Goal: Information Seeking & Learning: Learn about a topic

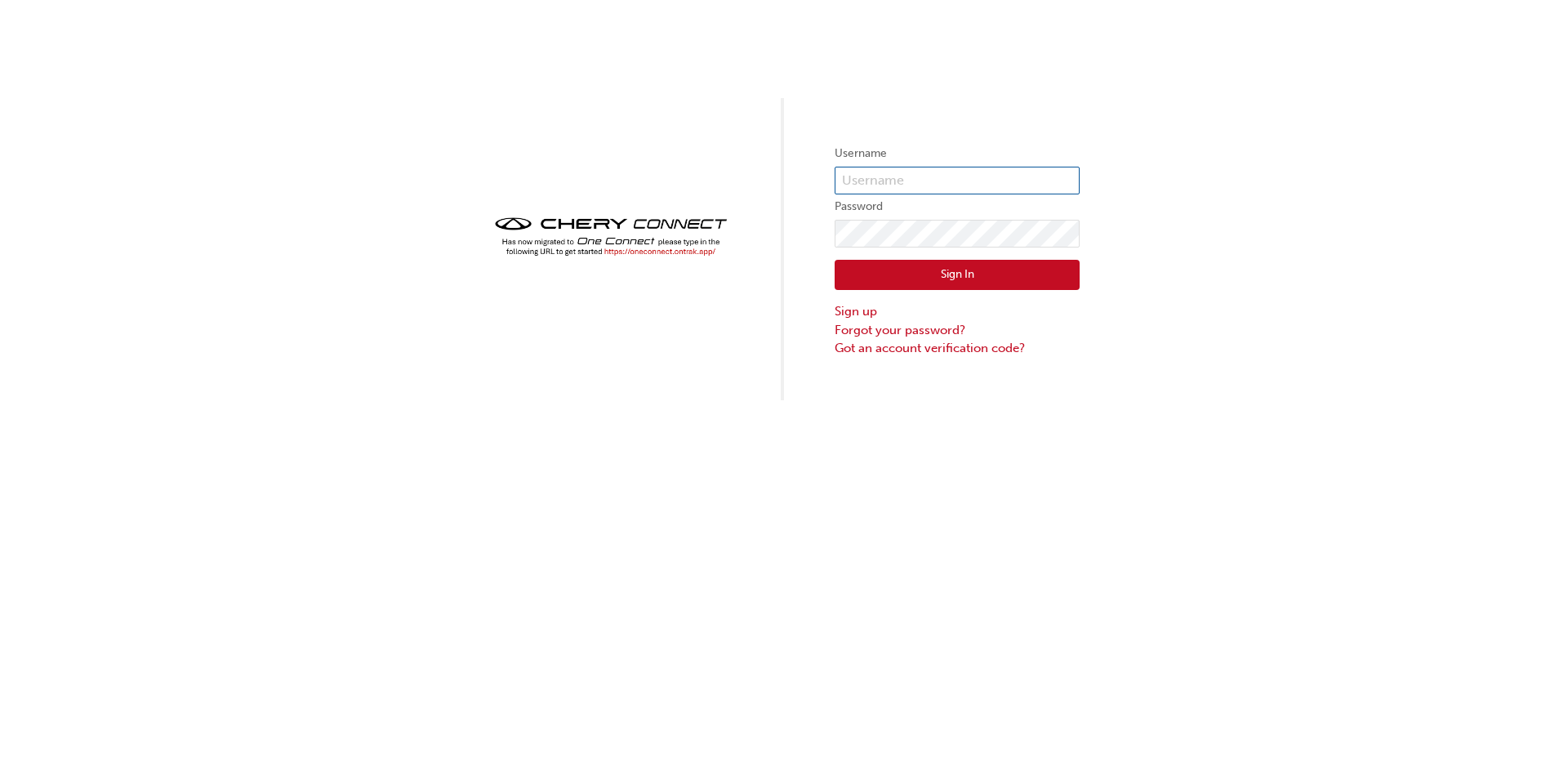
type input "CHAU0596"
click at [969, 279] on button "Sign In" at bounding box center [957, 275] width 245 height 31
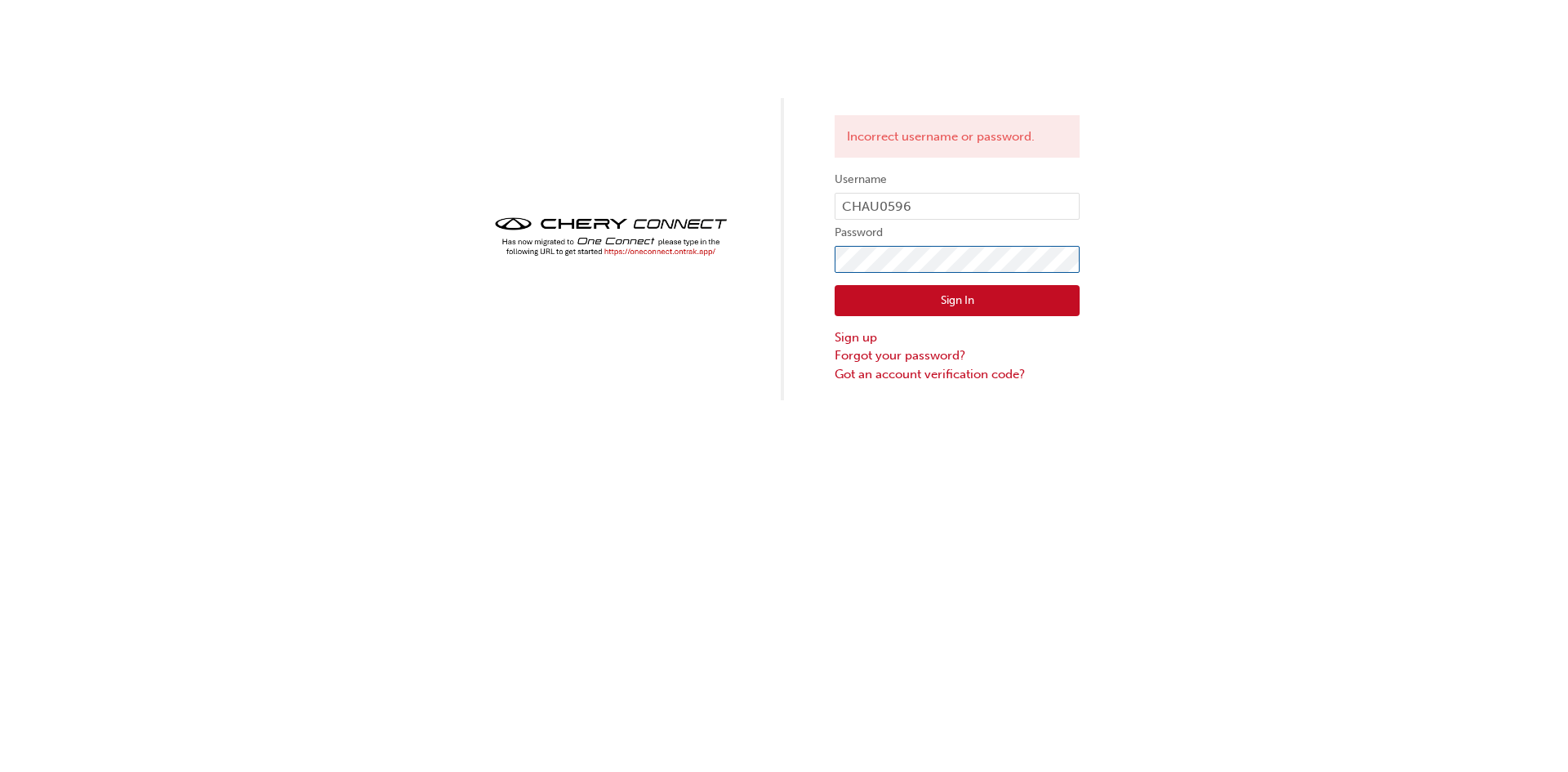
click at [737, 300] on div "Incorrect username or password. Username CHAU0596 Password Sign In Sign up Forg…" at bounding box center [784, 200] width 1568 height 400
click at [892, 301] on button "Sign In" at bounding box center [957, 300] width 245 height 31
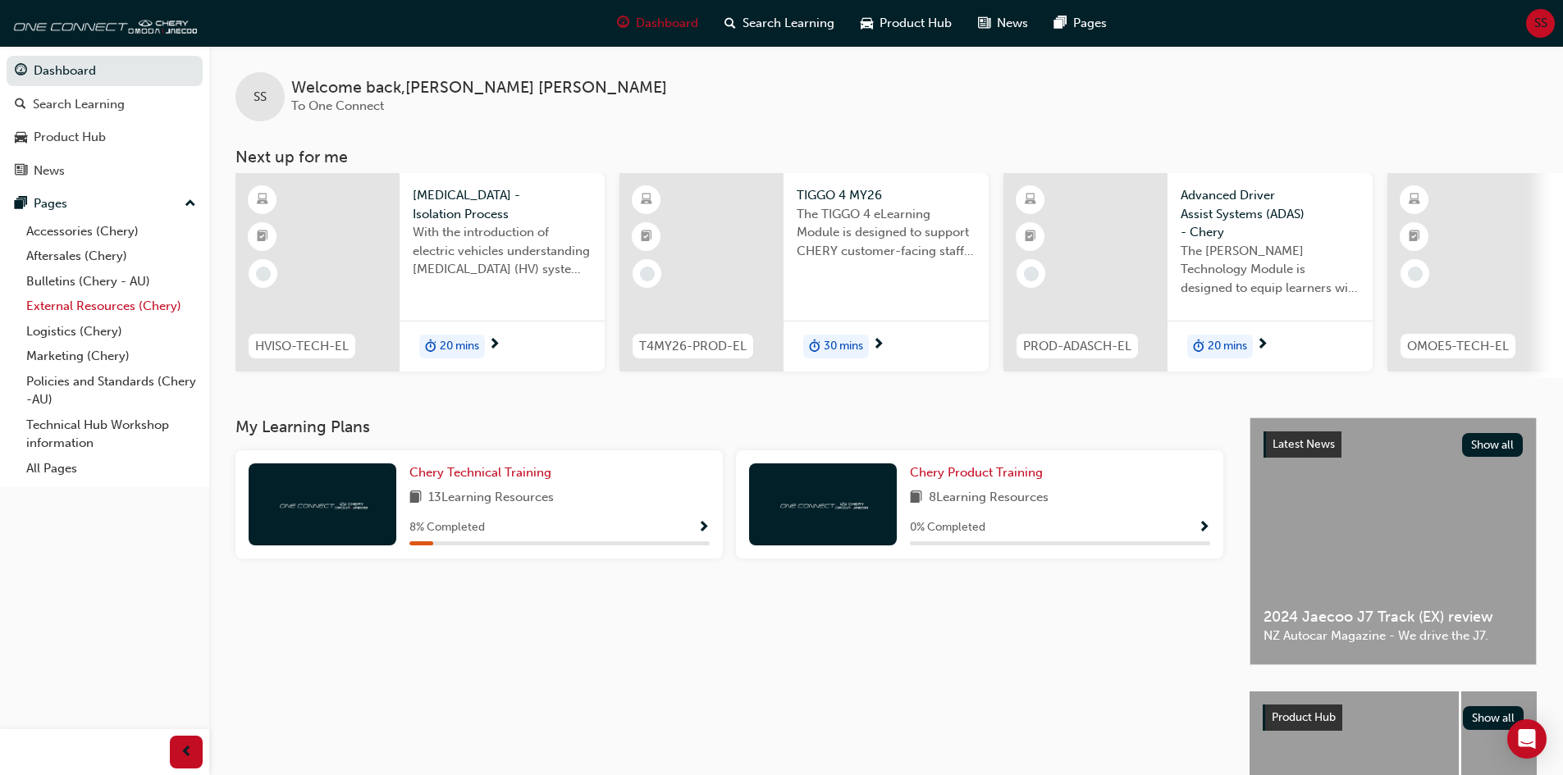
click at [110, 306] on link "External Resources (Chery)" at bounding box center [111, 306] width 183 height 25
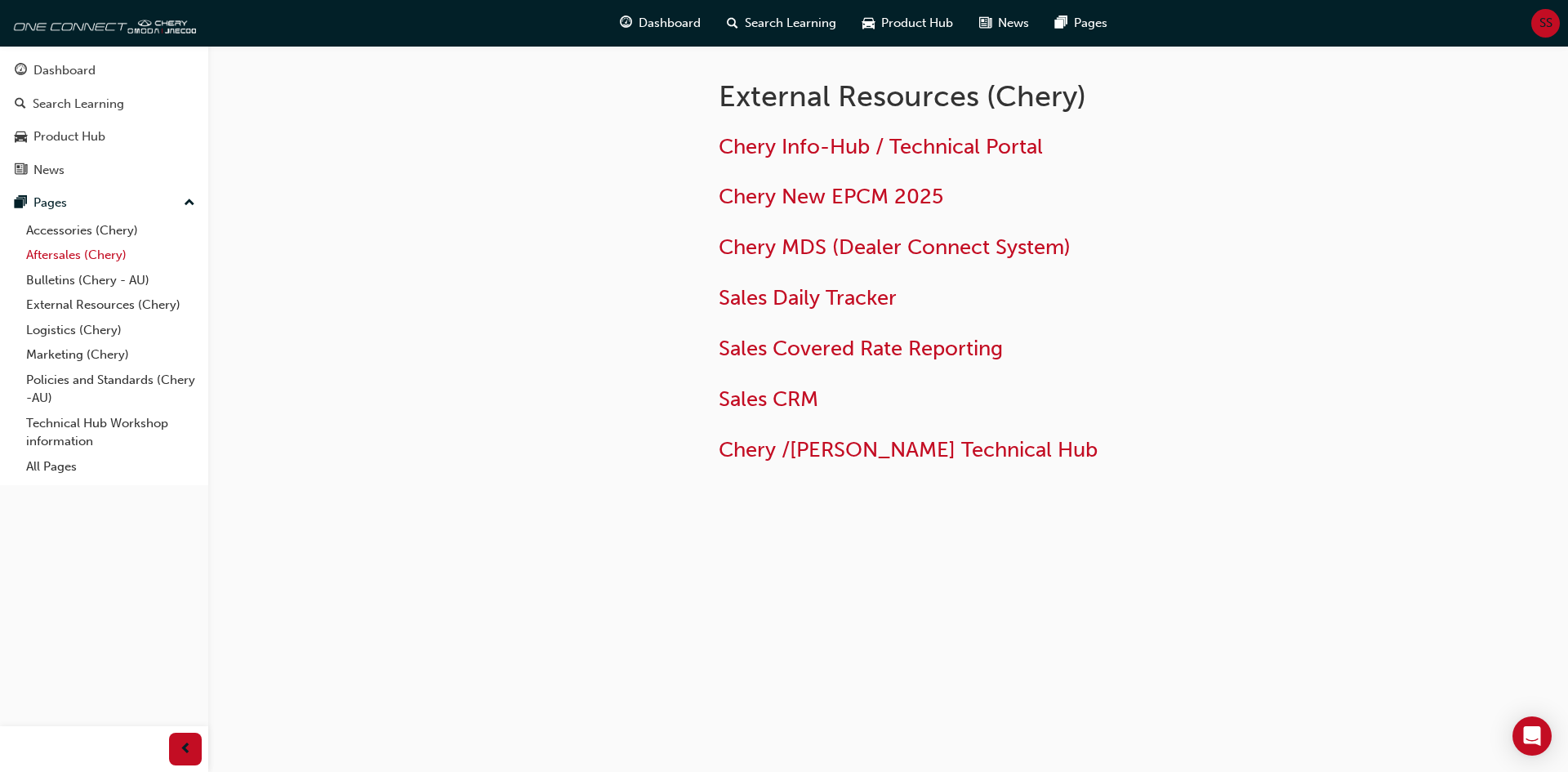
click at [80, 260] on link "Aftersales (Chery)" at bounding box center [111, 255] width 182 height 25
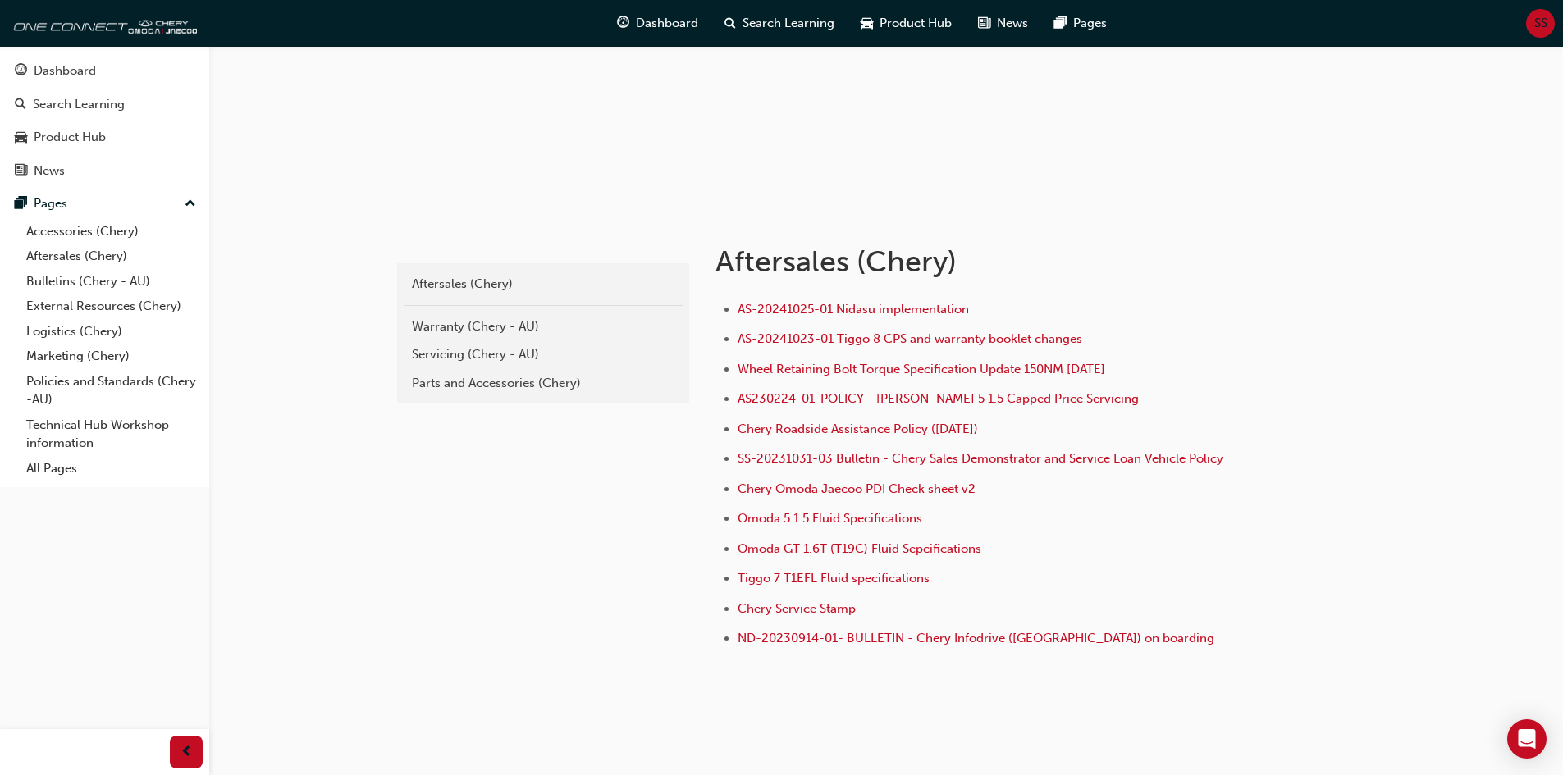
scroll to position [164, 0]
click at [83, 283] on link "Bulletins (Chery - AU)" at bounding box center [111, 281] width 183 height 25
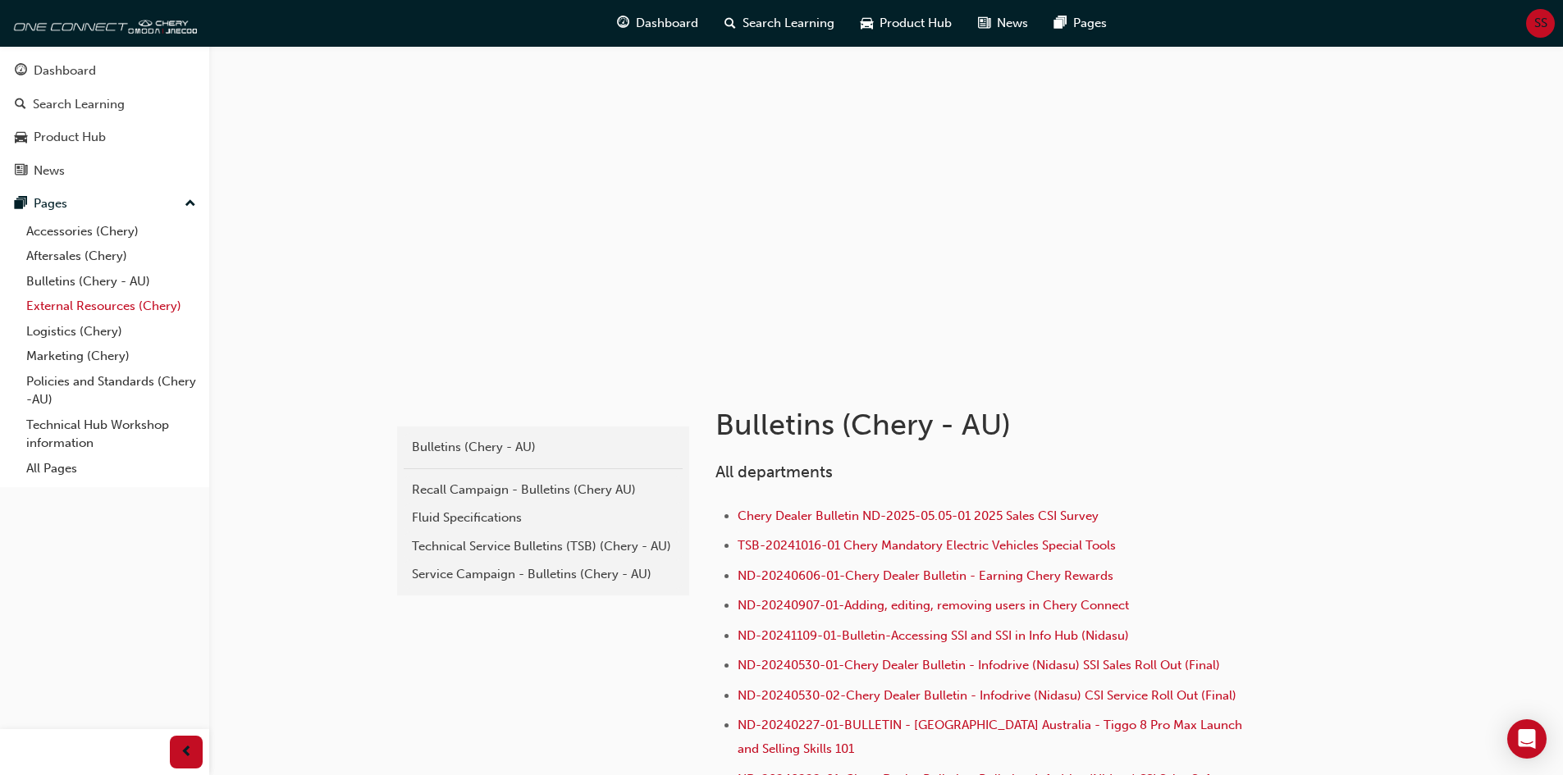
click at [94, 311] on link "External Resources (Chery)" at bounding box center [111, 306] width 183 height 25
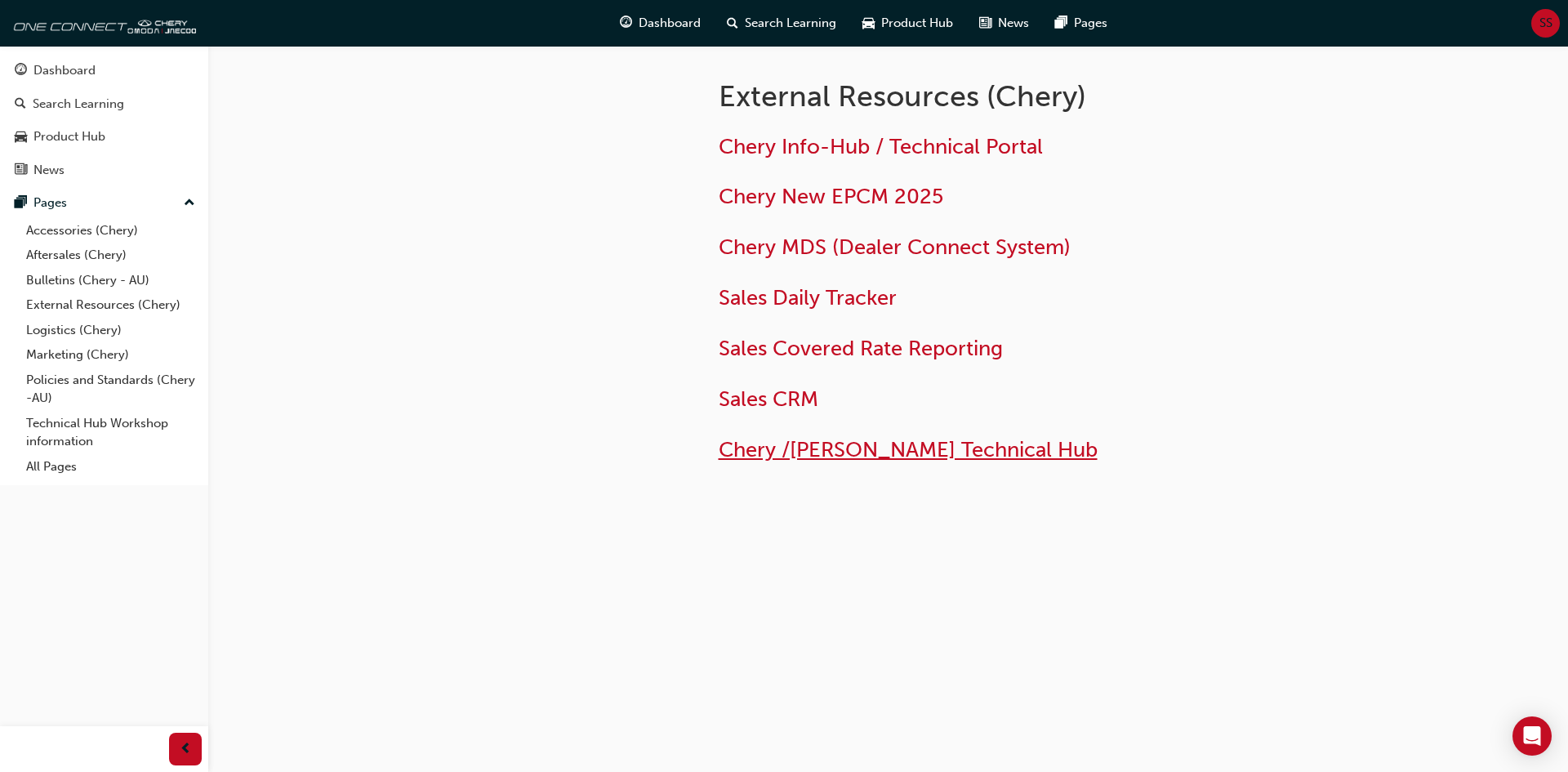
click at [875, 456] on span "Chery /[PERSON_NAME] Technical Hub" at bounding box center [908, 449] width 379 height 25
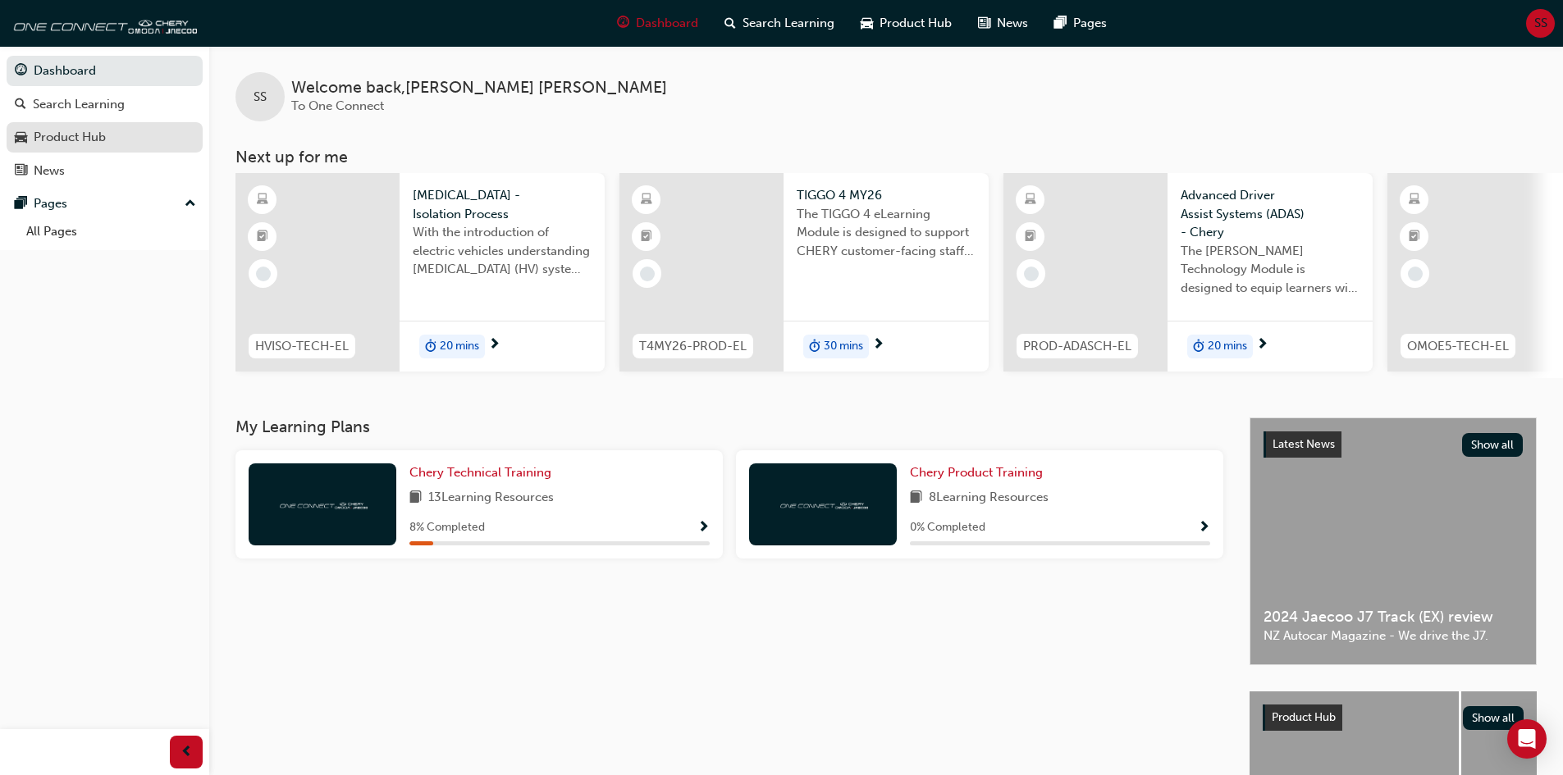
click at [101, 130] on div "Product Hub" at bounding box center [70, 137] width 72 height 19
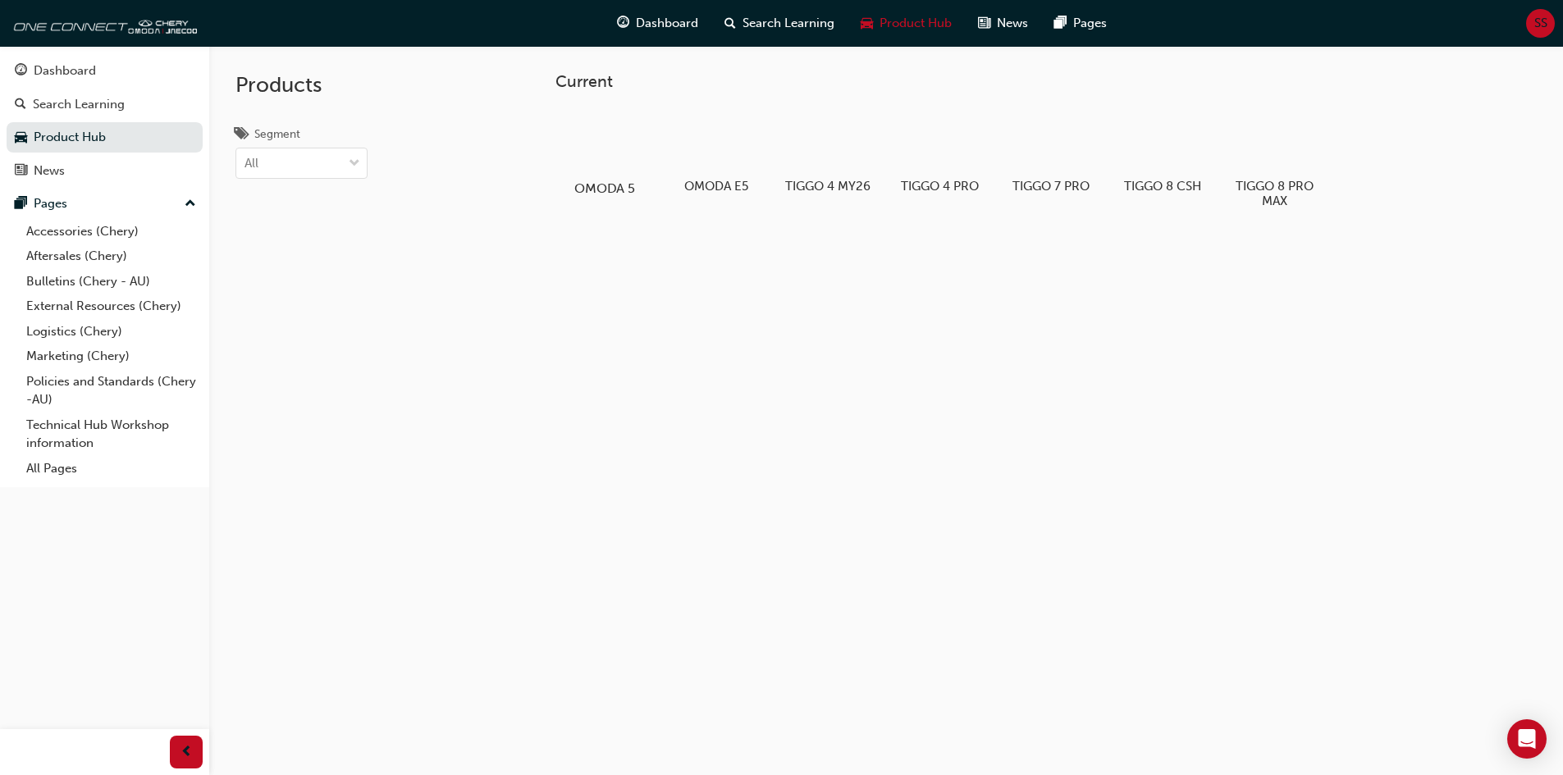
click at [611, 138] on div at bounding box center [604, 141] width 91 height 66
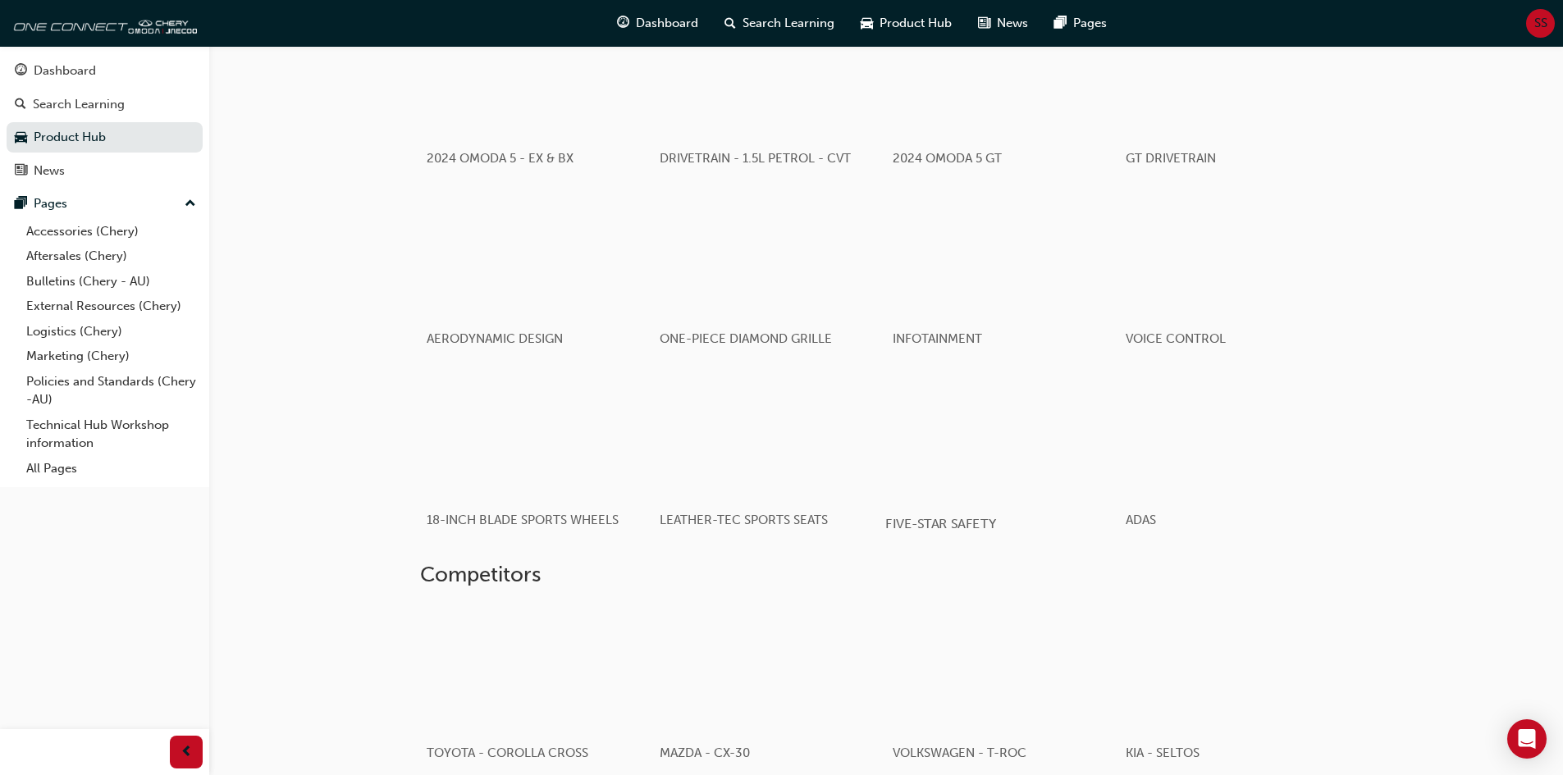
scroll to position [997, 0]
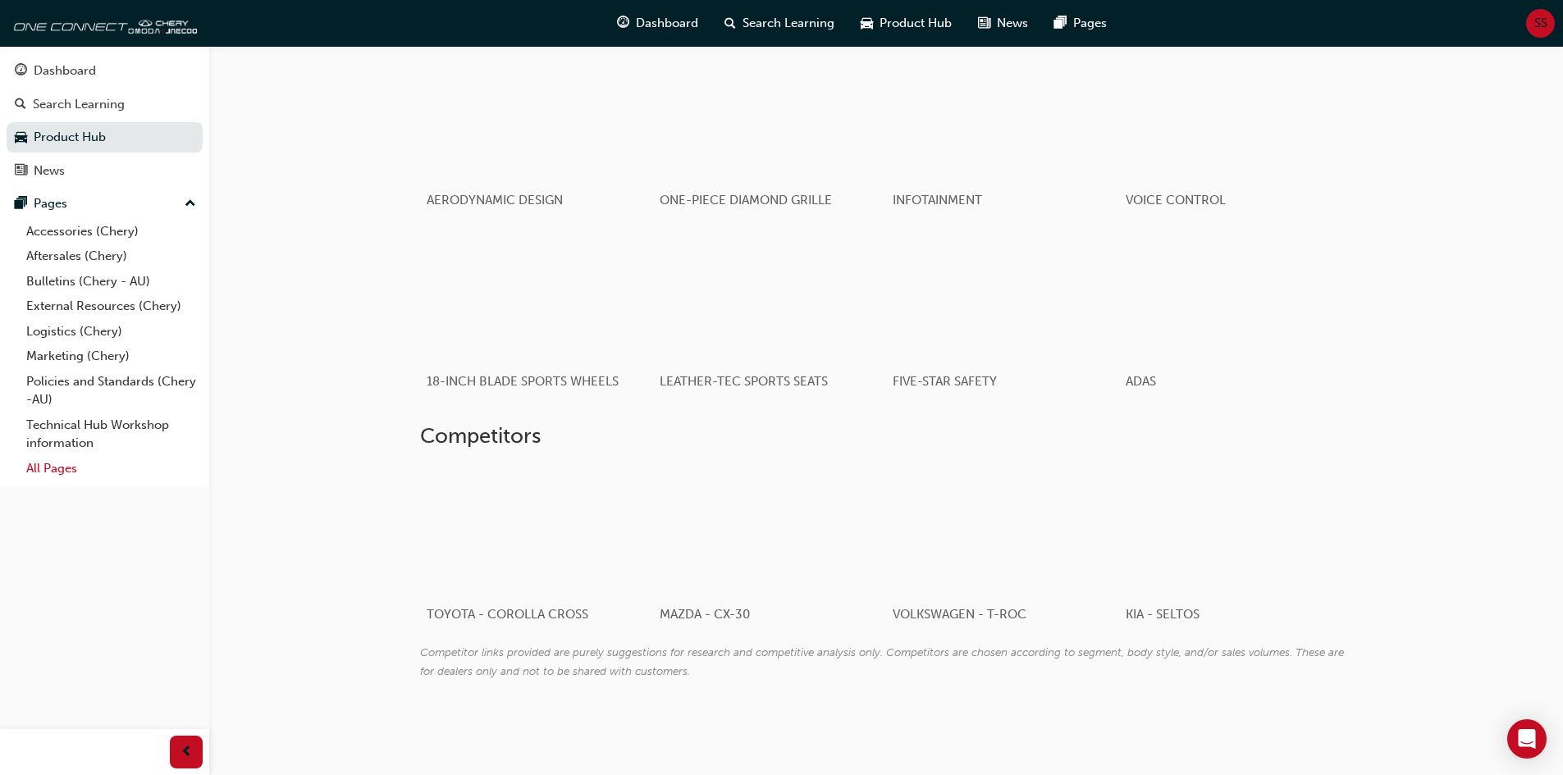
click at [48, 472] on link "All Pages" at bounding box center [111, 468] width 183 height 25
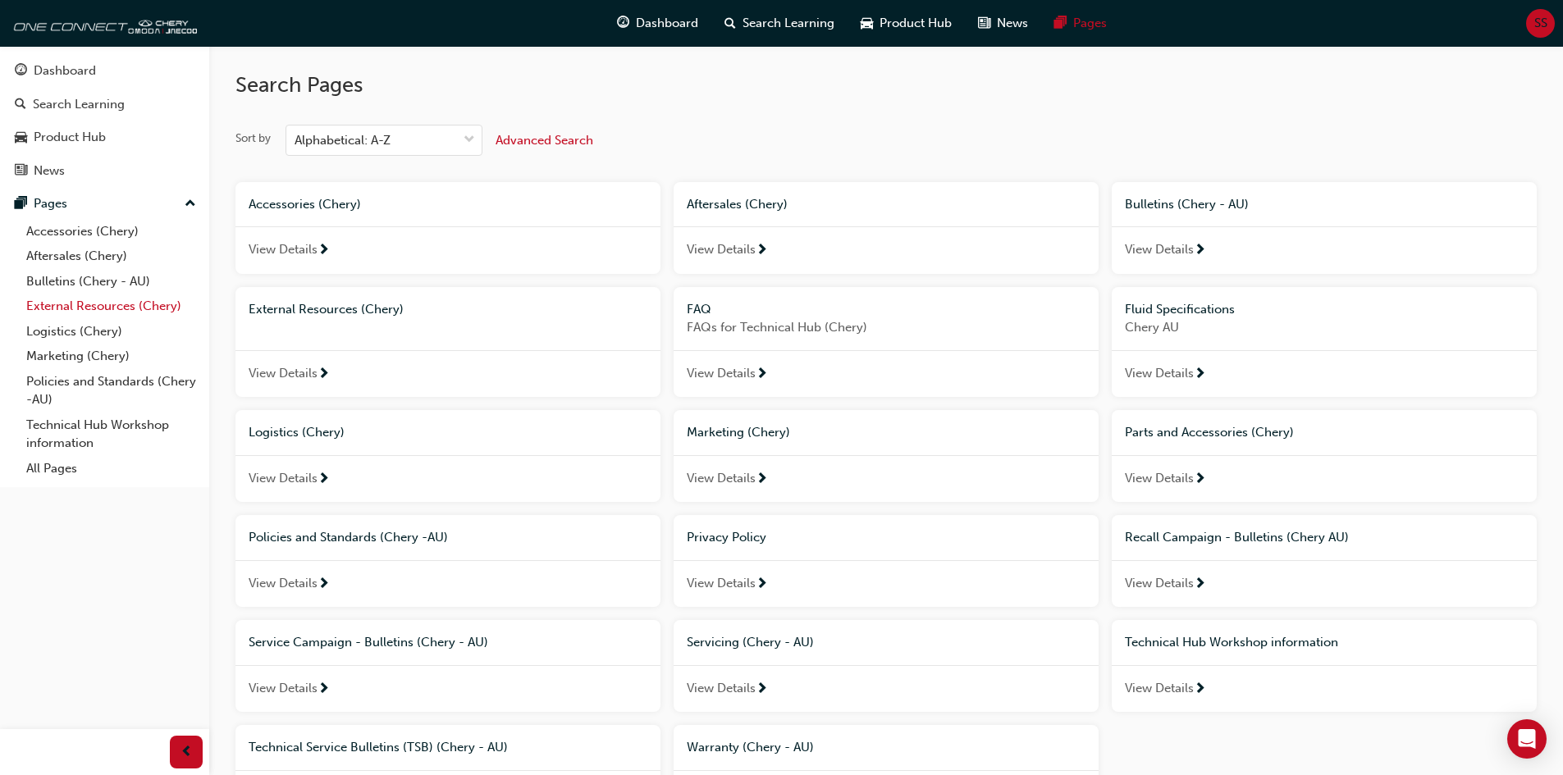
click at [107, 305] on link "External Resources (Chery)" at bounding box center [111, 306] width 183 height 25
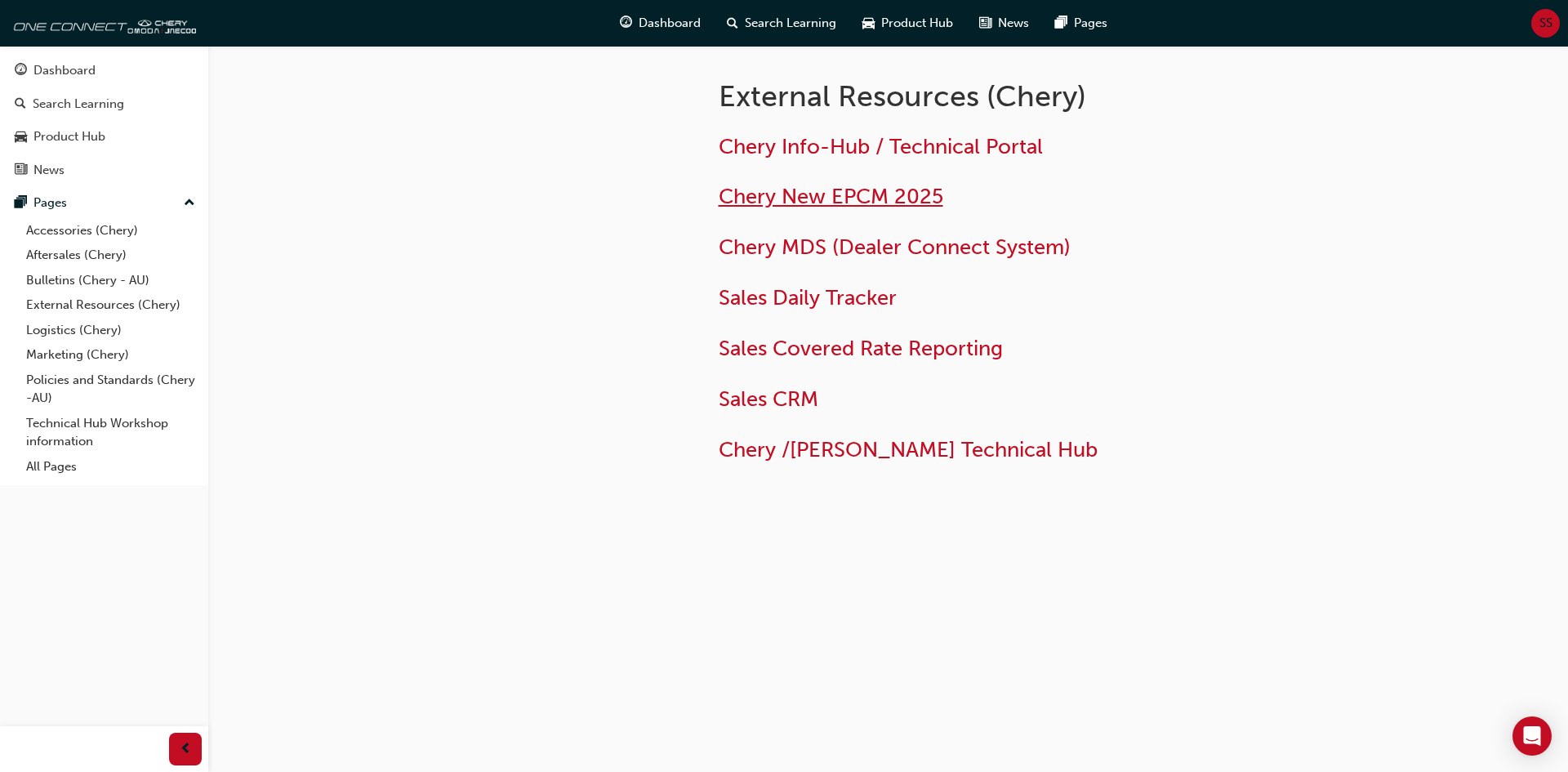
click at [829, 193] on span "Chery New EPCM 2025" at bounding box center [831, 196] width 225 height 25
click at [66, 432] on link "Technical Hub Workshop information" at bounding box center [111, 432] width 182 height 43
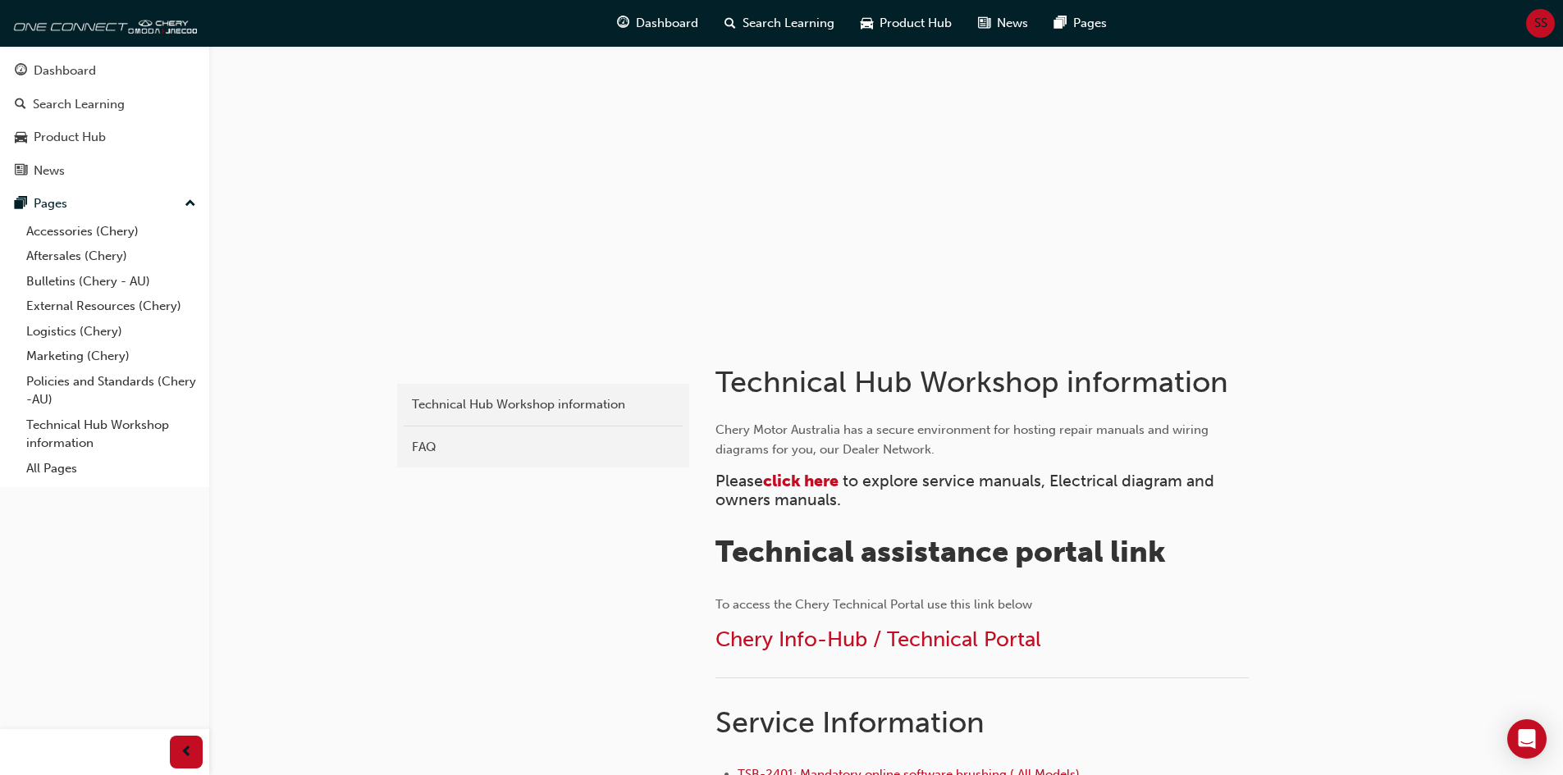
scroll to position [164, 0]
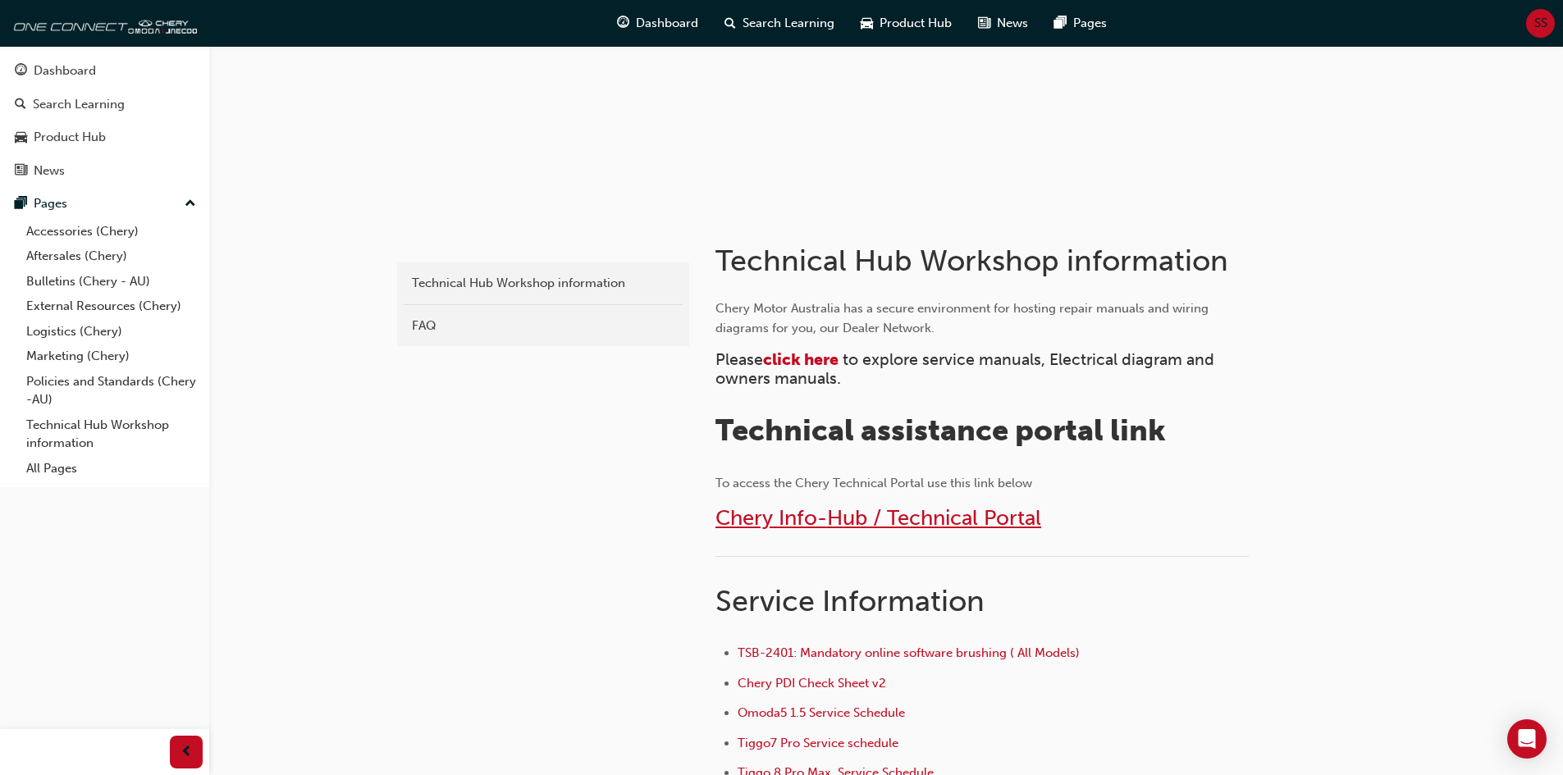
click at [908, 515] on span "Chery Info-Hub / Technical Portal" at bounding box center [878, 517] width 326 height 25
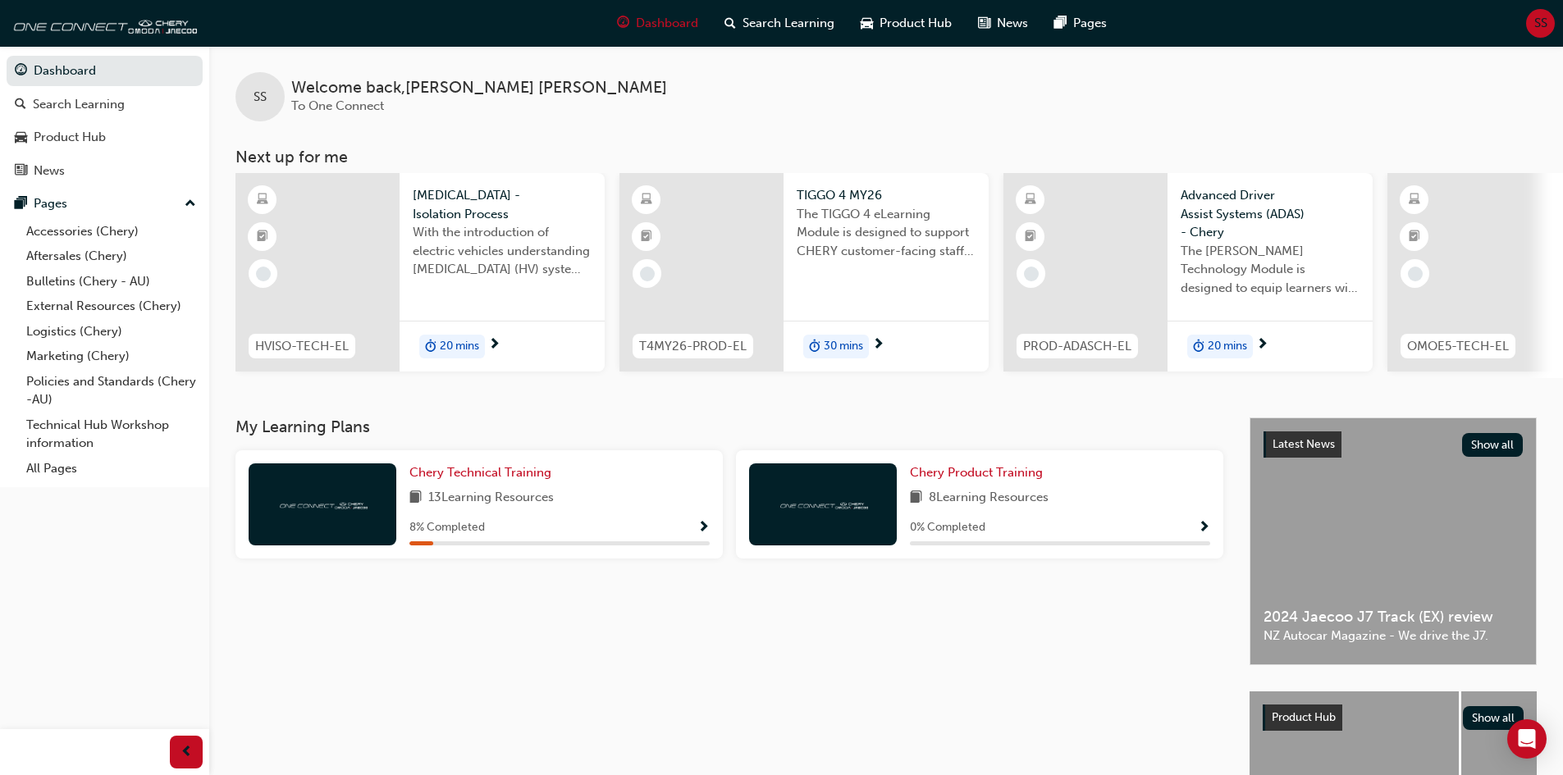
click at [363, 263] on div at bounding box center [317, 272] width 164 height 199
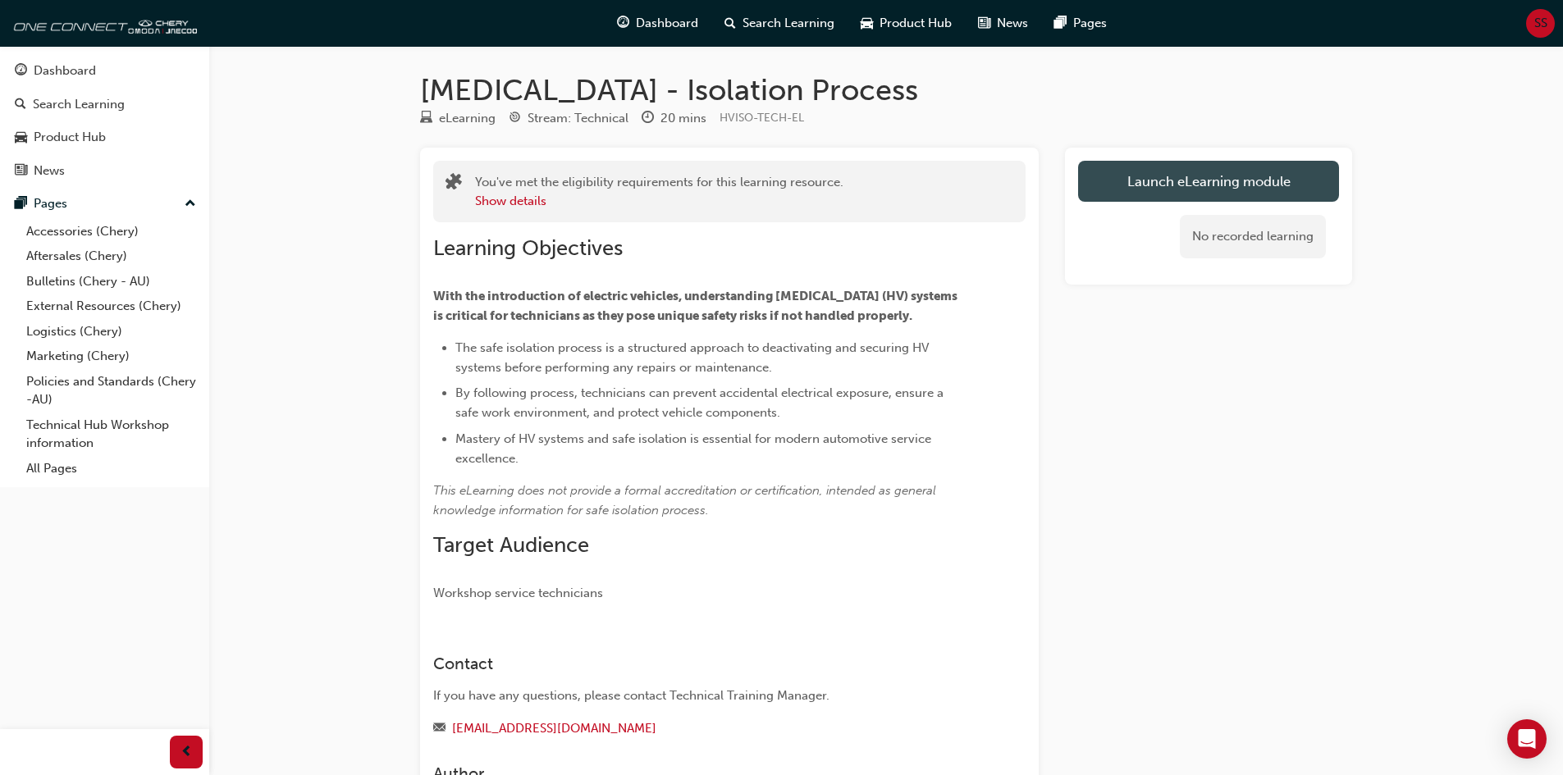
click at [1120, 189] on link "Launch eLearning module" at bounding box center [1208, 181] width 261 height 41
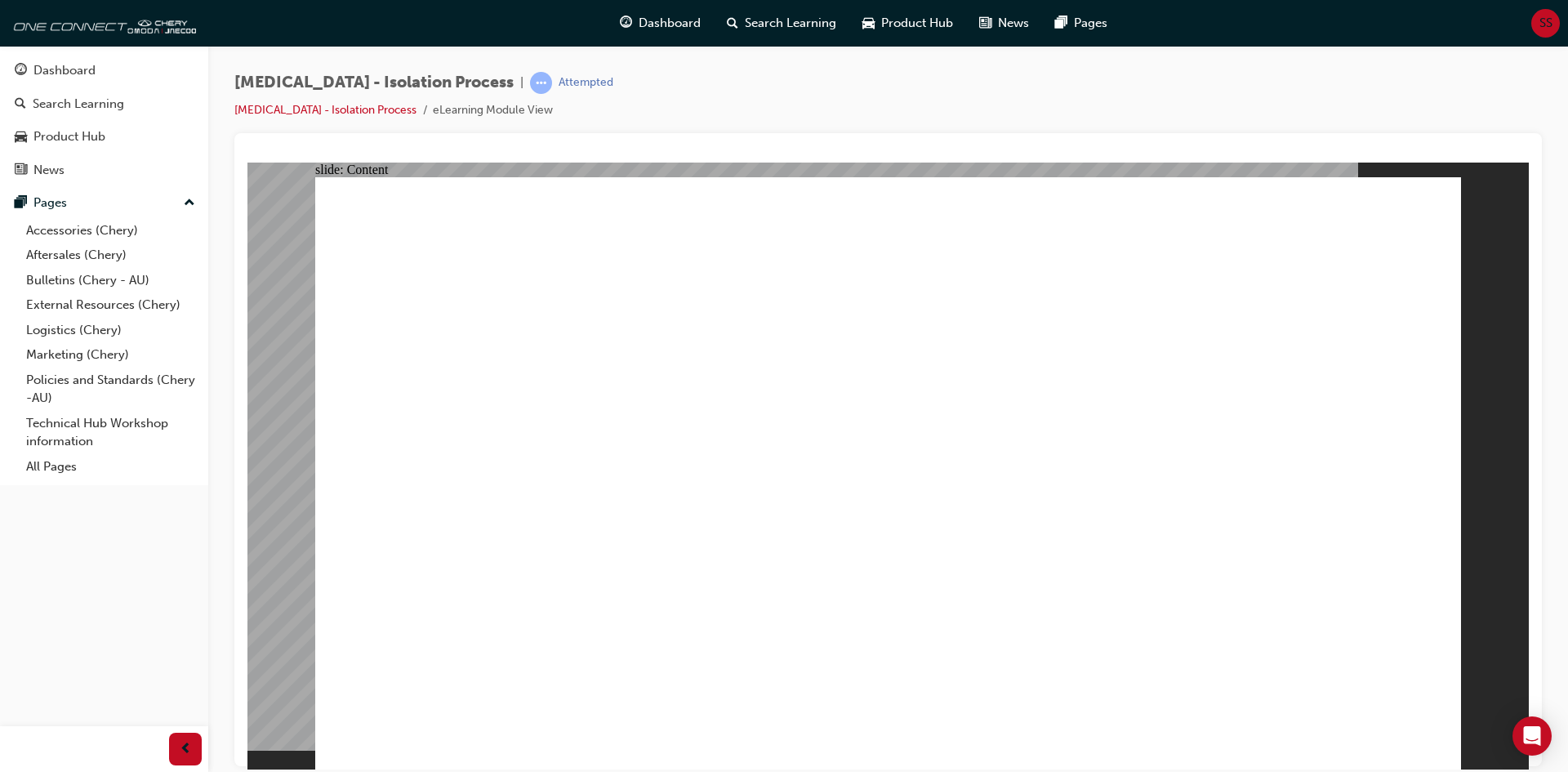
drag, startPoint x: 1416, startPoint y: 742, endPoint x: 1429, endPoint y: 743, distance: 13.0
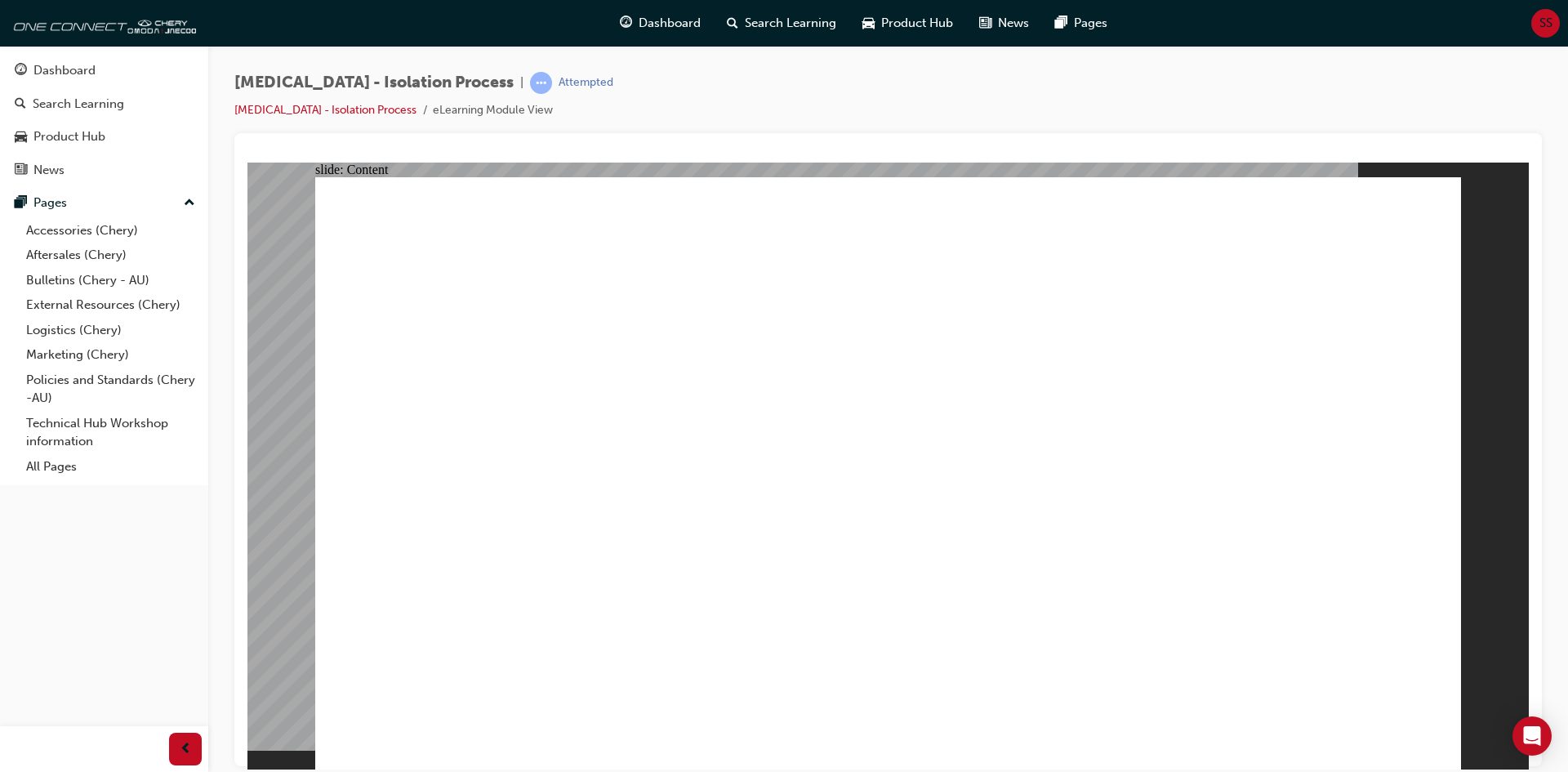
drag, startPoint x: 971, startPoint y: 410, endPoint x: 1001, endPoint y: 405, distance: 30.4
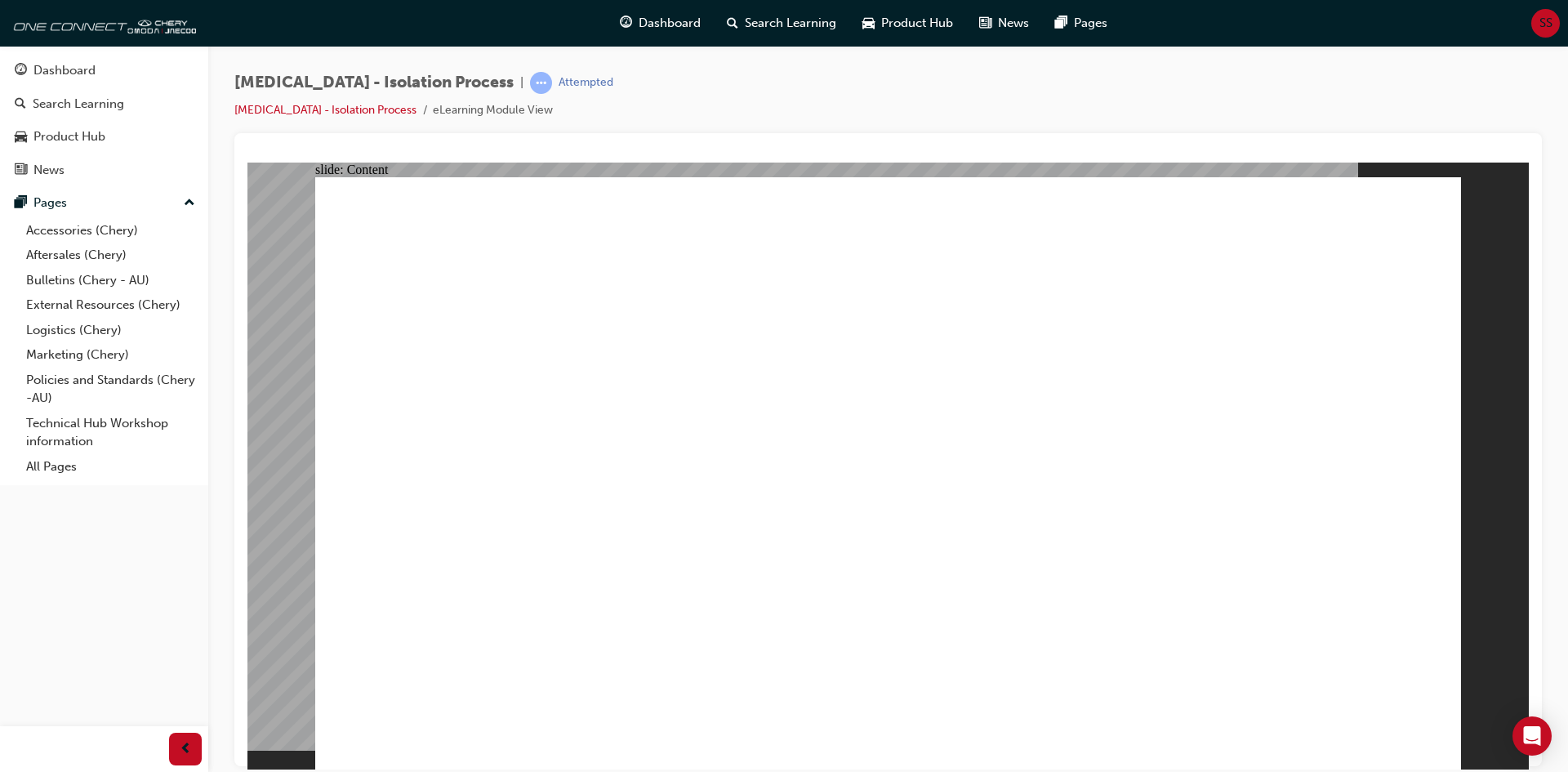
drag, startPoint x: 440, startPoint y: 512, endPoint x: 475, endPoint y: 569, distance: 66.9
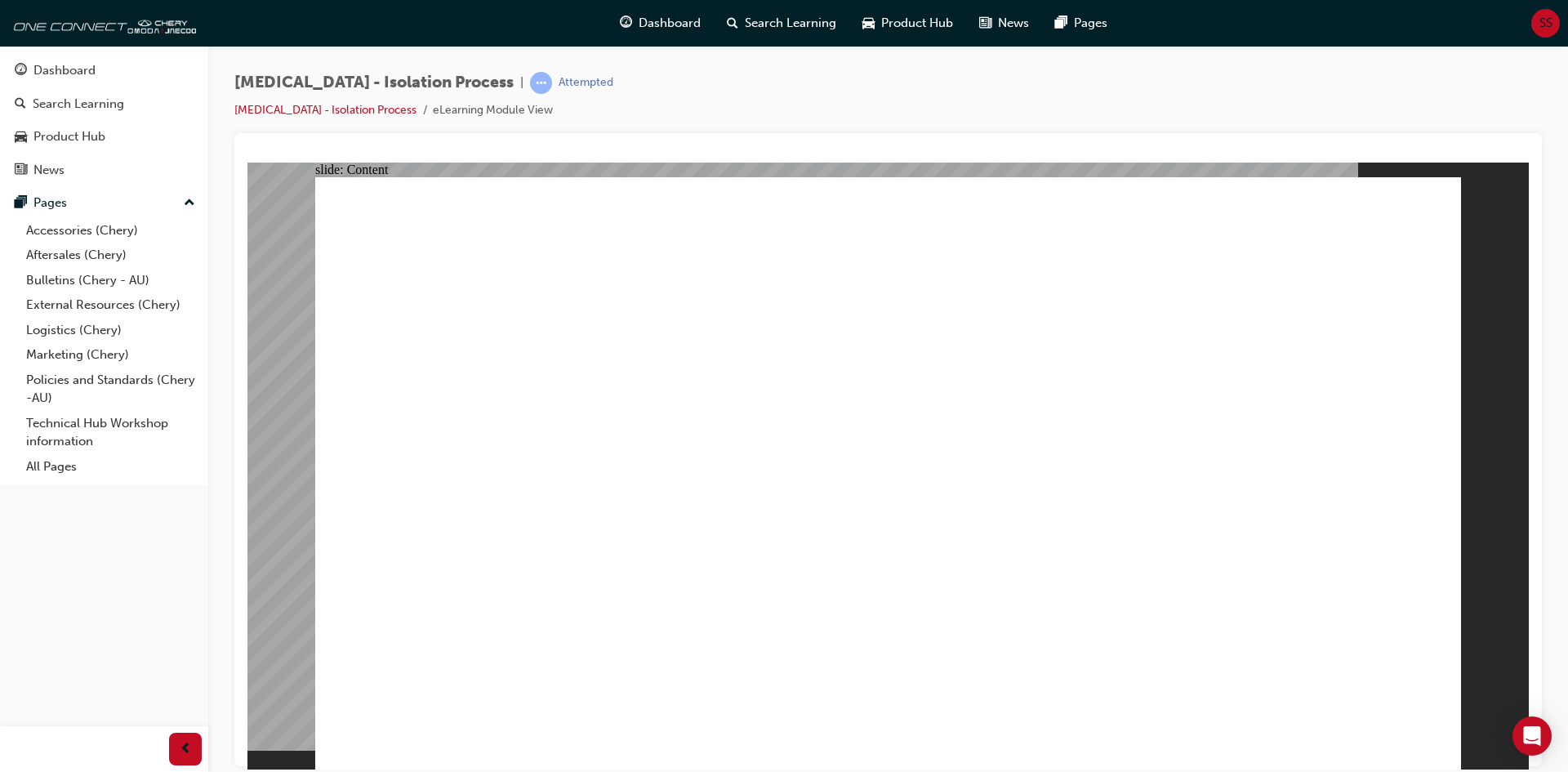
drag, startPoint x: 652, startPoint y: 548, endPoint x: 654, endPoint y: 539, distance: 9.2
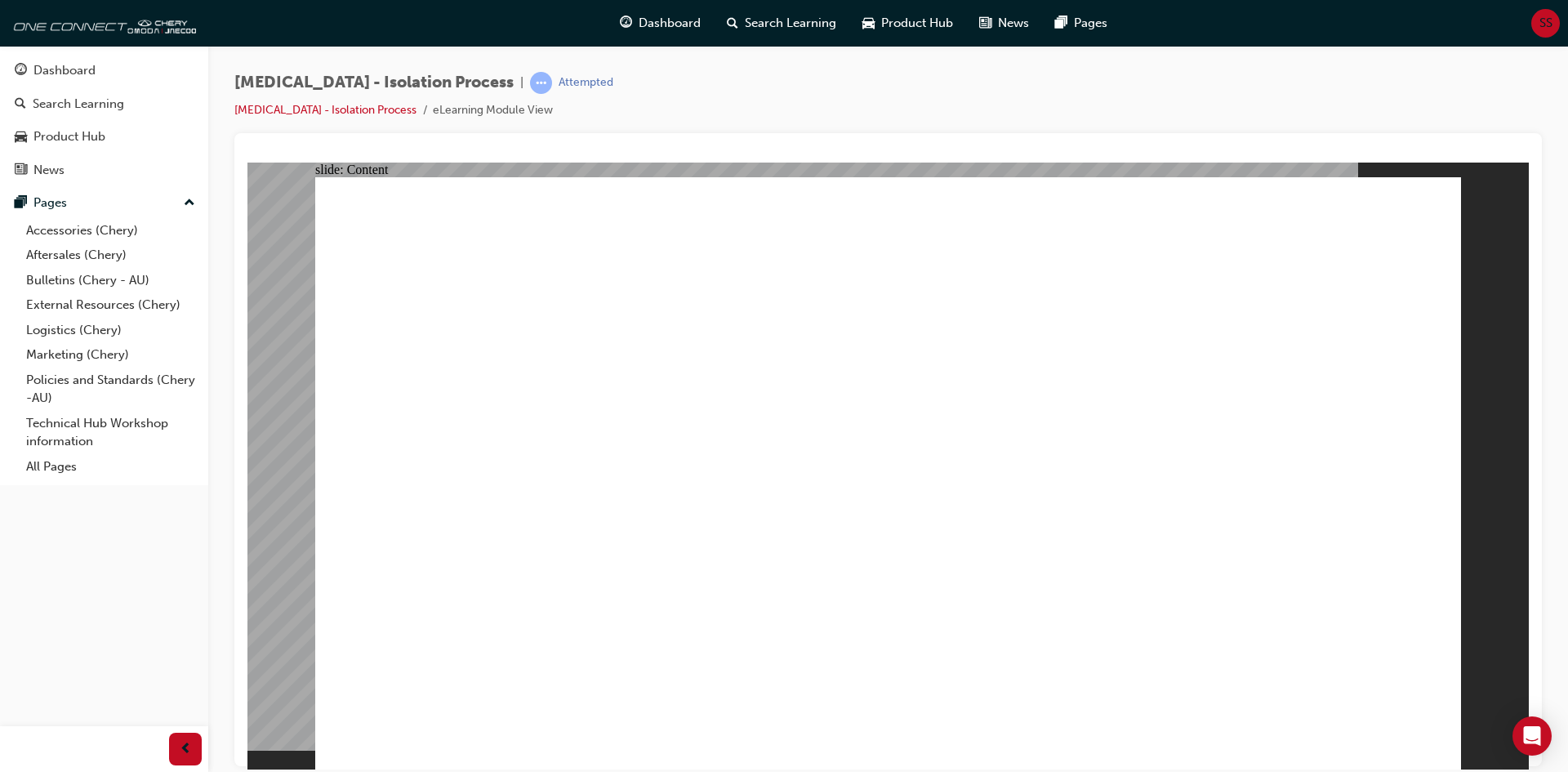
drag, startPoint x: 652, startPoint y: 564, endPoint x: 664, endPoint y: 528, distance: 37.9
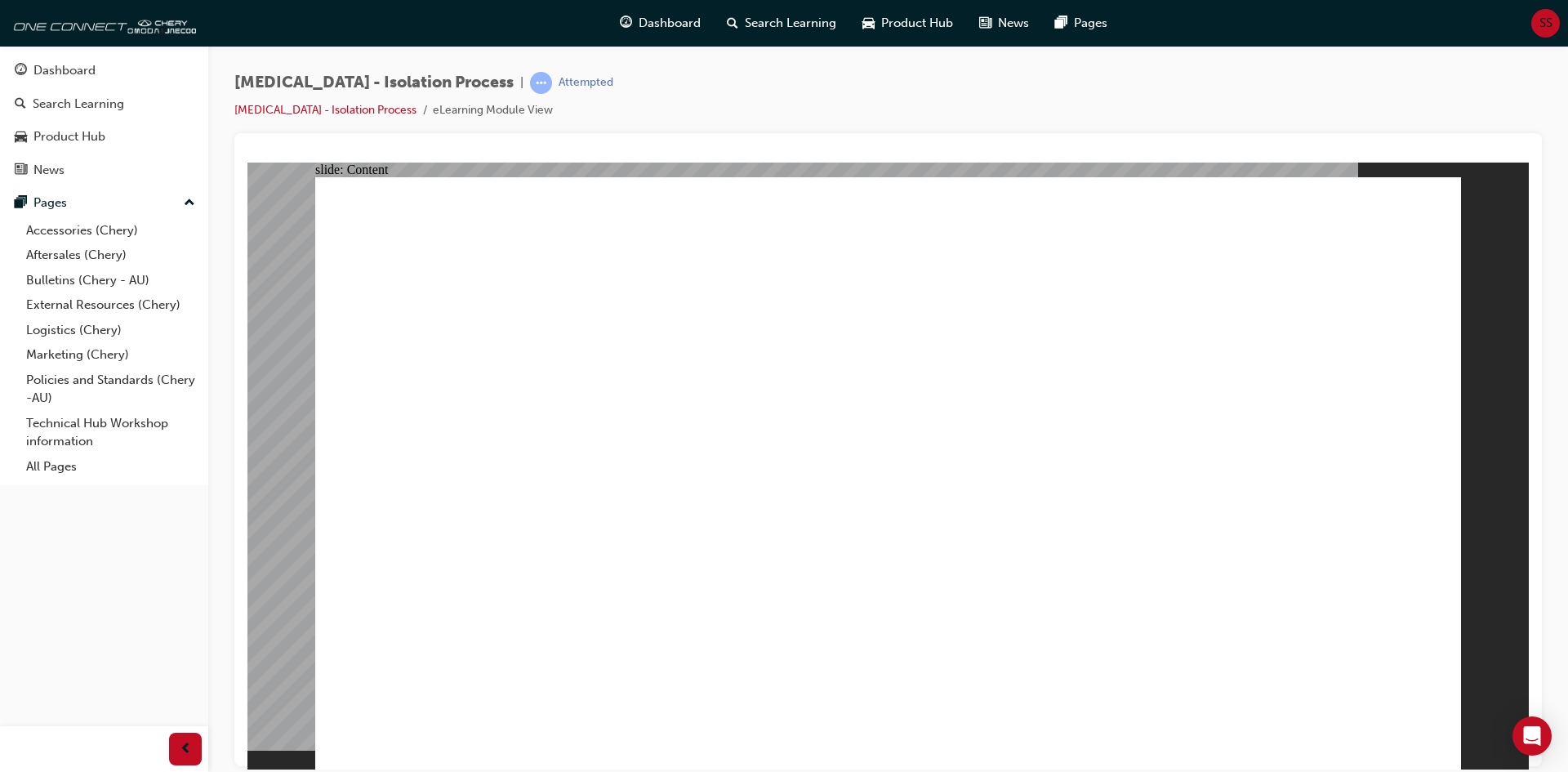
drag, startPoint x: 666, startPoint y: 500, endPoint x: 661, endPoint y: 480, distance: 20.6
drag, startPoint x: 861, startPoint y: 393, endPoint x: 862, endPoint y: 378, distance: 15.0
drag, startPoint x: 857, startPoint y: 261, endPoint x: 1046, endPoint y: 302, distance: 193.4
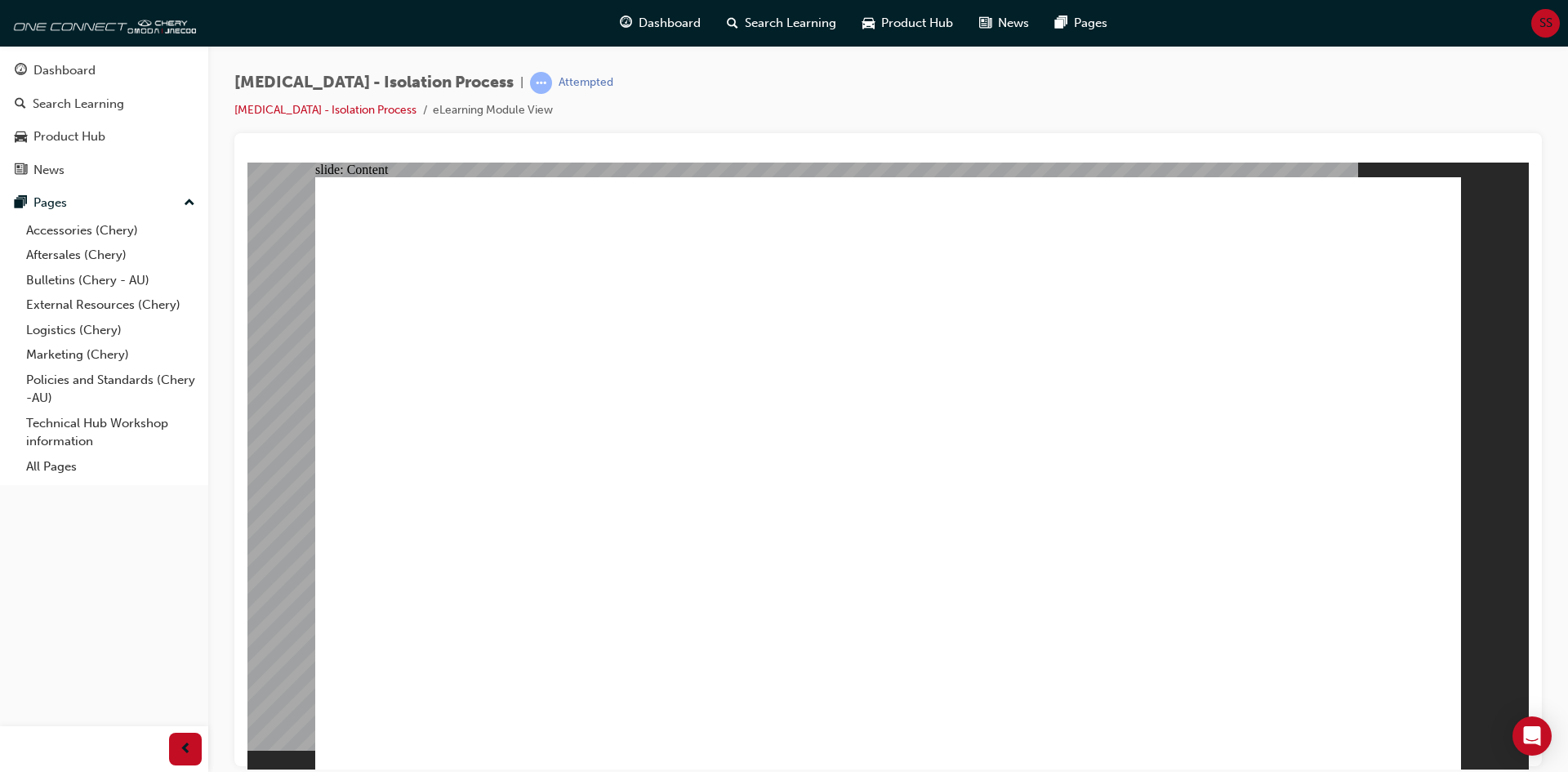
drag, startPoint x: 1097, startPoint y: 452, endPoint x: 919, endPoint y: 468, distance: 178.7
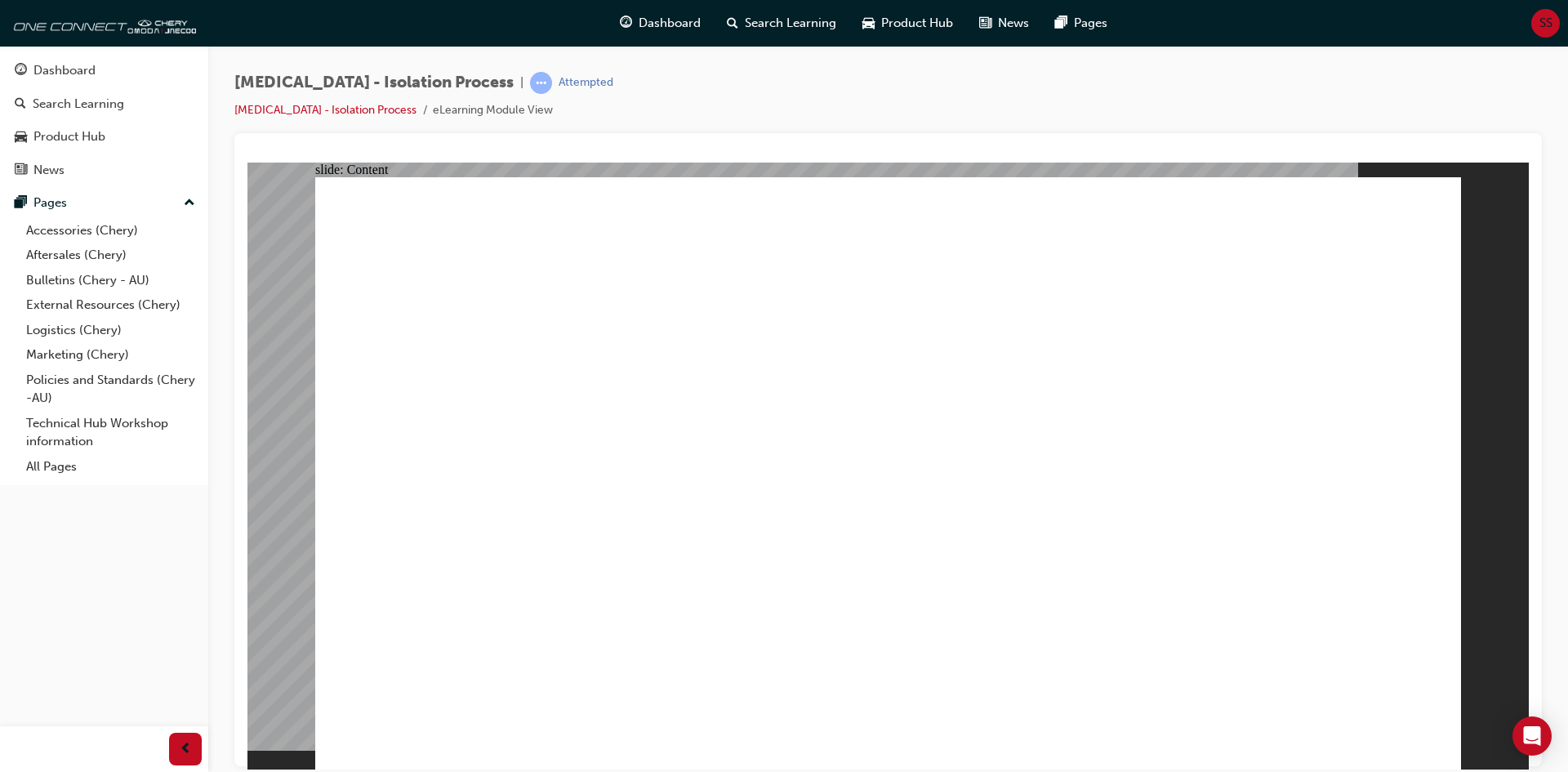
drag, startPoint x: 888, startPoint y: 498, endPoint x: 900, endPoint y: 528, distance: 32.3
drag, startPoint x: 1056, startPoint y: 592, endPoint x: 1134, endPoint y: 550, distance: 88.6
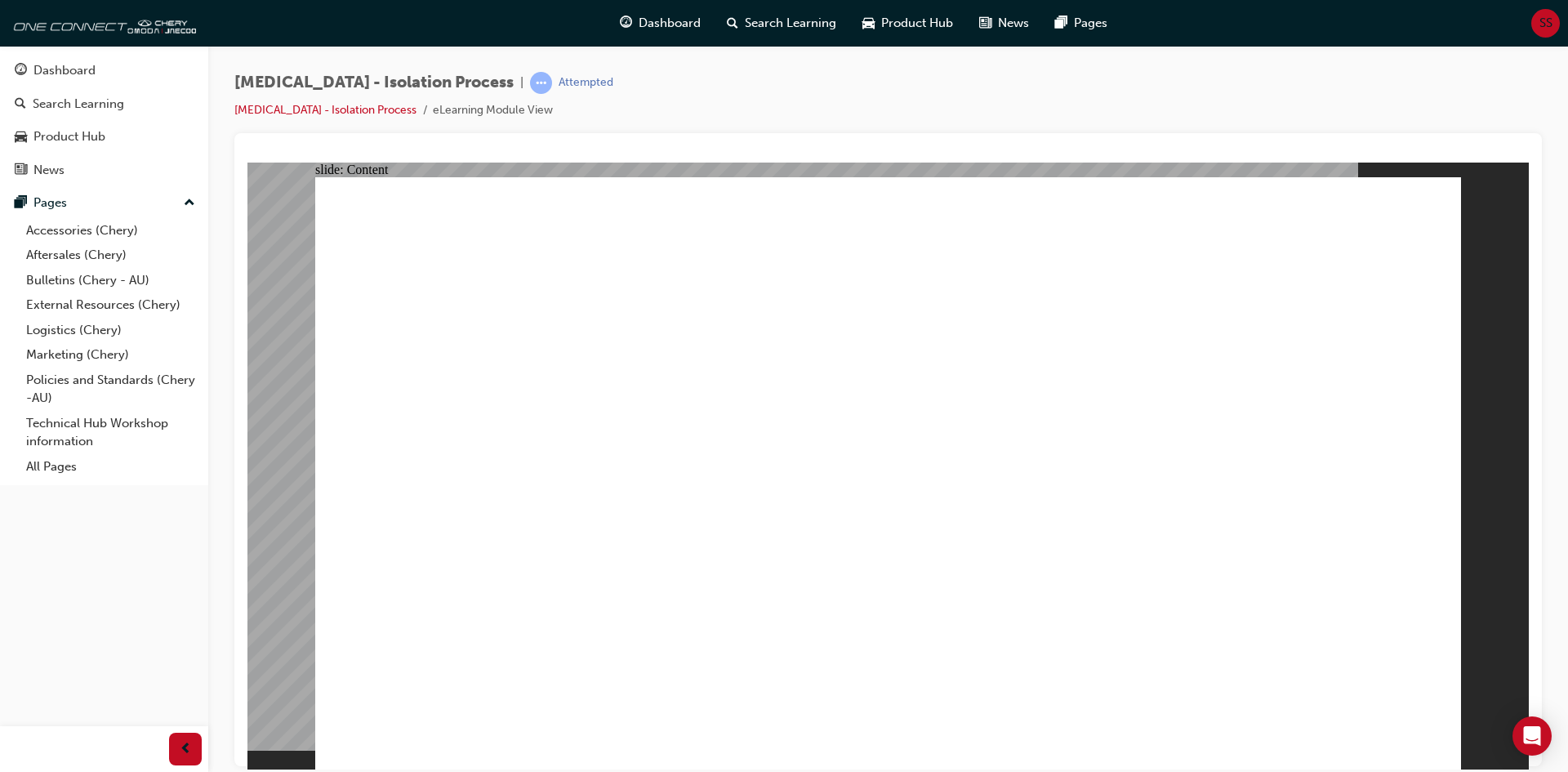
drag, startPoint x: 1320, startPoint y: 612, endPoint x: 1315, endPoint y: 563, distance: 49.3
drag, startPoint x: 1315, startPoint y: 560, endPoint x: 1336, endPoint y: 629, distance: 72.1
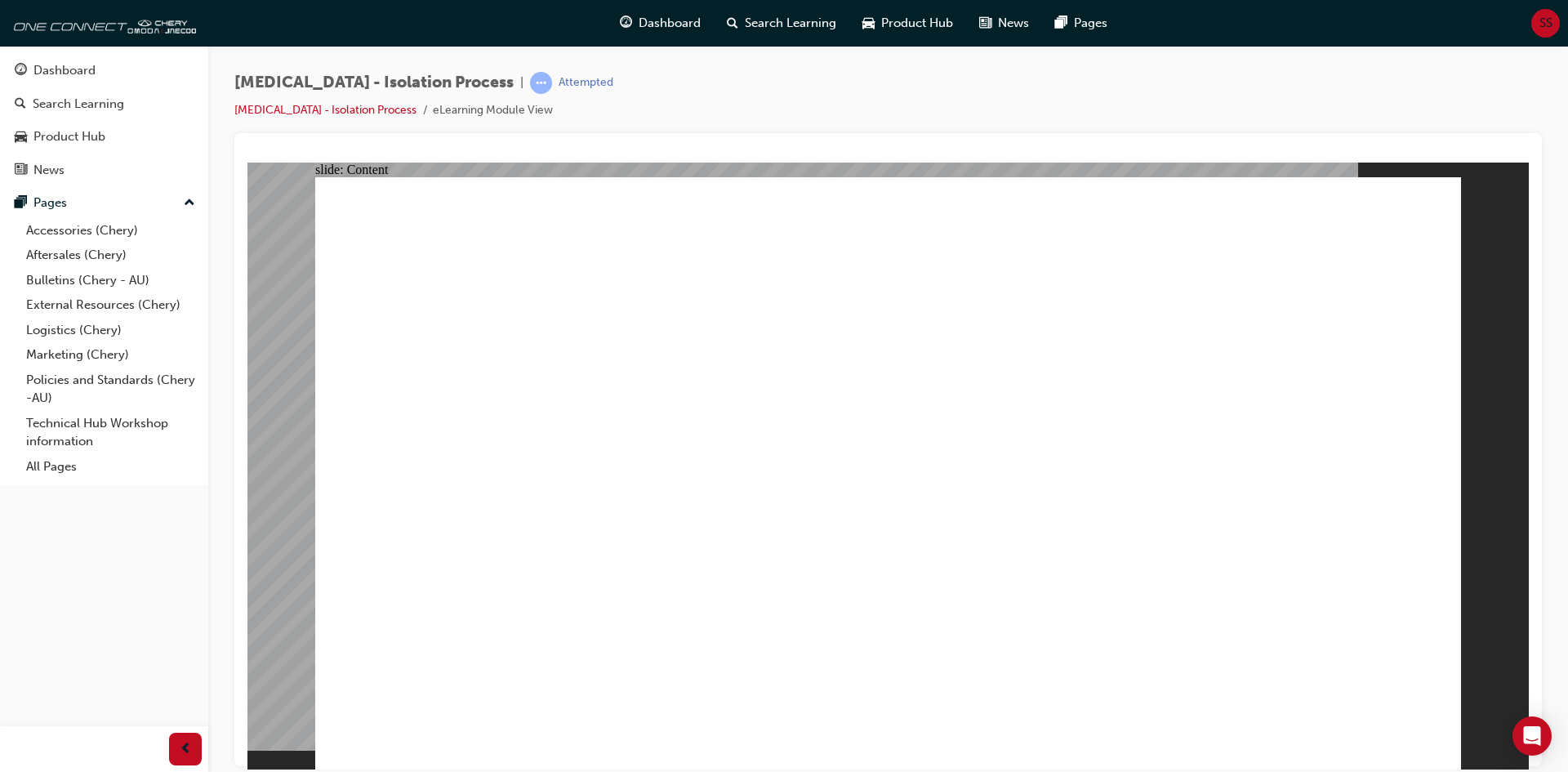
drag, startPoint x: 1315, startPoint y: 542, endPoint x: 1343, endPoint y: 617, distance: 80.1
drag, startPoint x: 1343, startPoint y: 617, endPoint x: 1326, endPoint y: 542, distance: 76.9
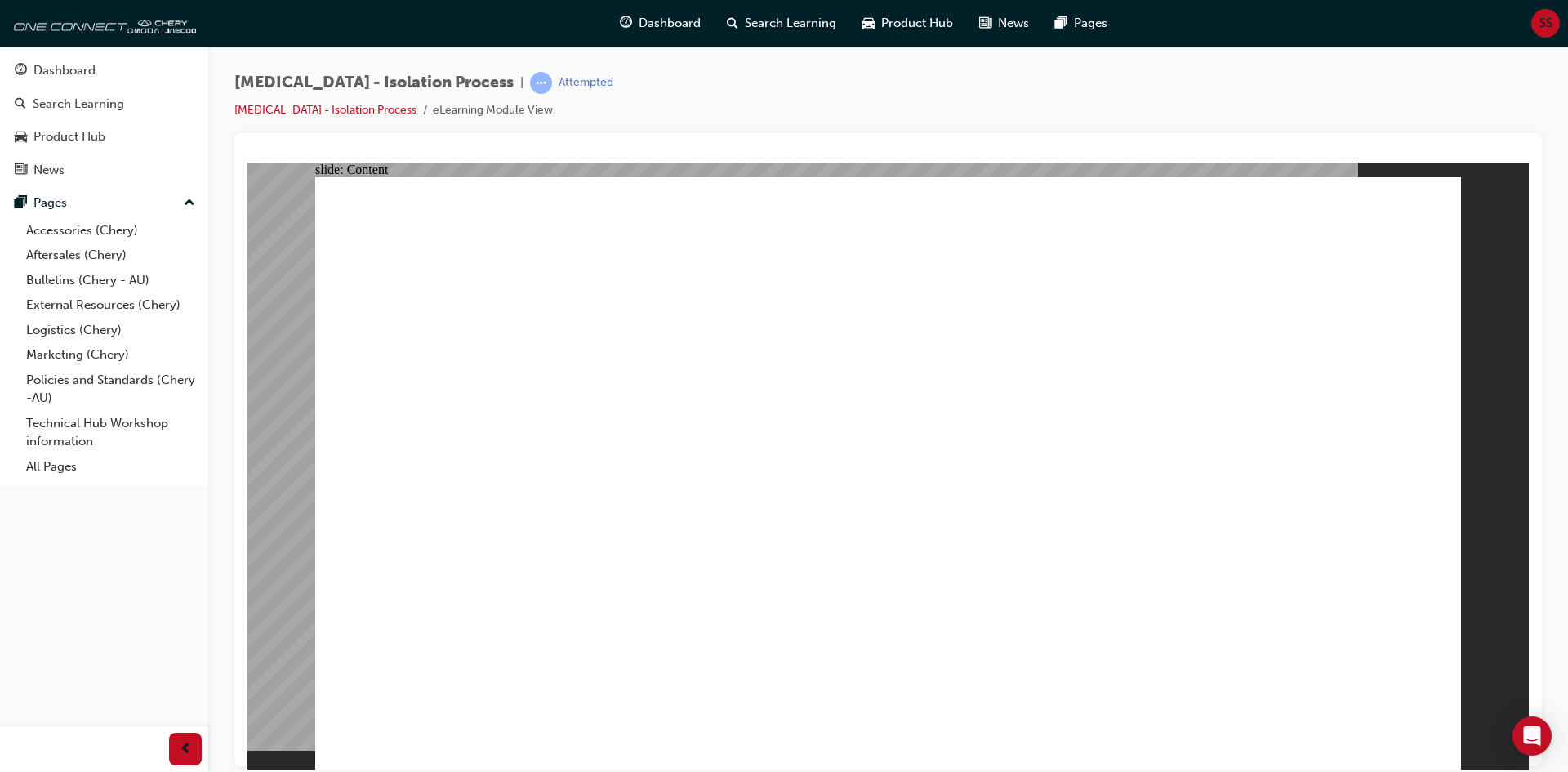
drag, startPoint x: 1348, startPoint y: 616, endPoint x: 1335, endPoint y: 610, distance: 14.3
drag, startPoint x: 1283, startPoint y: 274, endPoint x: 1304, endPoint y: 265, distance: 22.8
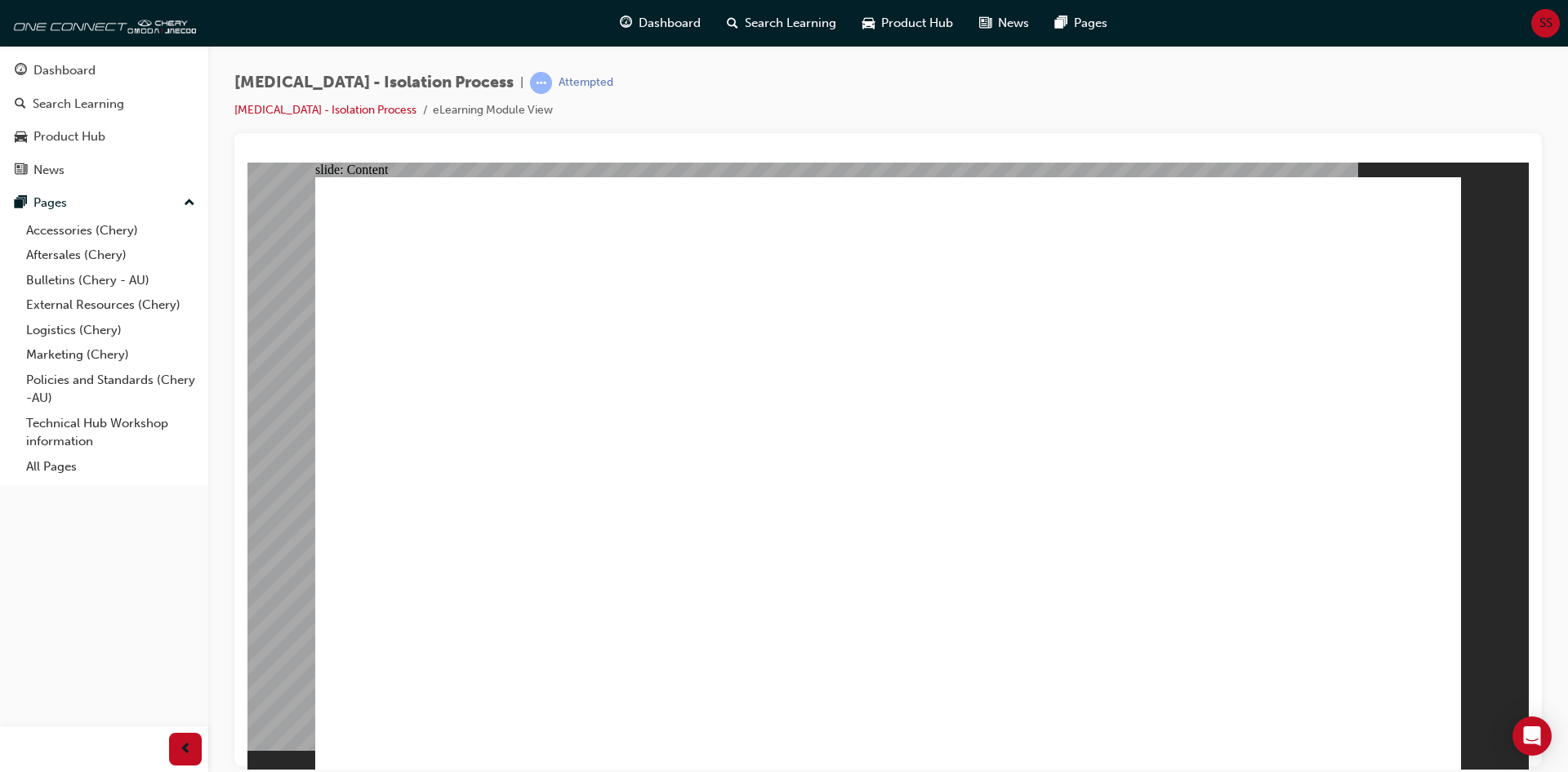
drag, startPoint x: 828, startPoint y: 247, endPoint x: 899, endPoint y: 397, distance: 166.0
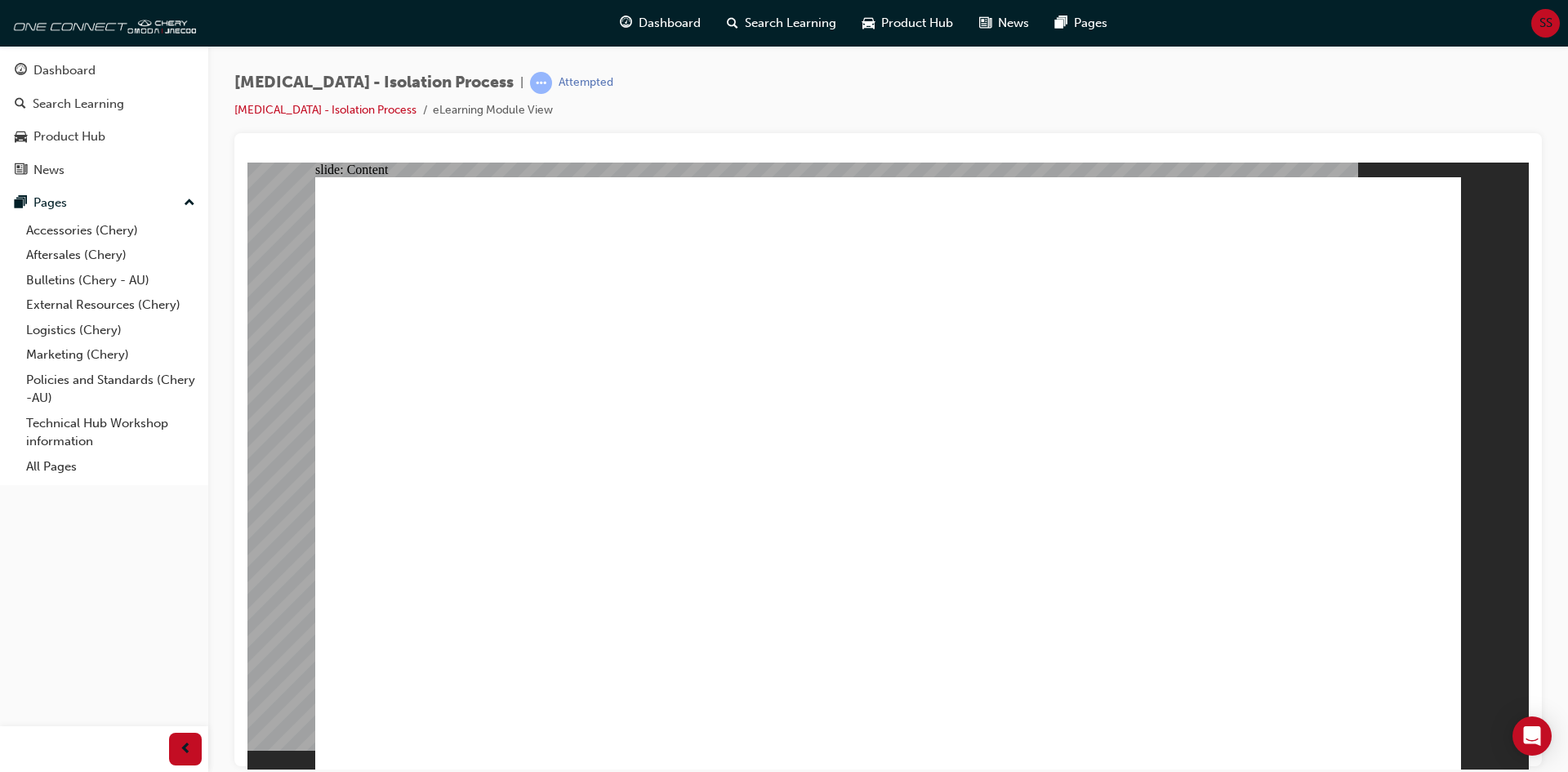
drag, startPoint x: 721, startPoint y: 448, endPoint x: 557, endPoint y: 443, distance: 164.1
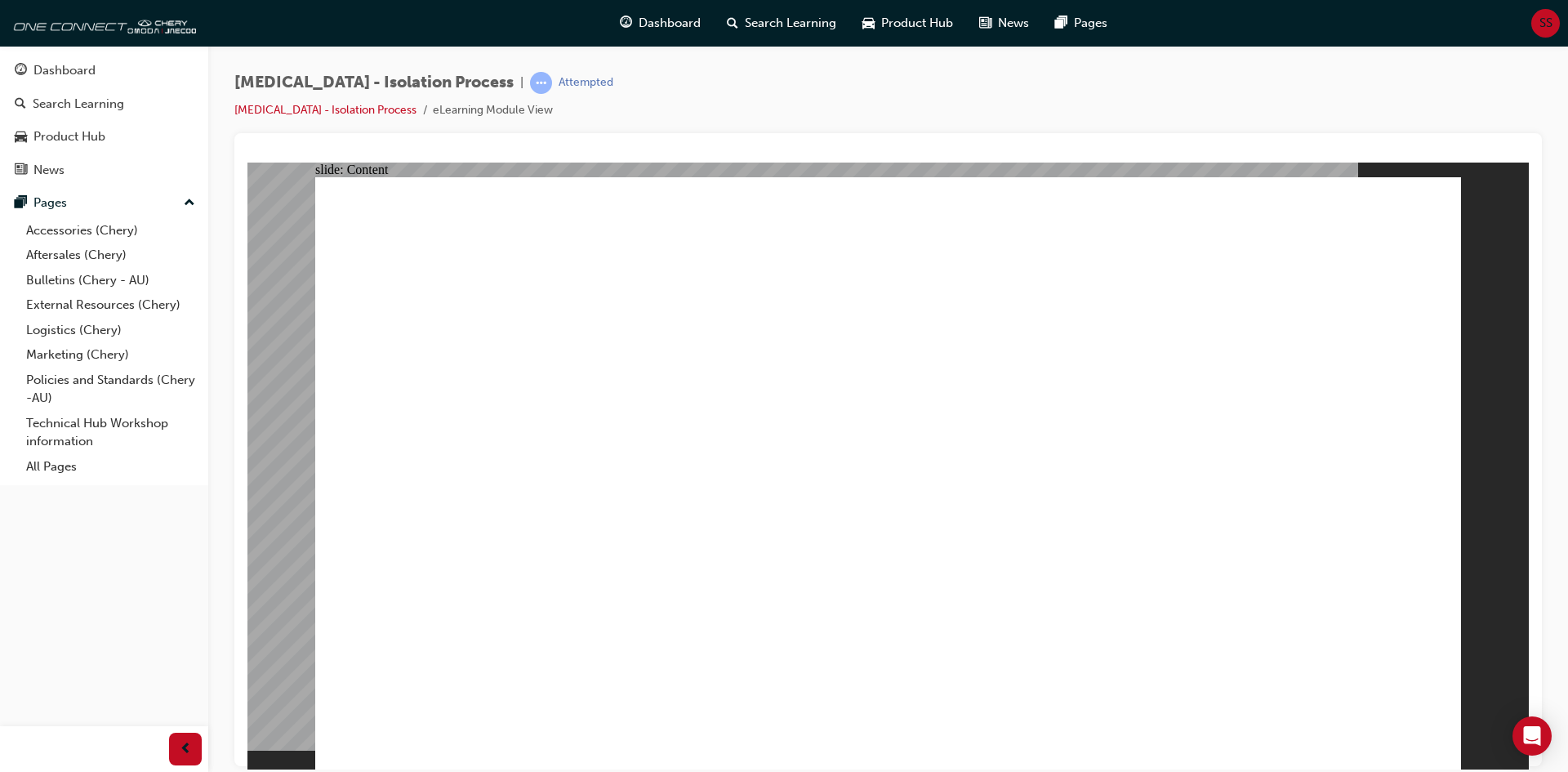
drag, startPoint x: 557, startPoint y: 443, endPoint x: 560, endPoint y: 434, distance: 9.5
drag, startPoint x: 521, startPoint y: 435, endPoint x: 984, endPoint y: 441, distance: 463.0
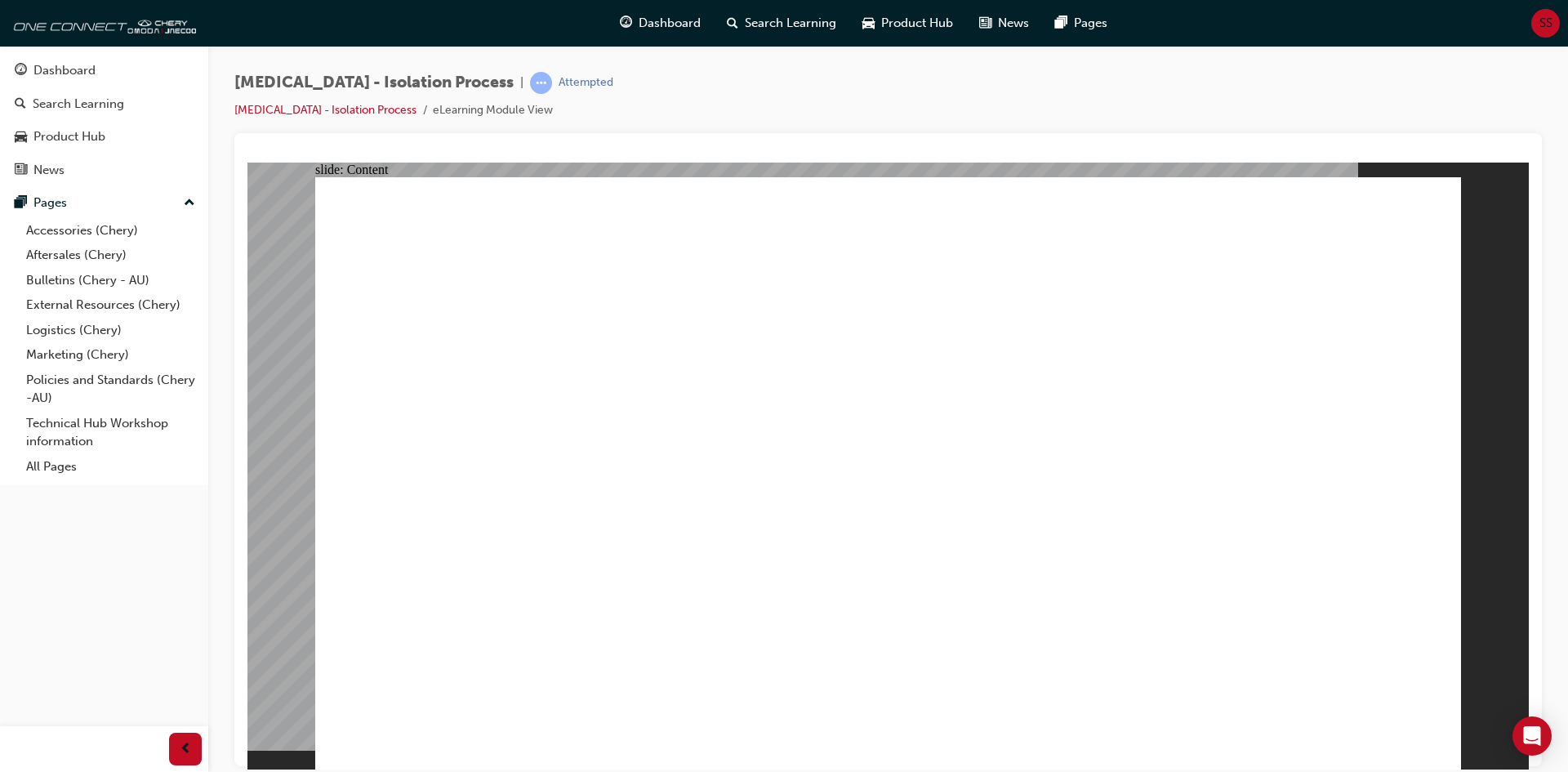
drag, startPoint x: 980, startPoint y: 429, endPoint x: 923, endPoint y: 354, distance: 94.2
drag, startPoint x: 922, startPoint y: 352, endPoint x: 1068, endPoint y: 580, distance: 270.7
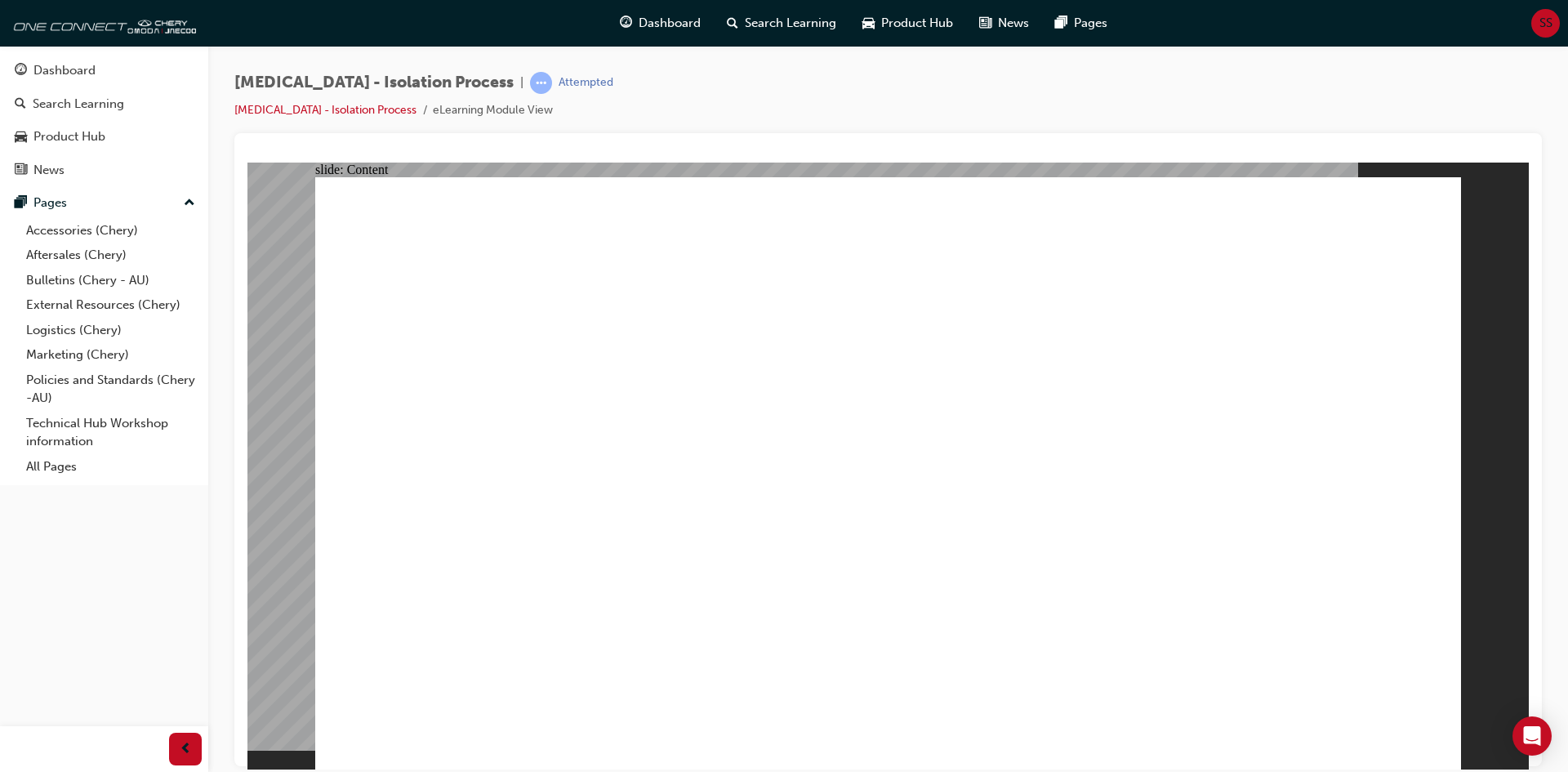
drag, startPoint x: 1429, startPoint y: 740, endPoint x: 1360, endPoint y: 685, distance: 88.2
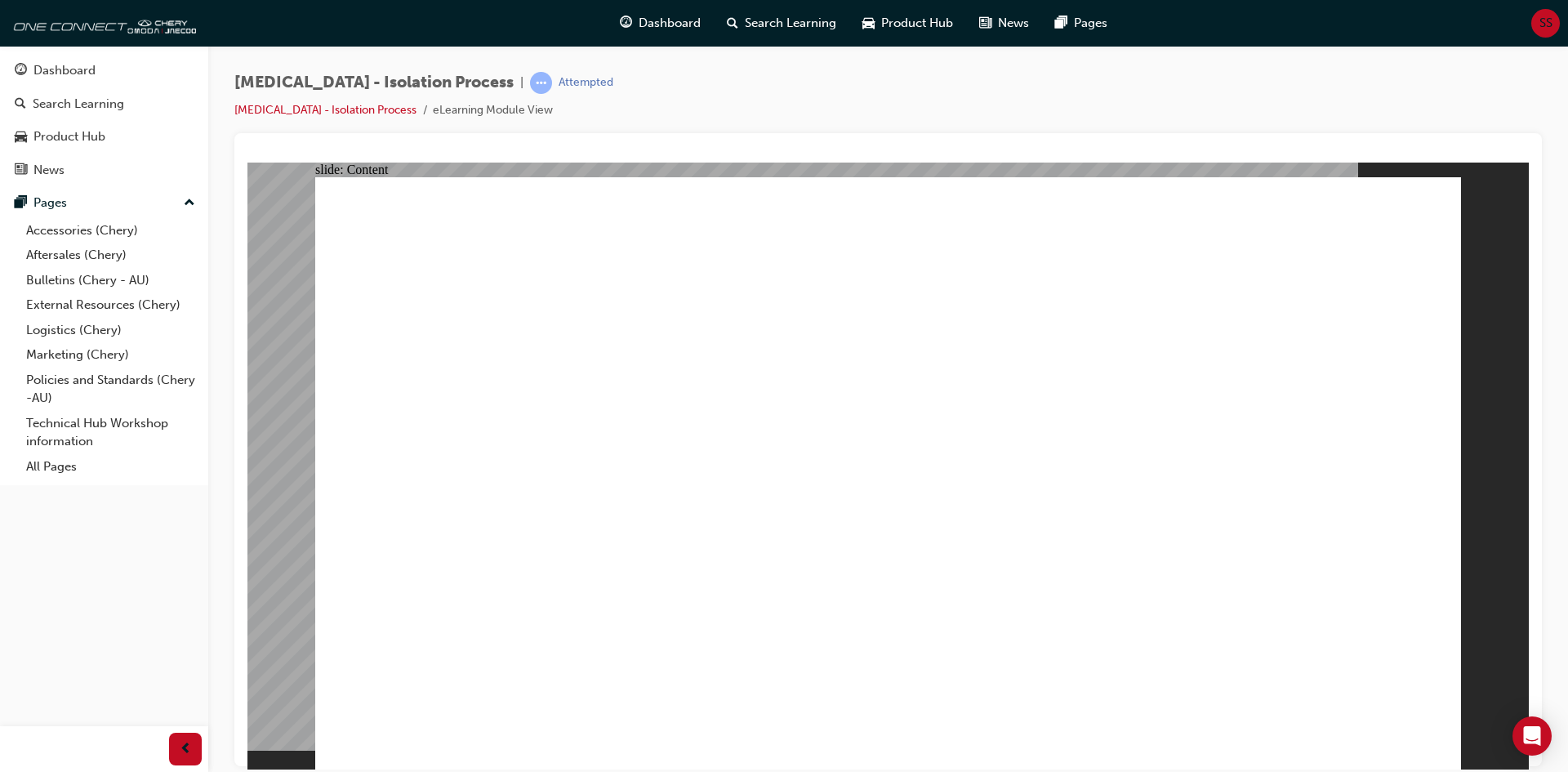
drag, startPoint x: 1239, startPoint y: 272, endPoint x: 1284, endPoint y: 244, distance: 53.0
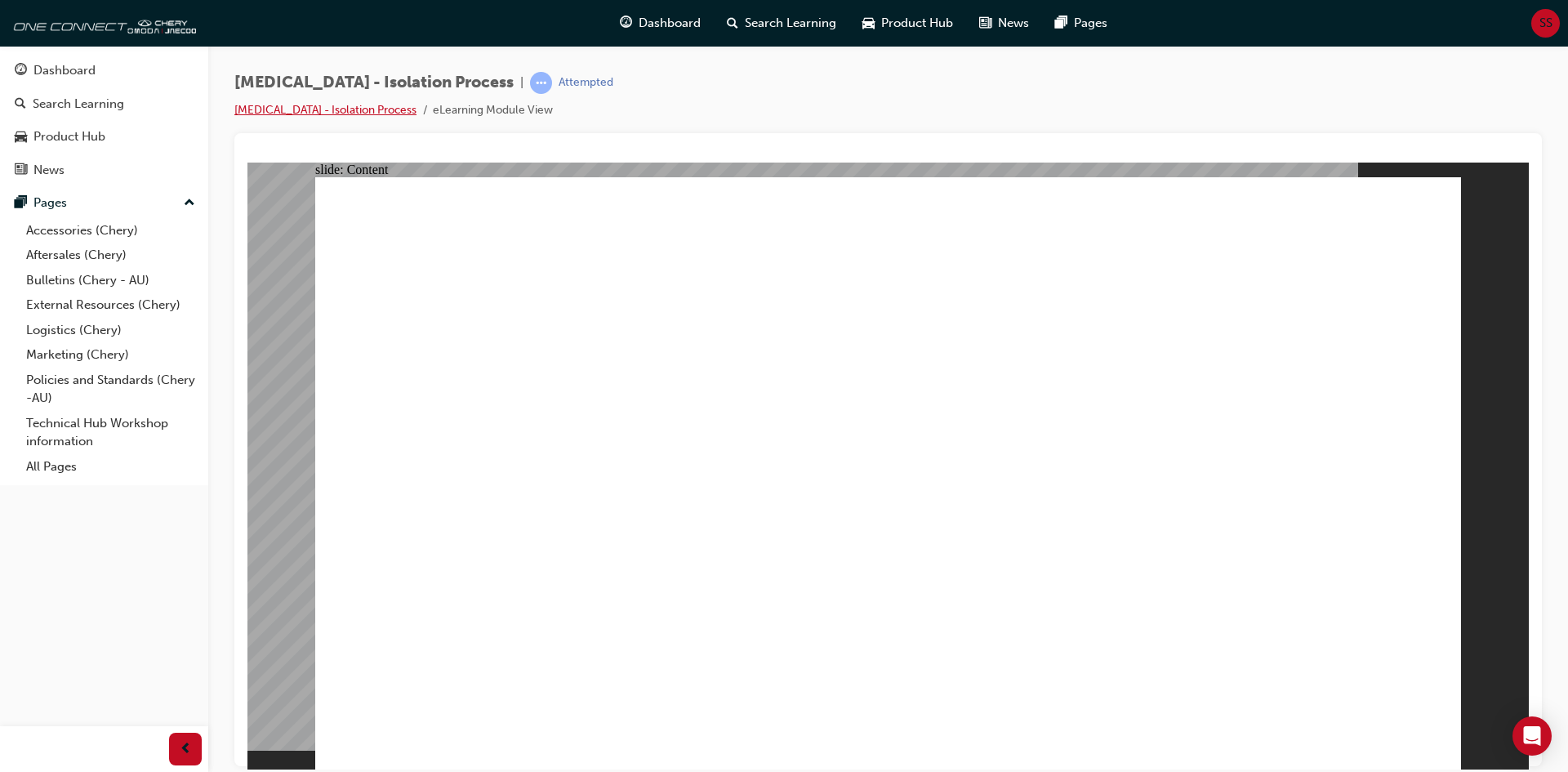
click at [285, 108] on link "HIGH VOLTAGE - Isolation Process" at bounding box center [325, 110] width 182 height 14
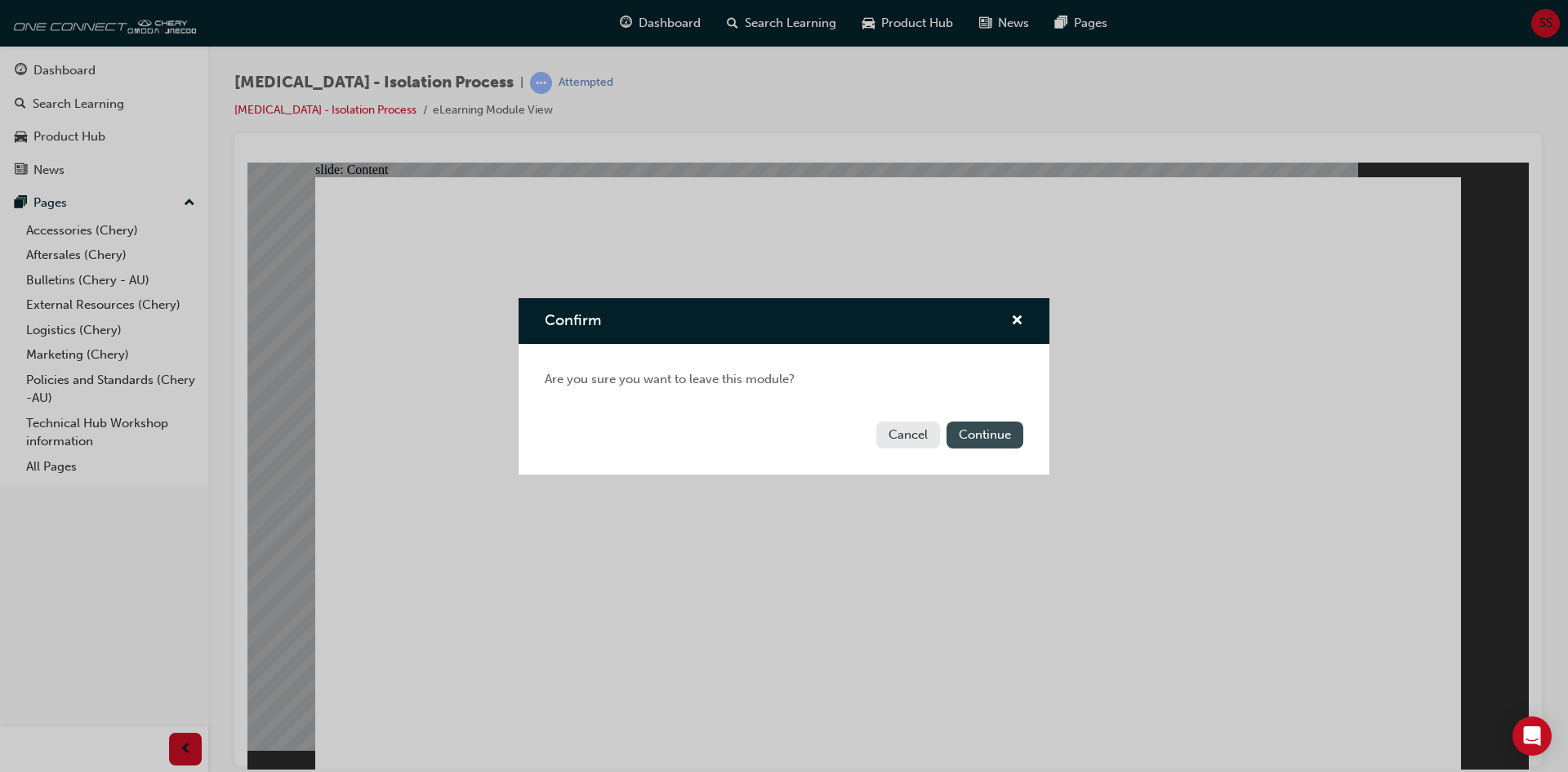
click at [980, 438] on button "Continue" at bounding box center [985, 434] width 77 height 27
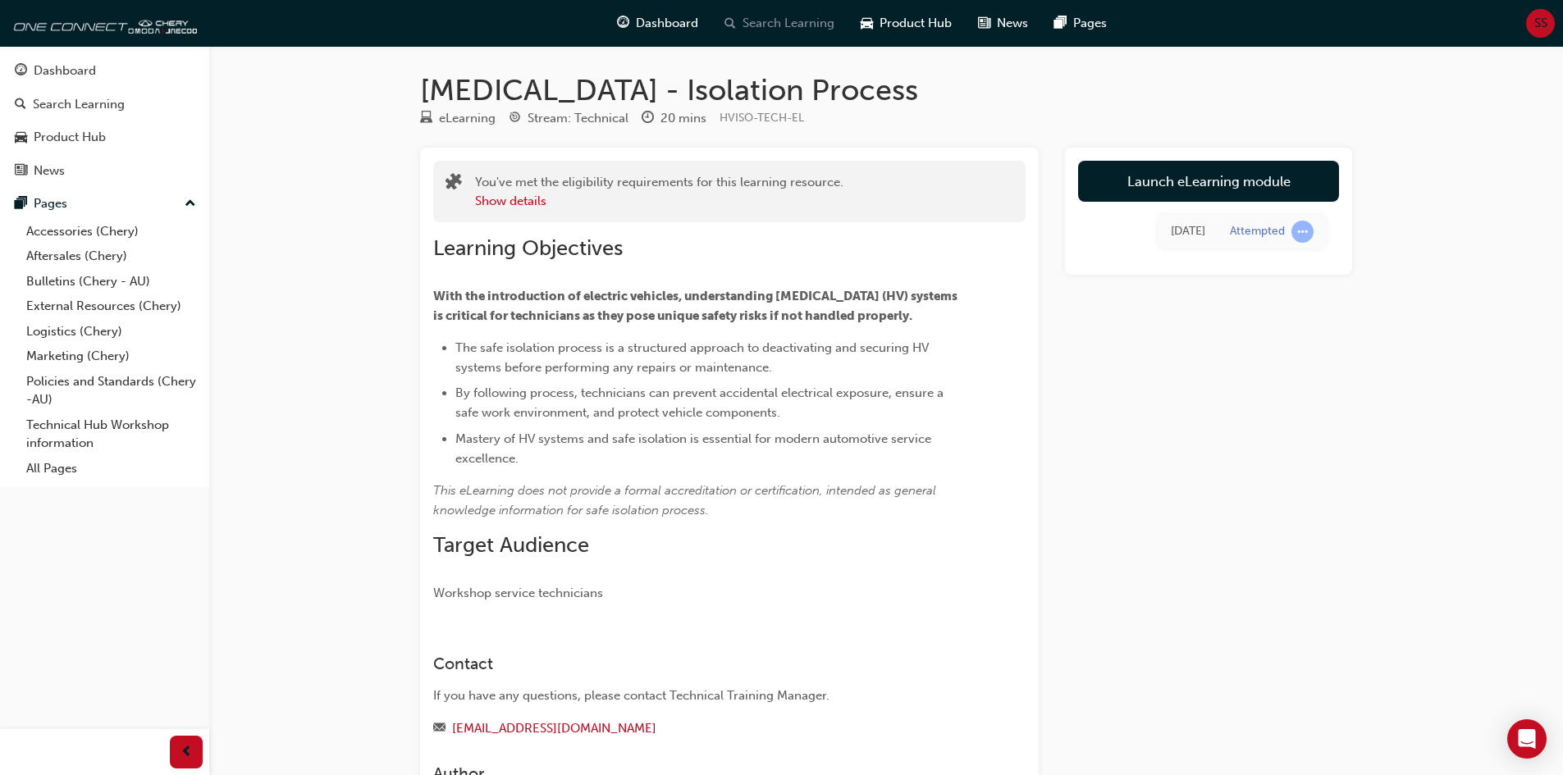
click at [761, 30] on span "Search Learning" at bounding box center [788, 23] width 92 height 19
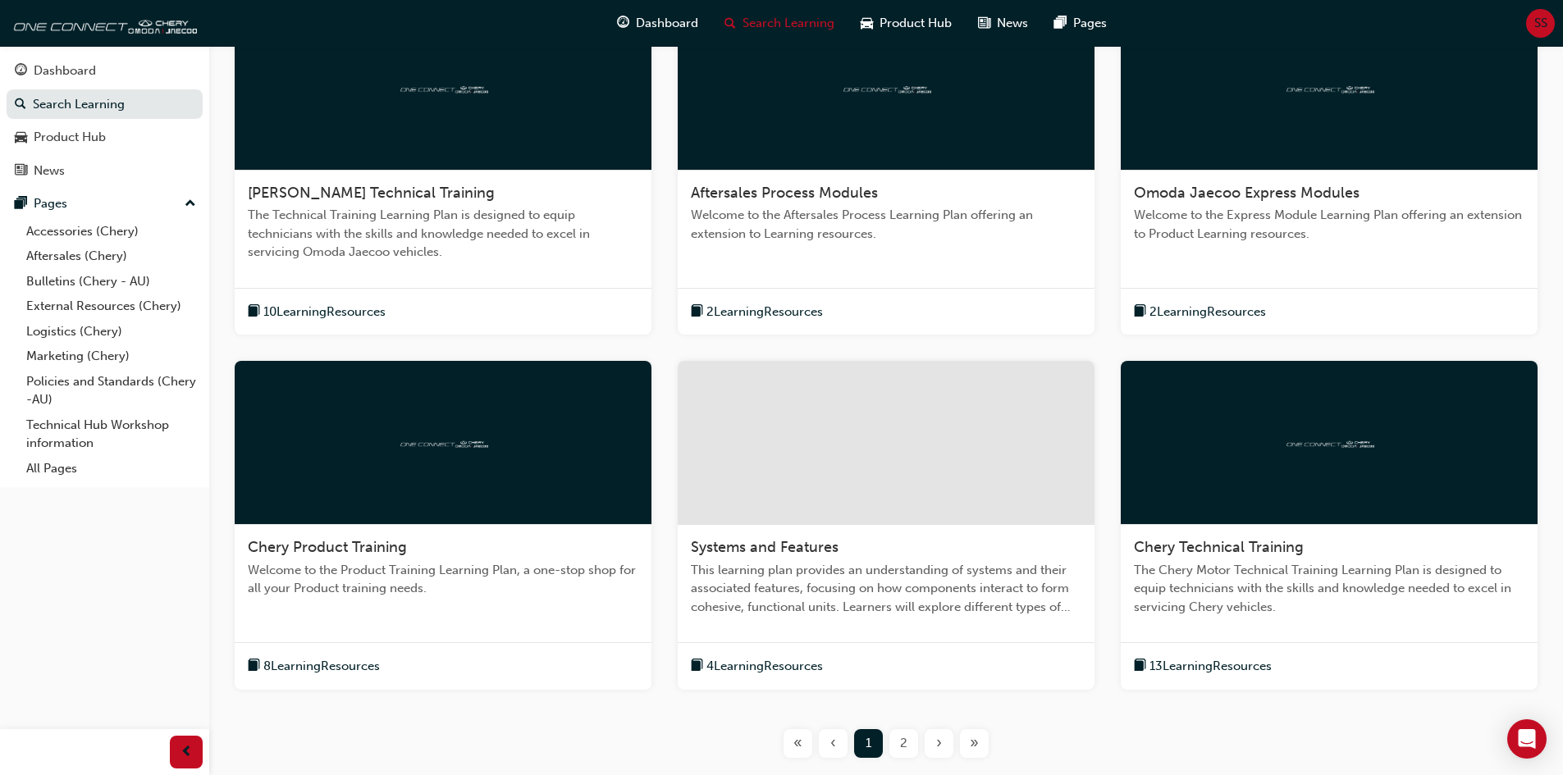
scroll to position [410, 0]
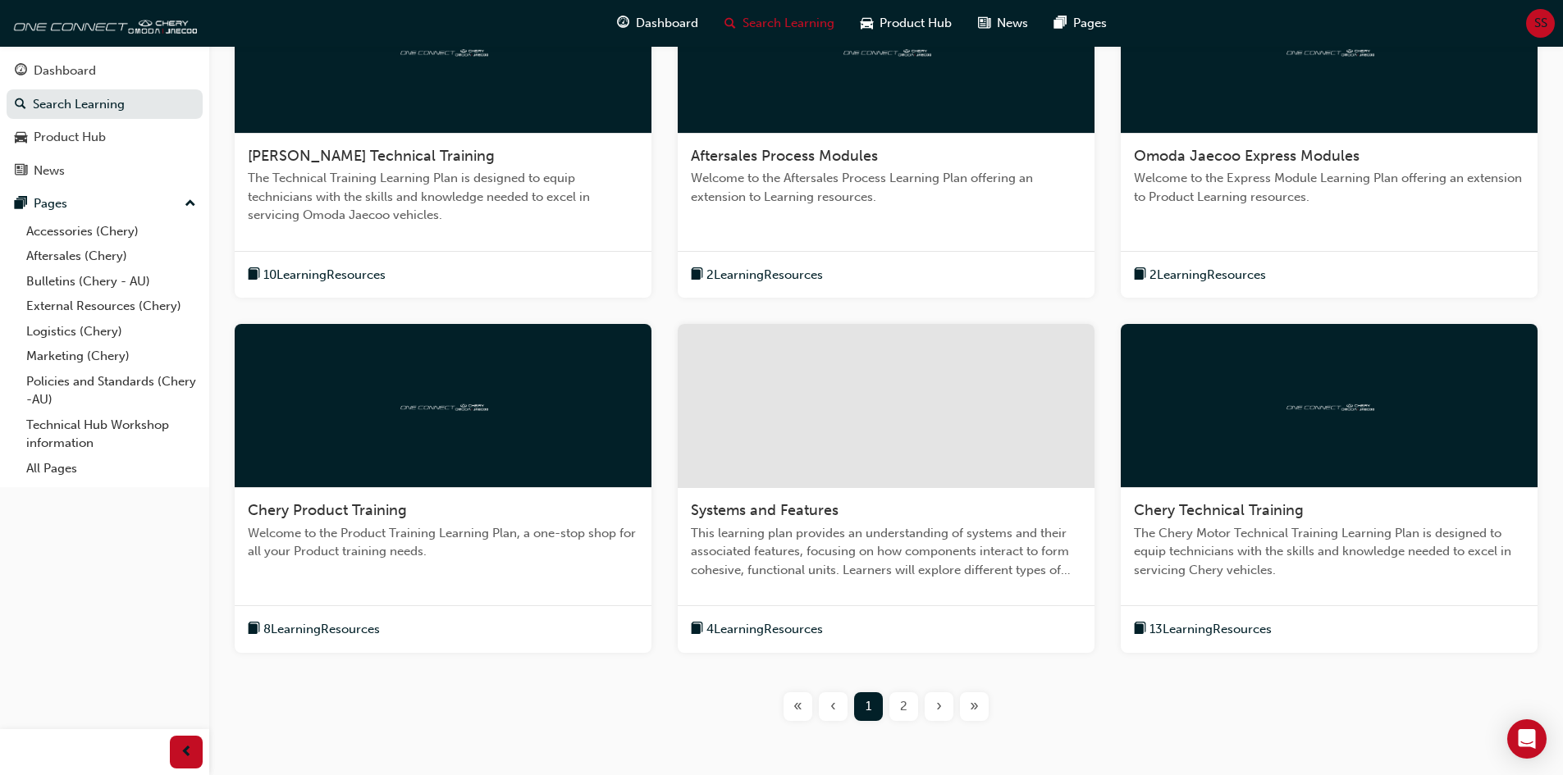
click at [889, 449] on div at bounding box center [886, 406] width 417 height 164
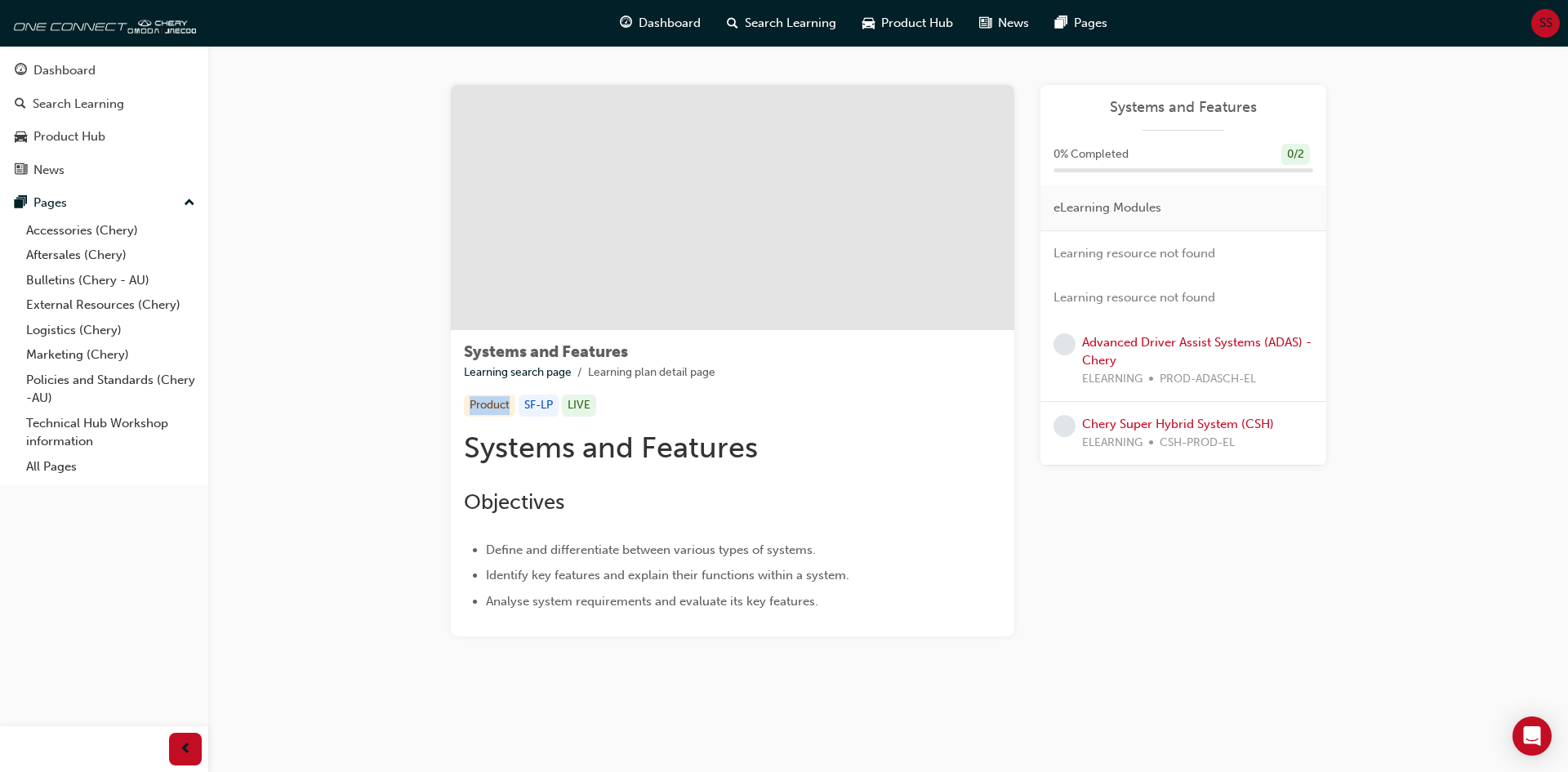
drag, startPoint x: 467, startPoint y: 409, endPoint x: 513, endPoint y: 405, distance: 46.2
click at [513, 405] on div "Product" at bounding box center [490, 405] width 52 height 22
click at [1119, 344] on link "Advanced Driver Assist Systems (ADAS) - Chery" at bounding box center [1197, 352] width 230 height 34
click at [156, 27] on img at bounding box center [102, 23] width 188 height 33
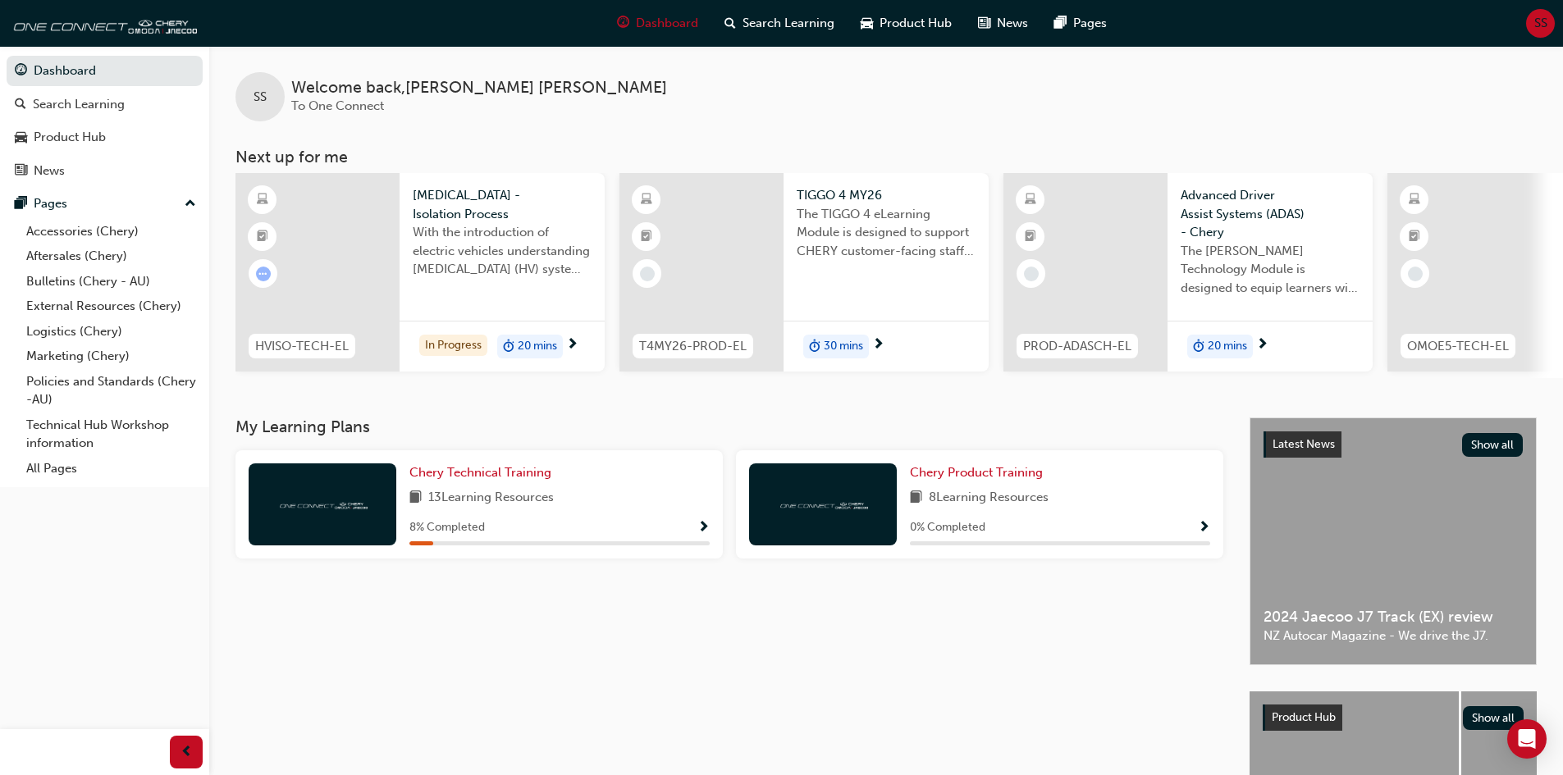
click at [574, 343] on span "next-icon" at bounding box center [572, 345] width 12 height 15
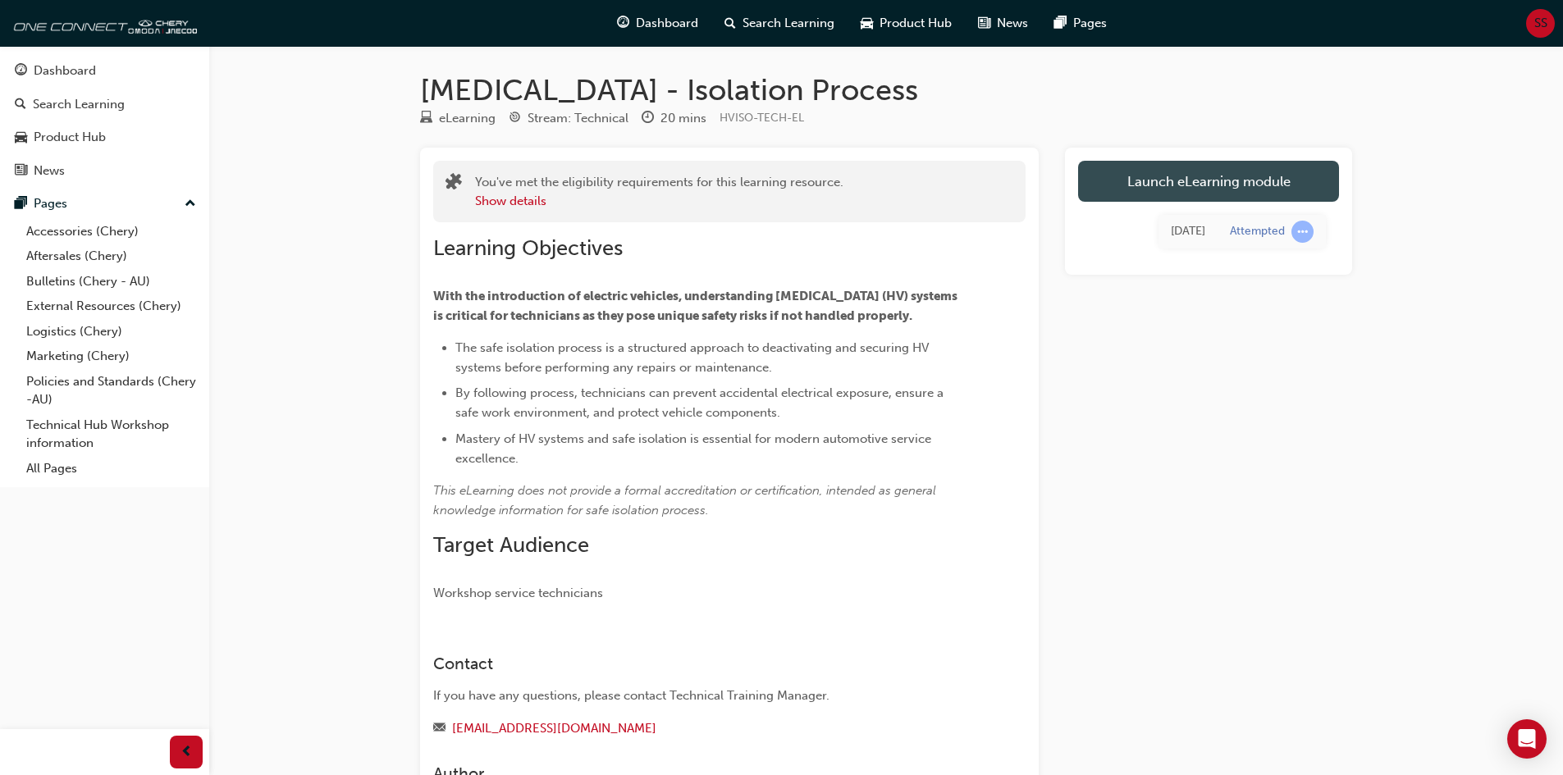
click at [1152, 178] on link "Launch eLearning module" at bounding box center [1208, 181] width 261 height 41
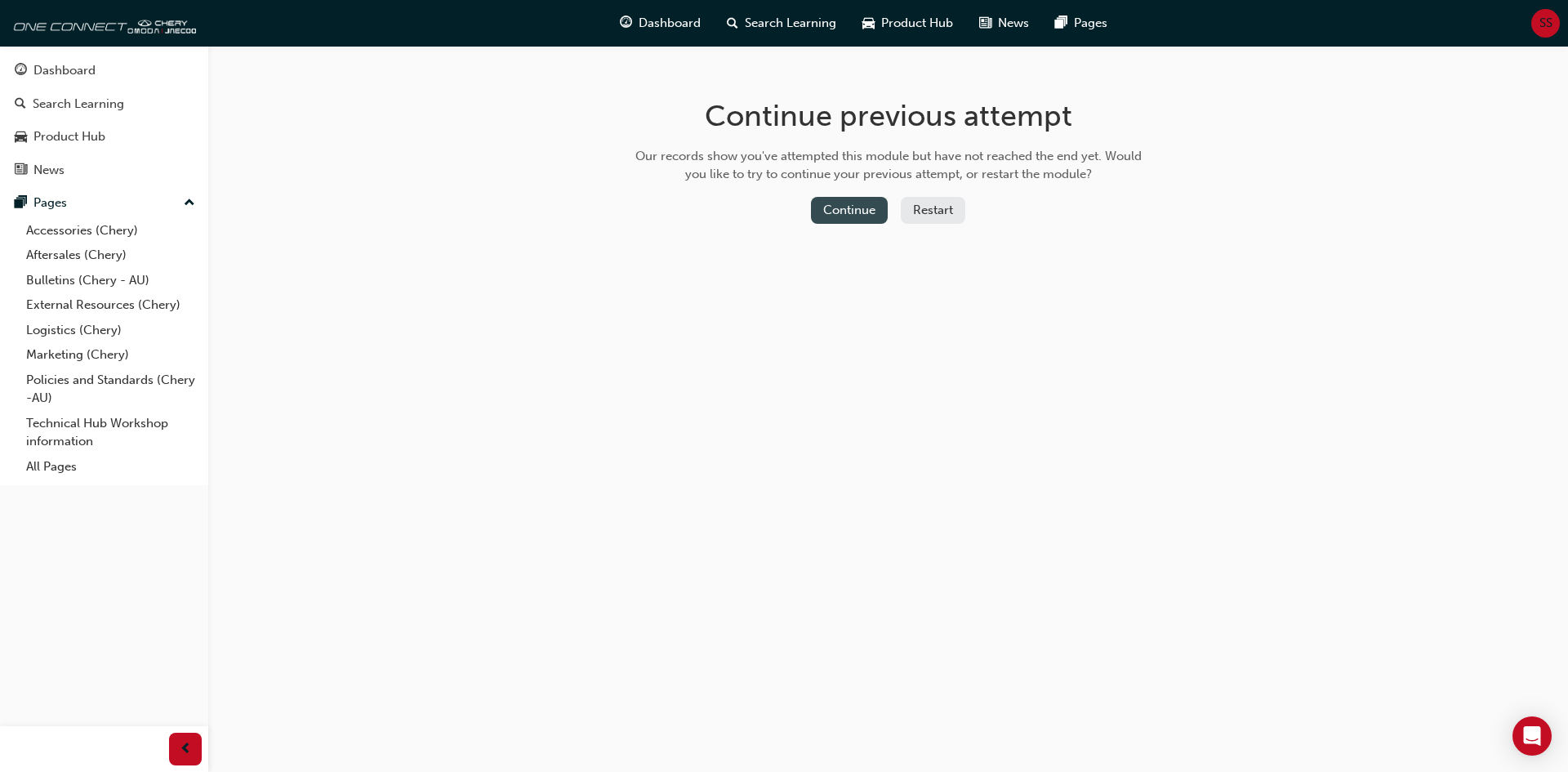
click at [847, 207] on button "Continue" at bounding box center [849, 210] width 77 height 27
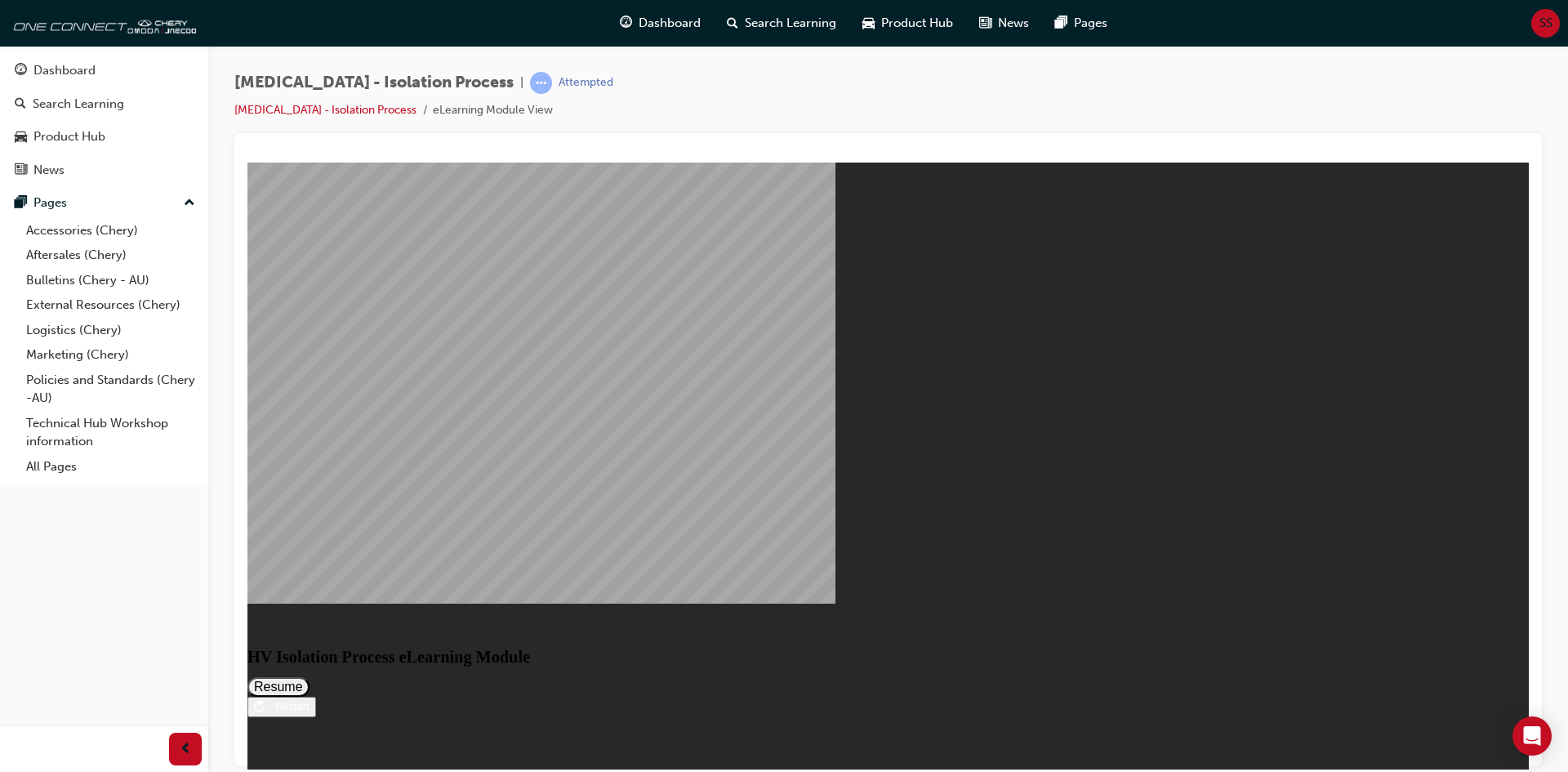
click at [310, 676] on button "Resume" at bounding box center [279, 686] width 62 height 20
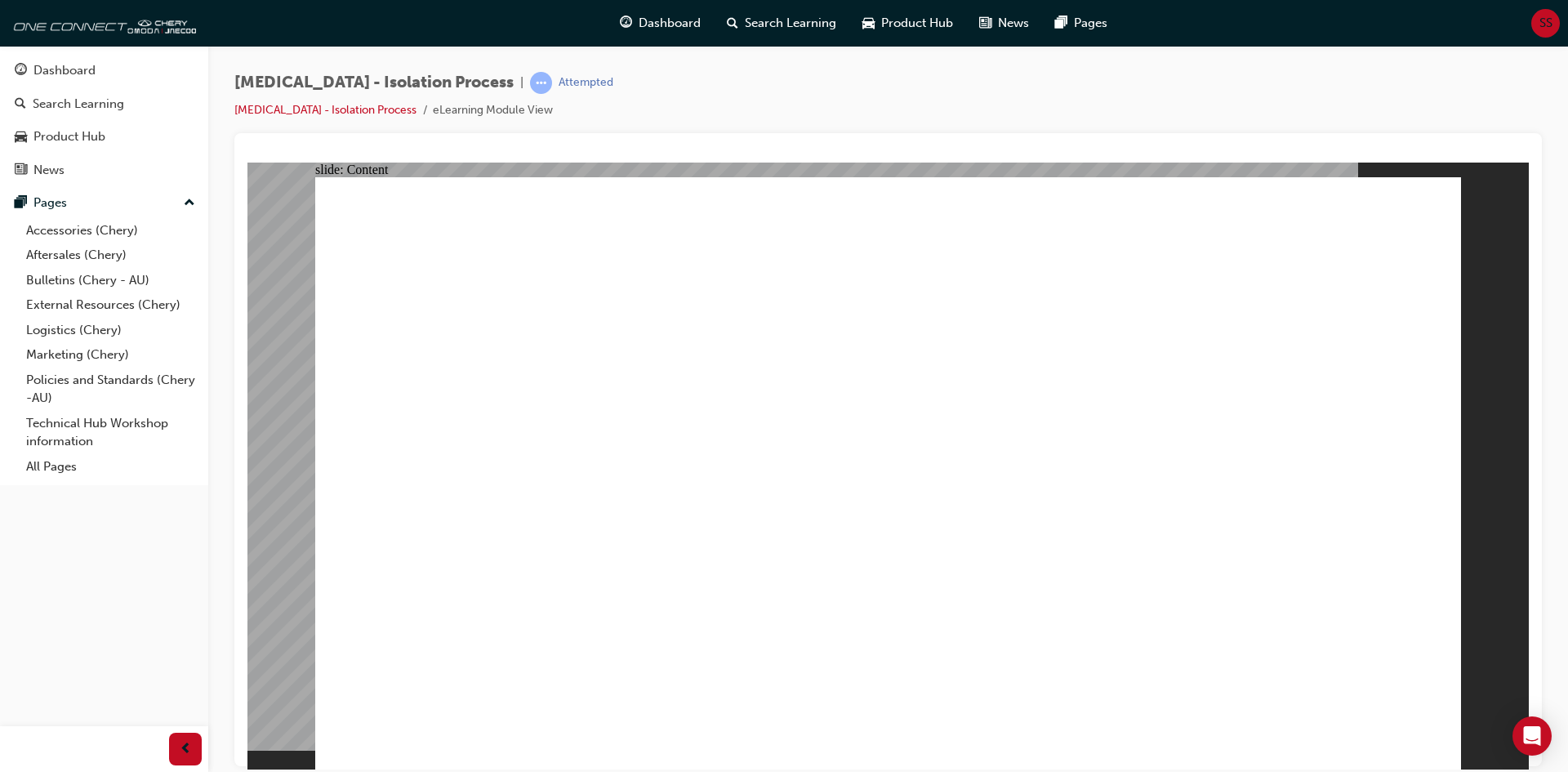
drag, startPoint x: 1294, startPoint y: 388, endPoint x: 1291, endPoint y: 410, distance: 22.2
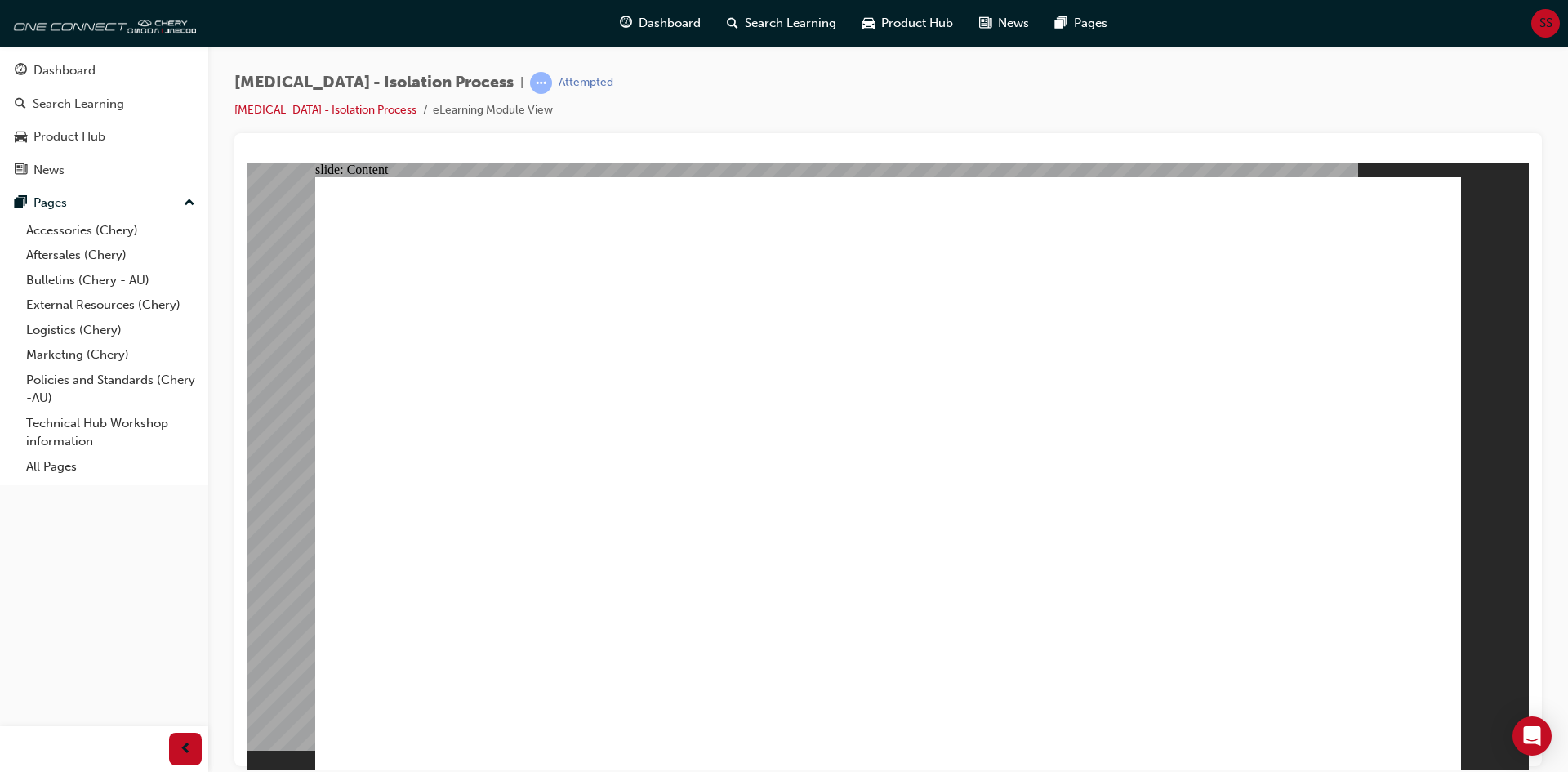
drag, startPoint x: 1320, startPoint y: 620, endPoint x: 1315, endPoint y: 633, distance: 13.9
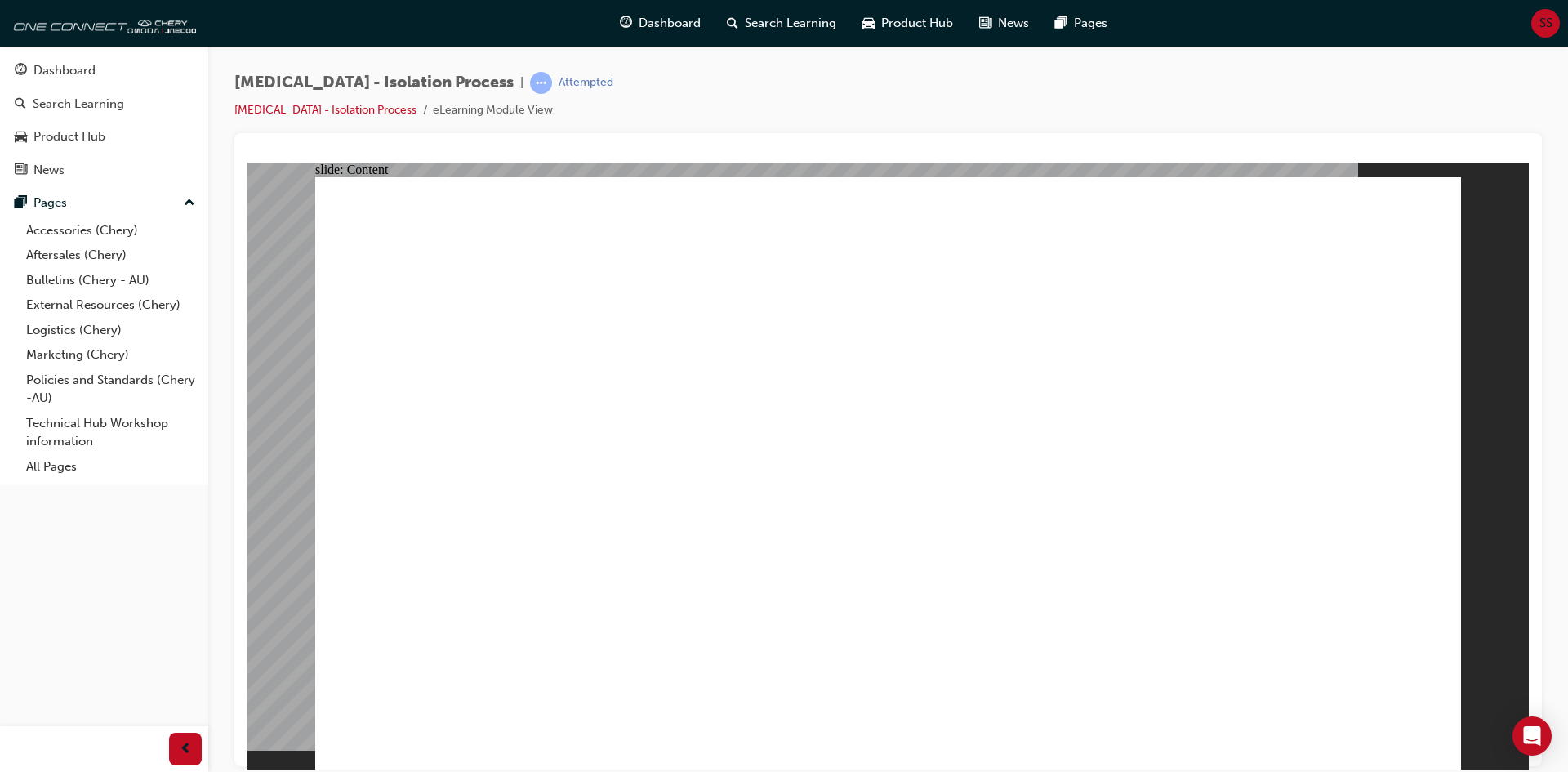
drag, startPoint x: 660, startPoint y: 366, endPoint x: 661, endPoint y: 407, distance: 41.0
drag, startPoint x: 681, startPoint y: 511, endPoint x: 680, endPoint y: 534, distance: 23.0
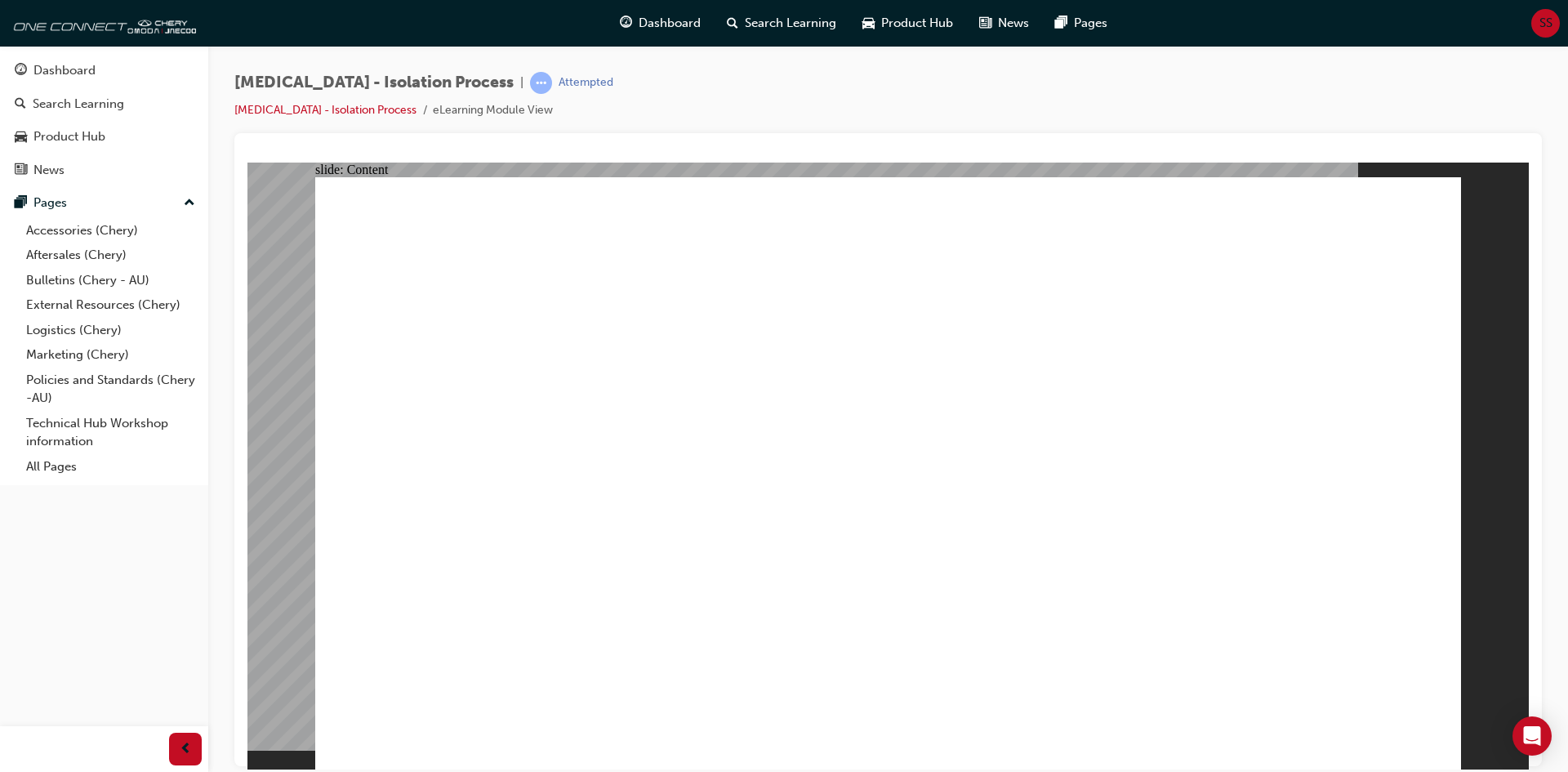
drag, startPoint x: 679, startPoint y: 550, endPoint x: 680, endPoint y: 603, distance: 53.0
drag, startPoint x: 673, startPoint y: 649, endPoint x: 670, endPoint y: 685, distance: 36.1
drag, startPoint x: 681, startPoint y: 720, endPoint x: 480, endPoint y: 704, distance: 201.6
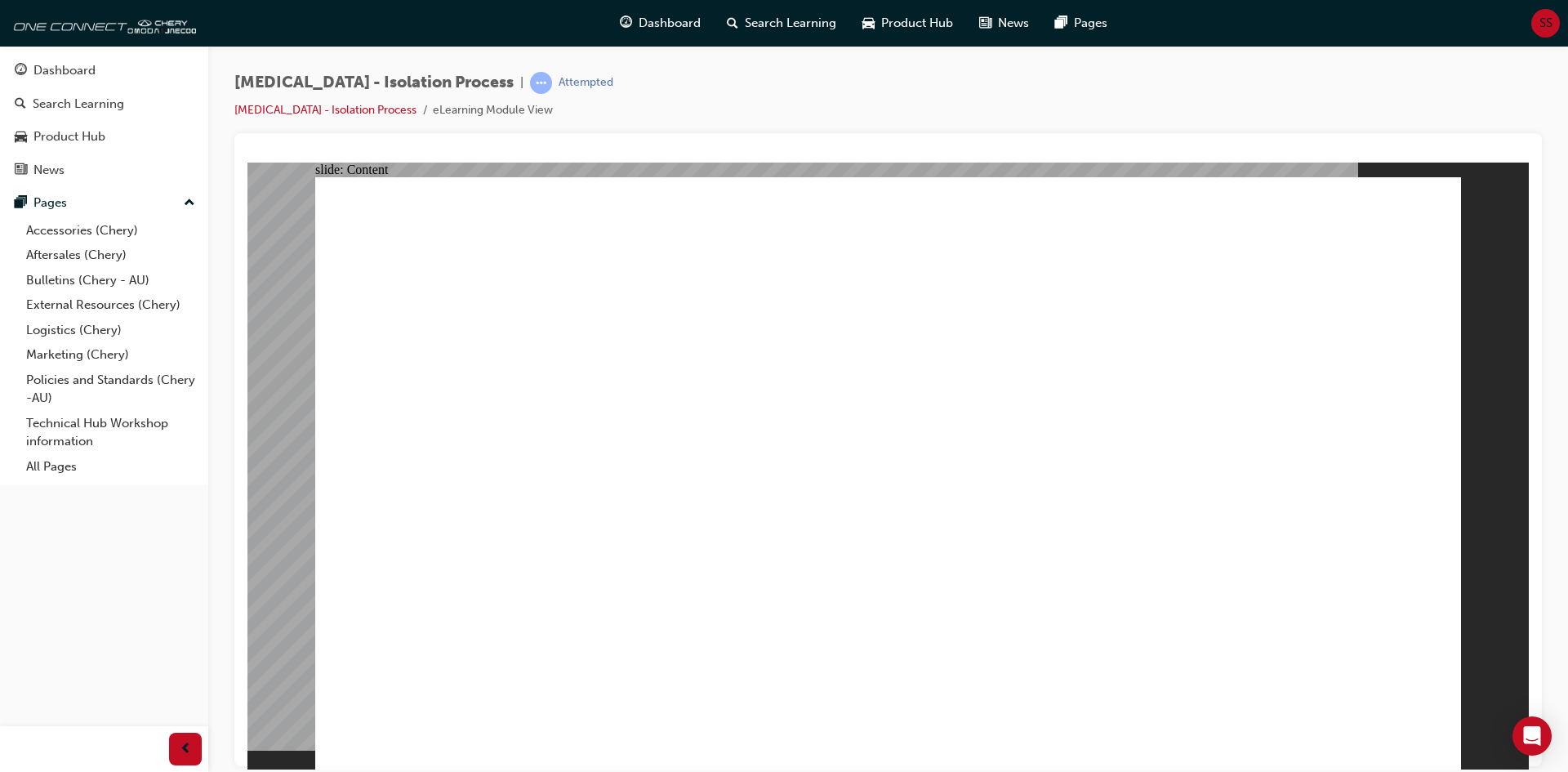
drag, startPoint x: 448, startPoint y: 697, endPoint x: 436, endPoint y: 659, distance: 39.8
drag, startPoint x: 419, startPoint y: 621, endPoint x: 428, endPoint y: 617, distance: 9.8
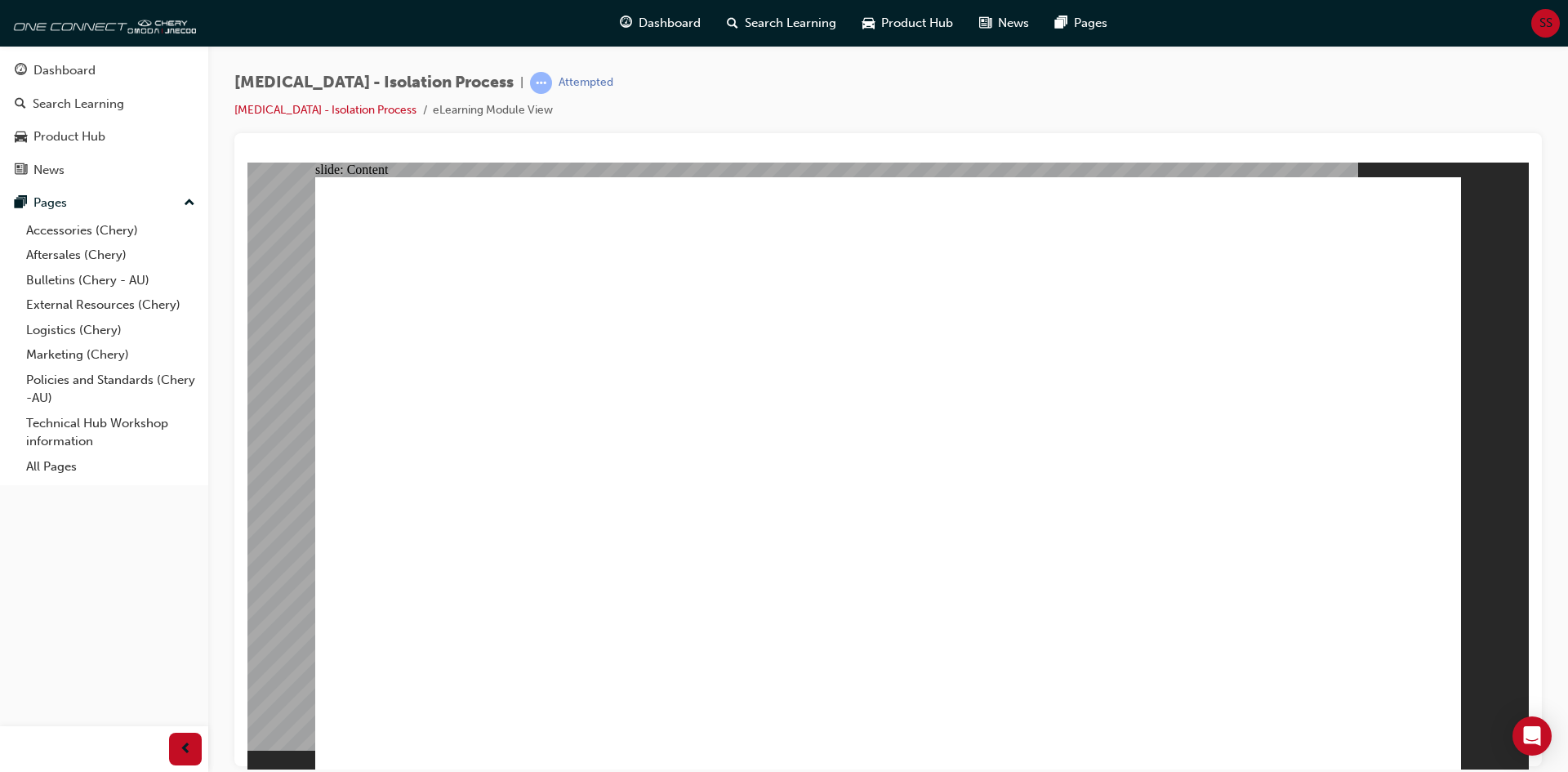
drag, startPoint x: 470, startPoint y: 329, endPoint x: 627, endPoint y: 301, distance: 159.5
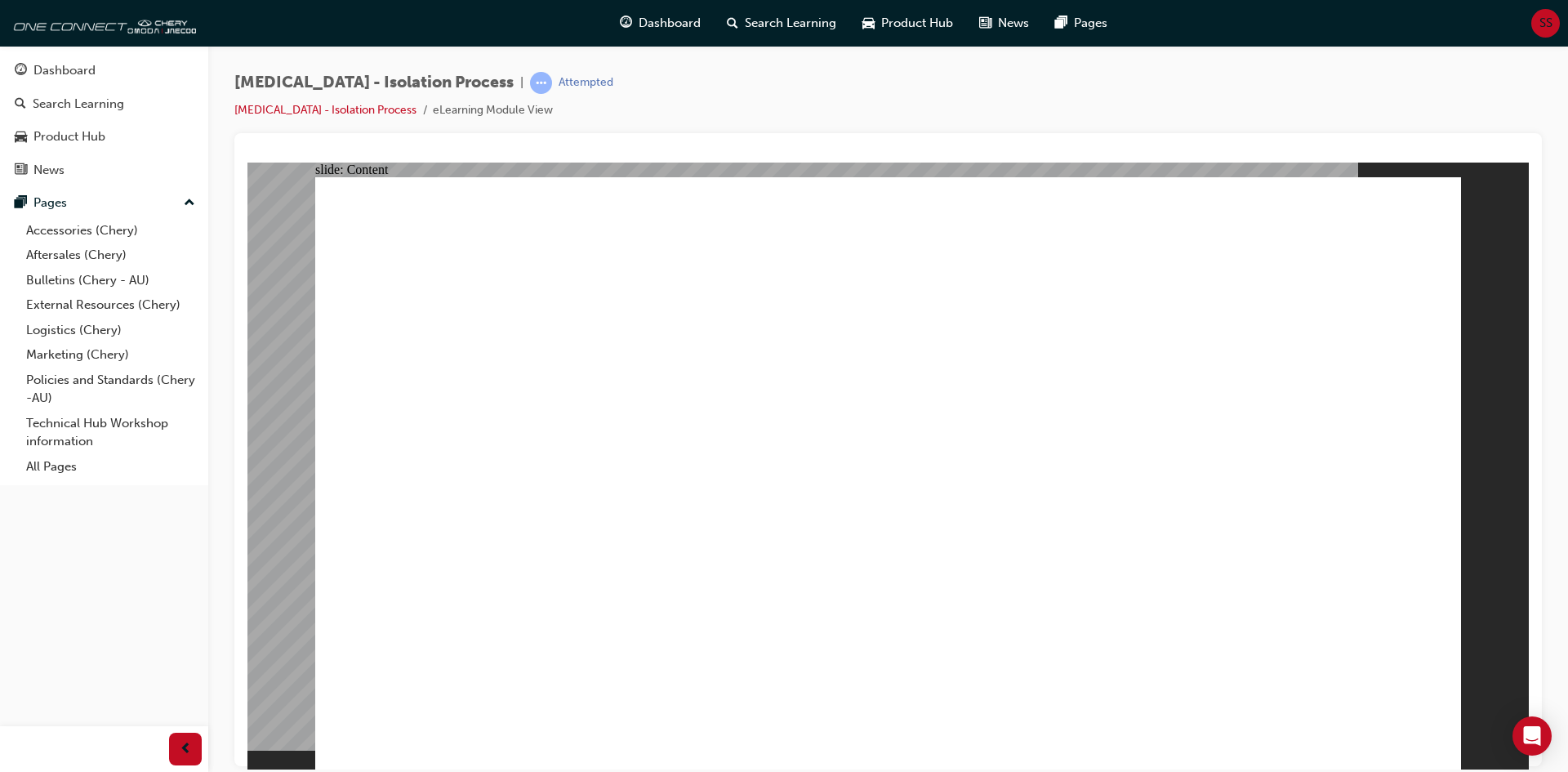
drag, startPoint x: 649, startPoint y: 296, endPoint x: 774, endPoint y: 263, distance: 129.3
drag, startPoint x: 805, startPoint y: 215, endPoint x: 957, endPoint y: 190, distance: 154.0
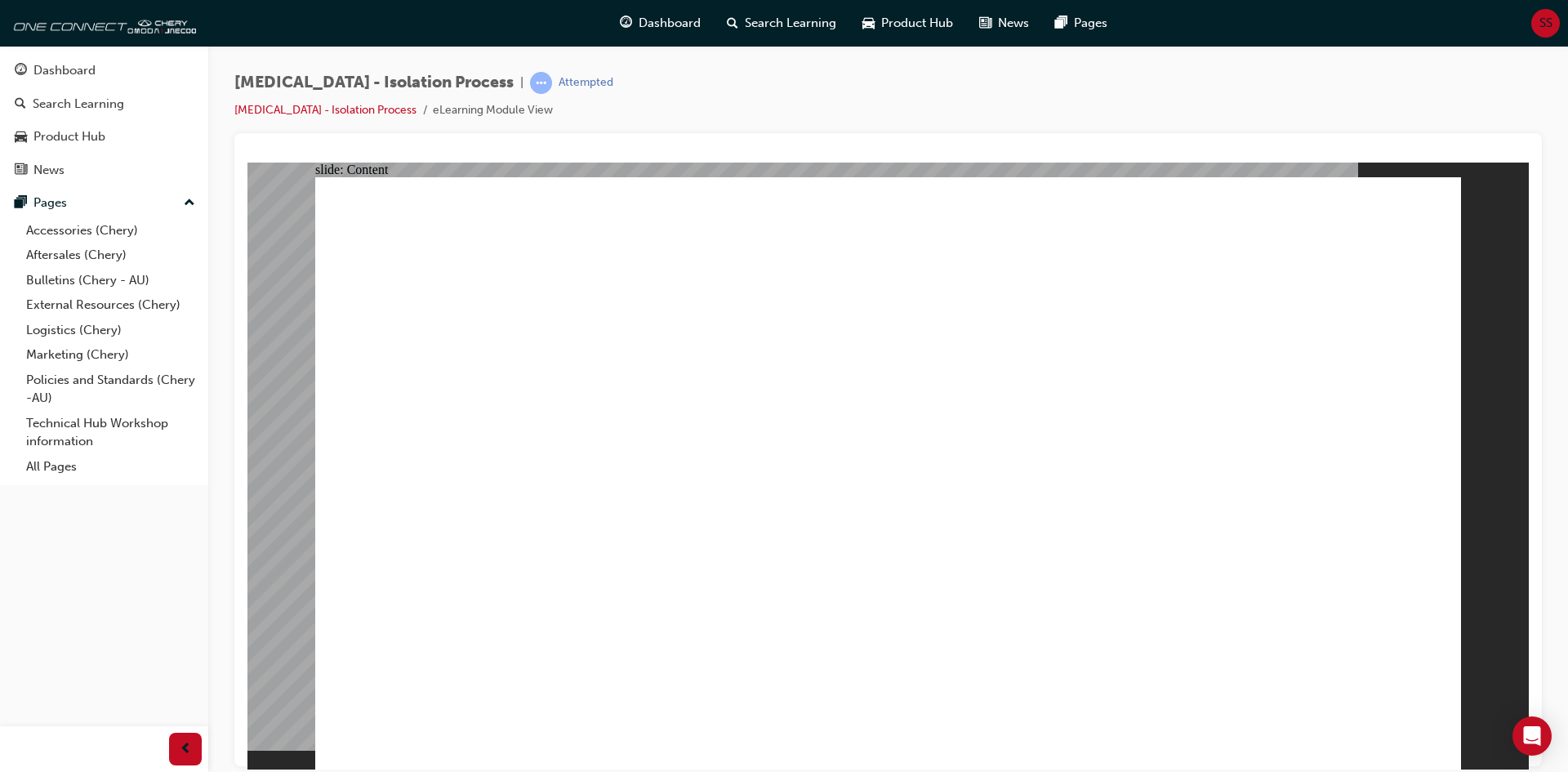
drag, startPoint x: 1552, startPoint y: 239, endPoint x: 1552, endPoint y: 272, distance: 33.0
click at [1552, 272] on div "HIGH VOLTAGE - Isolation Process | Attempted HIGH VOLTAGE - Isolation Process e…" at bounding box center [888, 388] width 1360 height 685
drag, startPoint x: 779, startPoint y: 203, endPoint x: 1019, endPoint y: 216, distance: 240.4
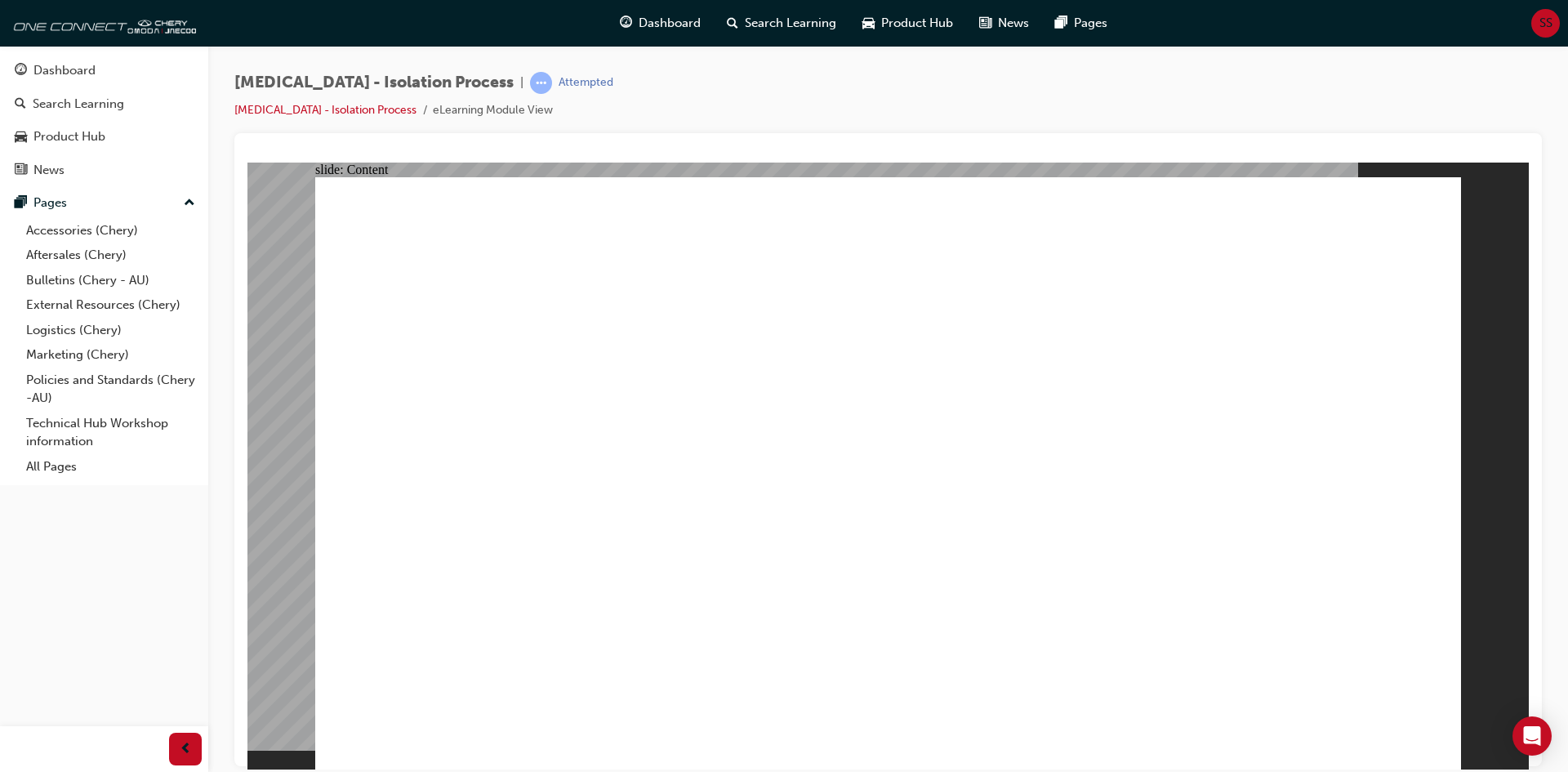
drag, startPoint x: 970, startPoint y: 389, endPoint x: 961, endPoint y: 407, distance: 20.1
drag, startPoint x: 1390, startPoint y: 626, endPoint x: 1402, endPoint y: 508, distance: 118.6
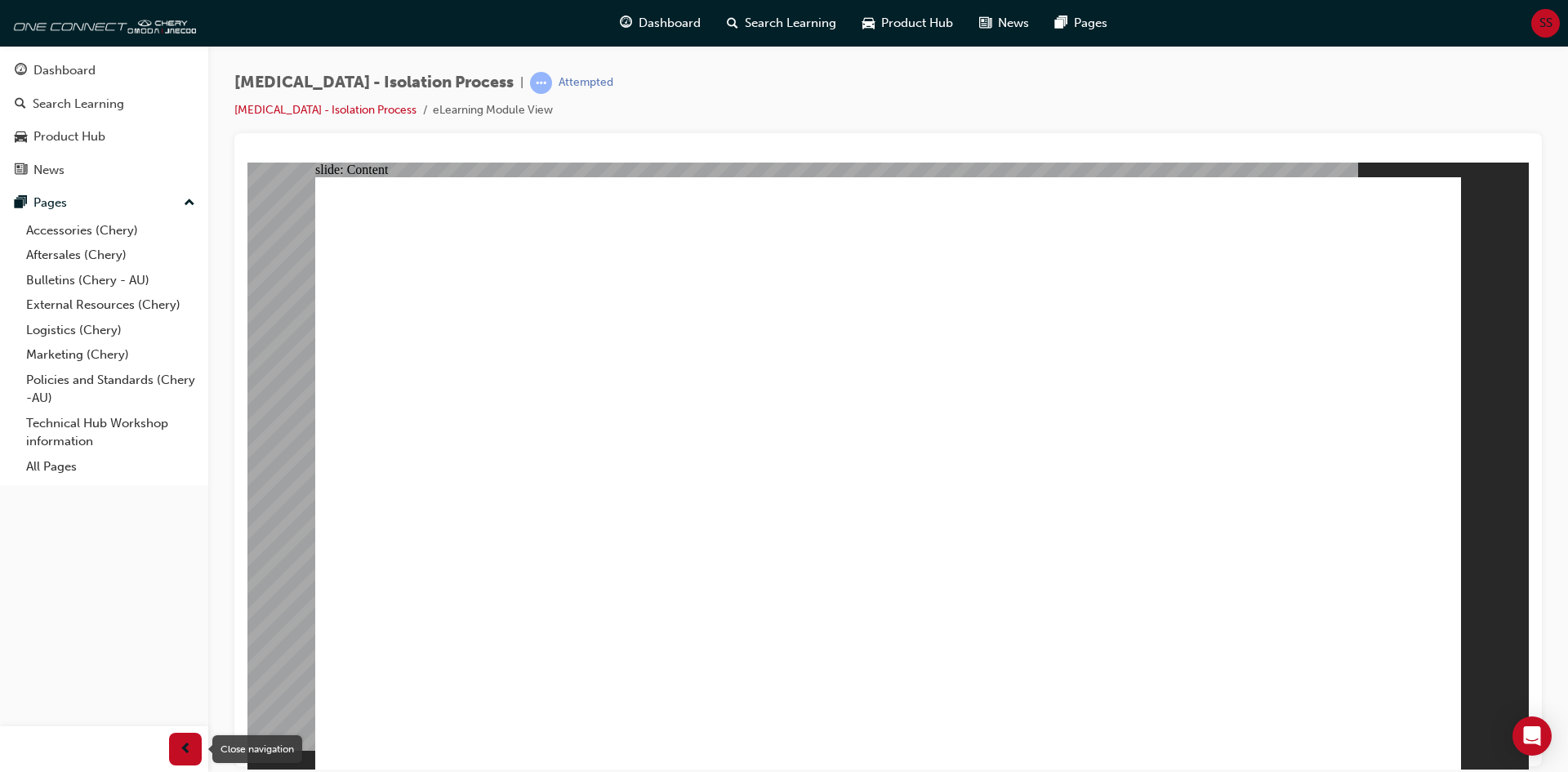
click at [189, 749] on span "prev-icon" at bounding box center [185, 749] width 12 height 21
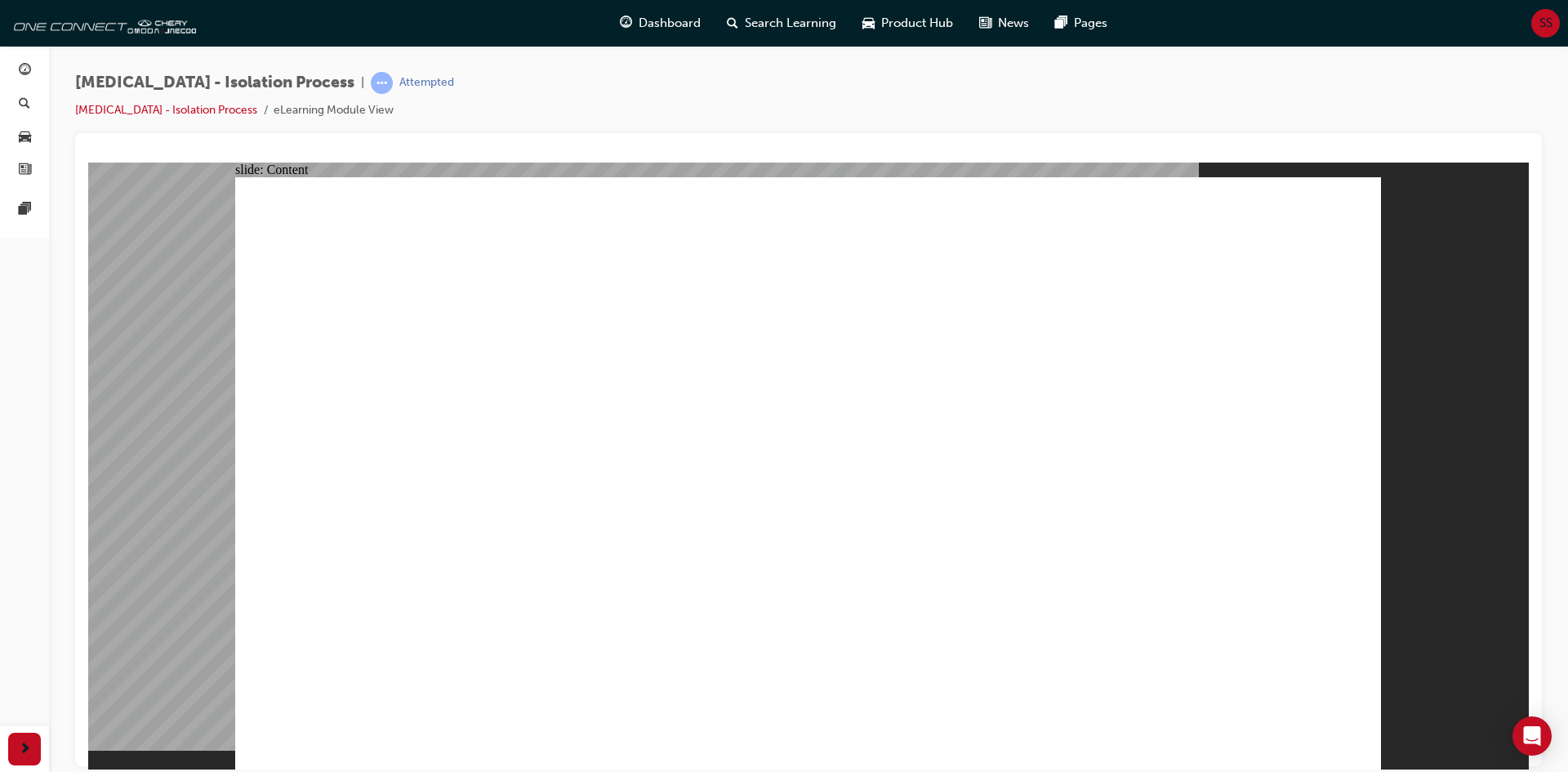
click at [30, 743] on span "next-icon" at bounding box center [25, 749] width 12 height 21
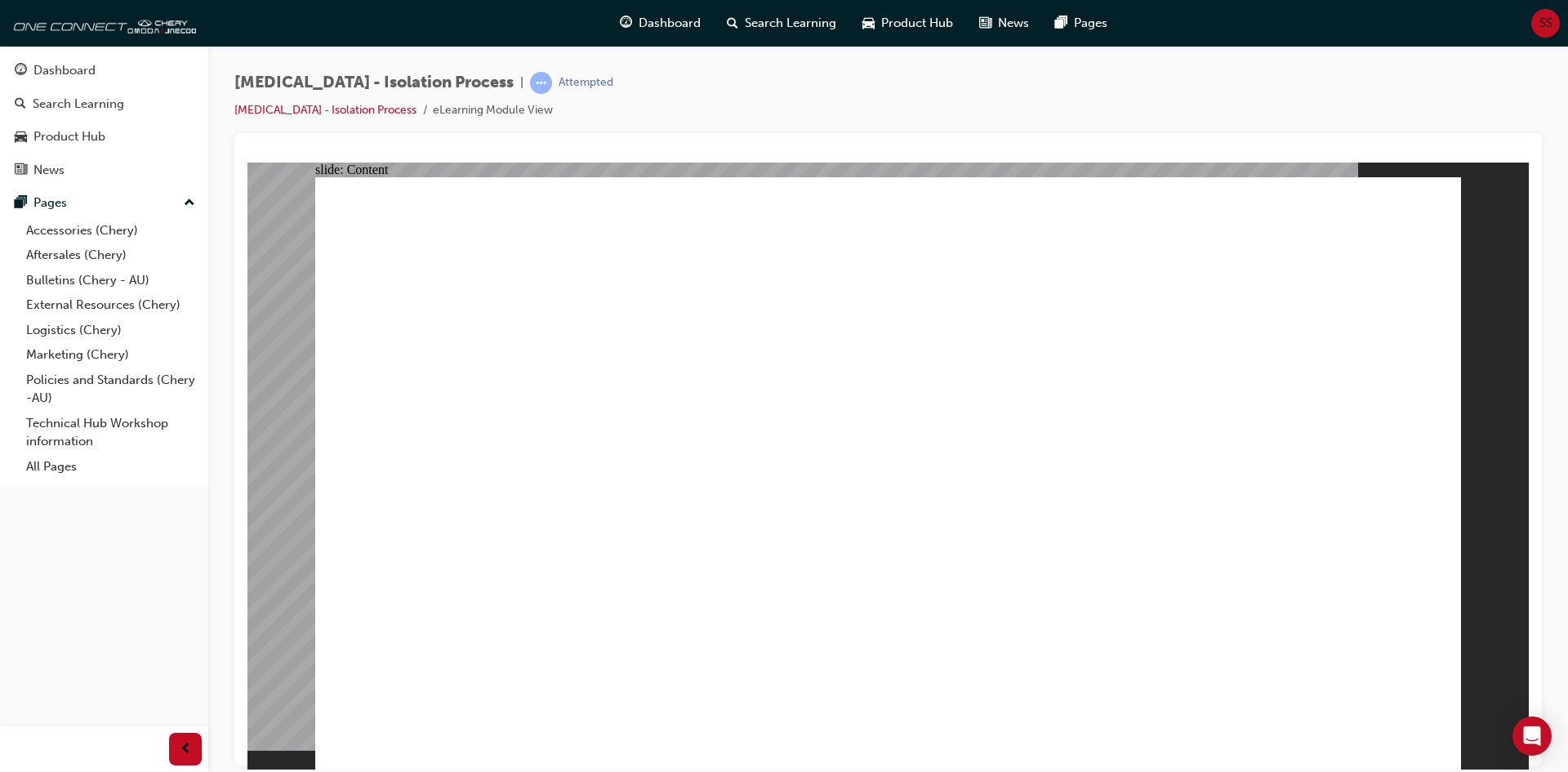
drag, startPoint x: 1454, startPoint y: 626, endPoint x: 1457, endPoint y: 682, distance: 56.1
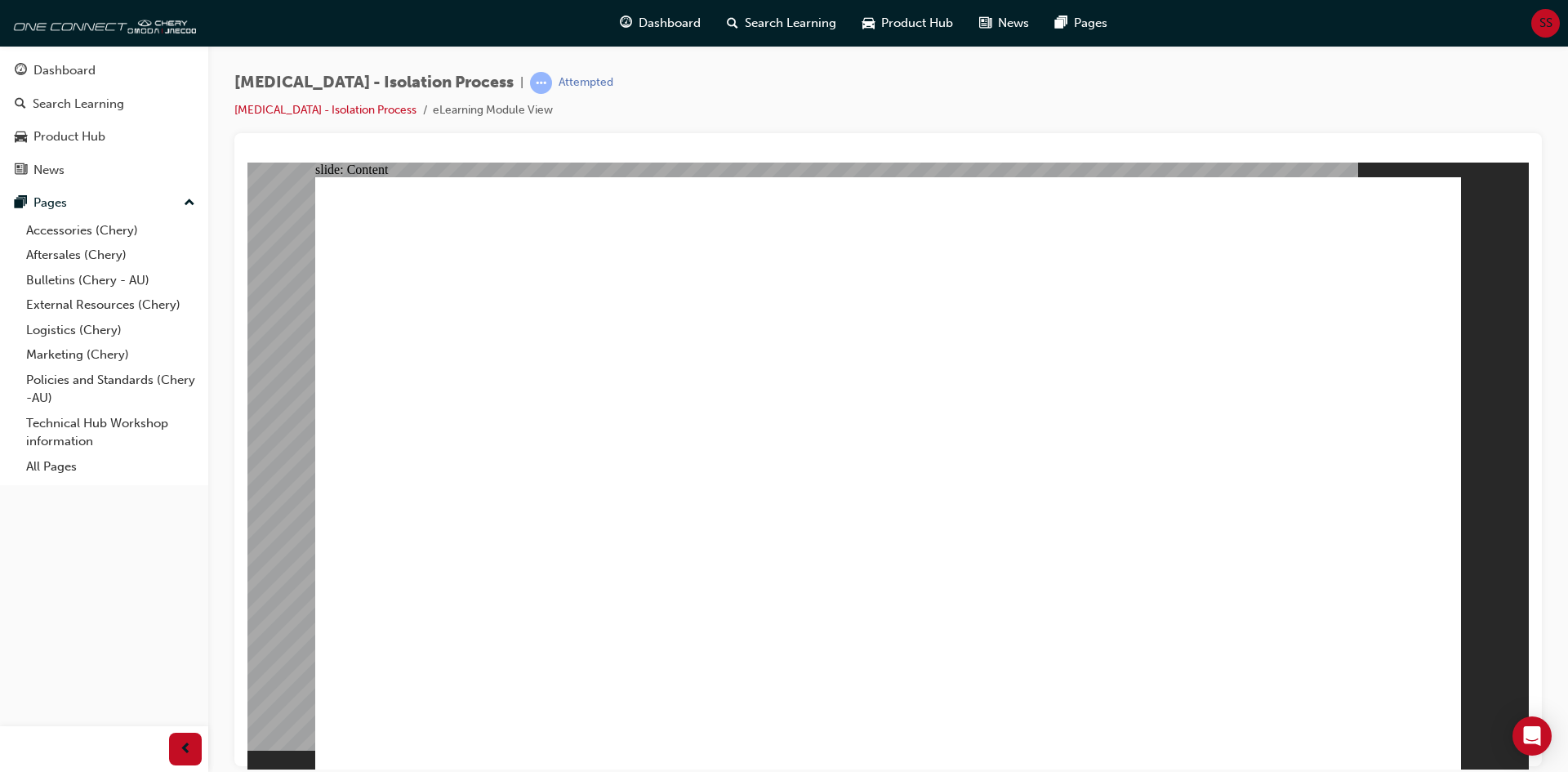
drag, startPoint x: 729, startPoint y: 234, endPoint x: 808, endPoint y: 250, distance: 80.6
drag, startPoint x: 1011, startPoint y: 239, endPoint x: 1106, endPoint y: 234, distance: 95.1
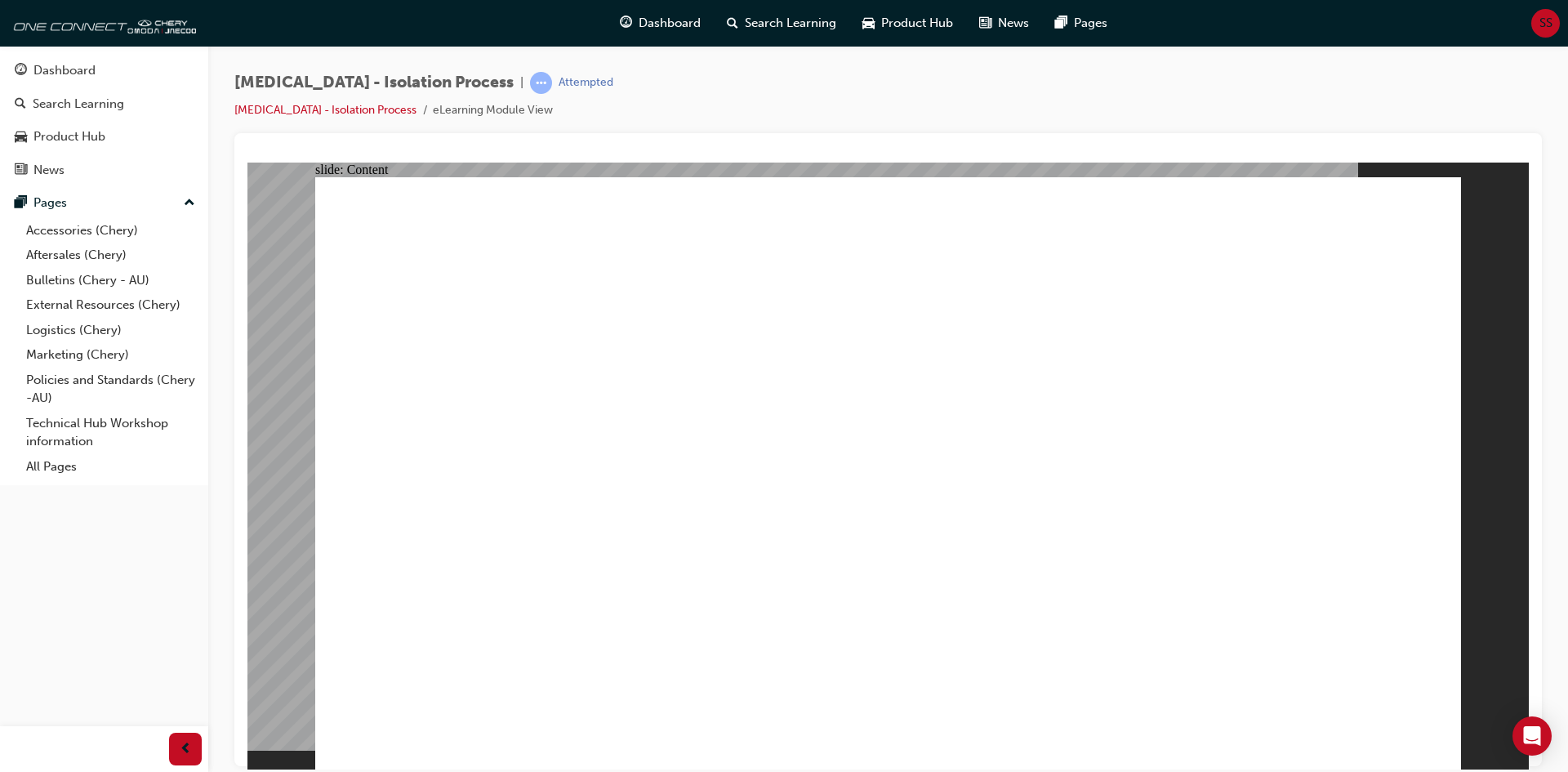
drag, startPoint x: 452, startPoint y: 215, endPoint x: 465, endPoint y: 252, distance: 39.2
drag, startPoint x: 586, startPoint y: 478, endPoint x: 665, endPoint y: 517, distance: 88.1
drag, startPoint x: 717, startPoint y: 528, endPoint x: 829, endPoint y: 535, distance: 112.2
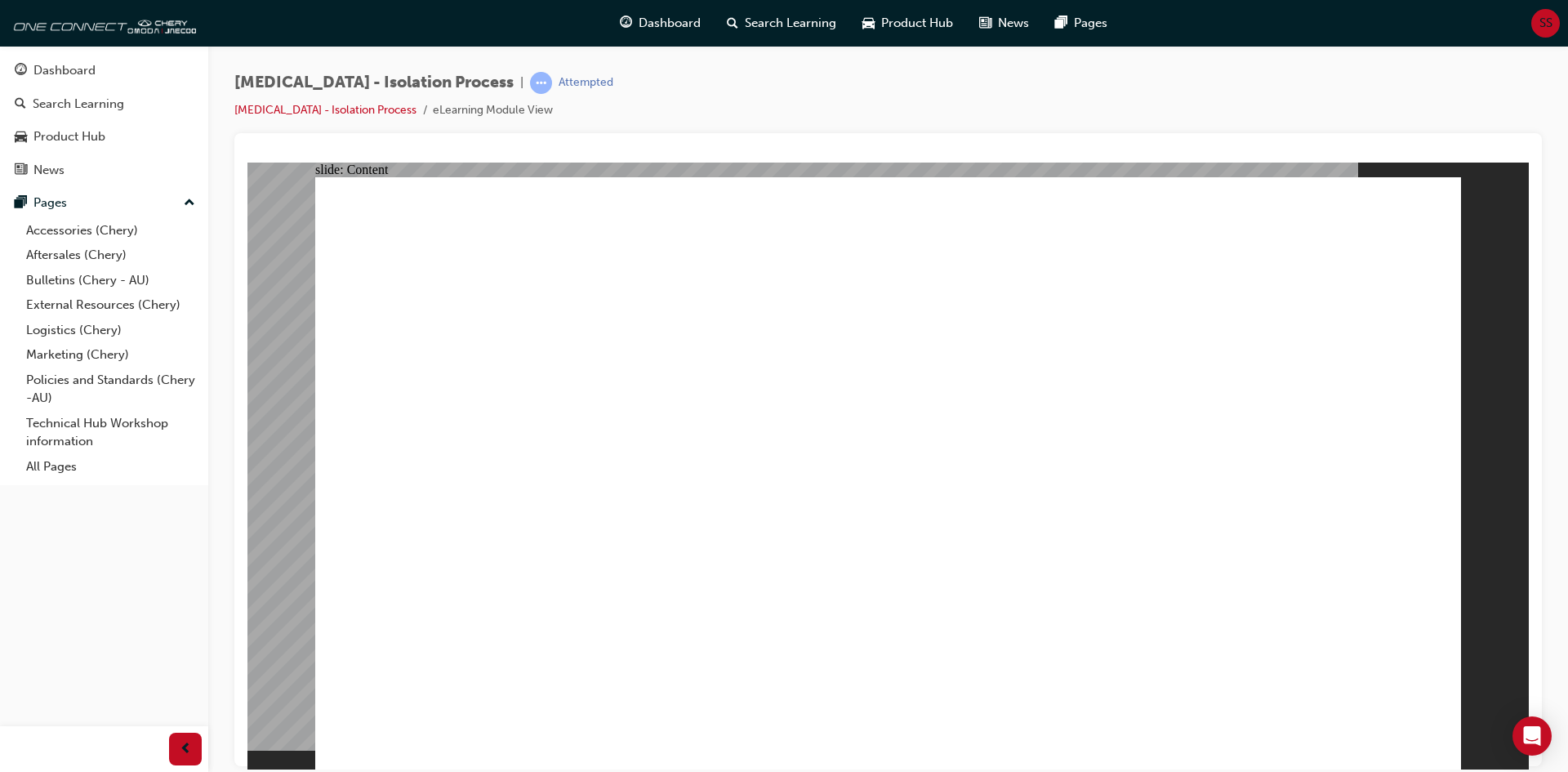
drag, startPoint x: 824, startPoint y: 651, endPoint x: 823, endPoint y: 572, distance: 79.0
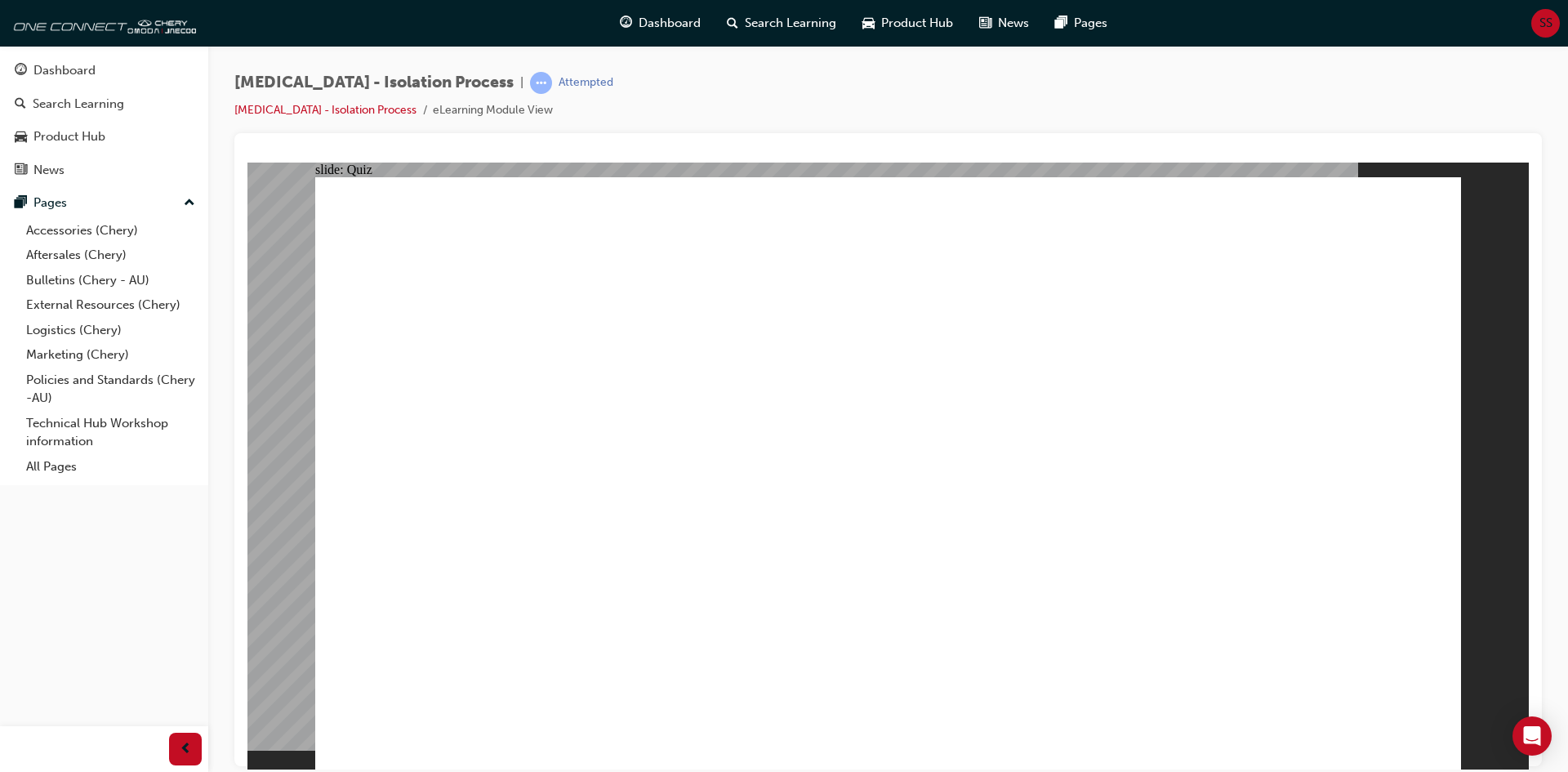
radio input "true"
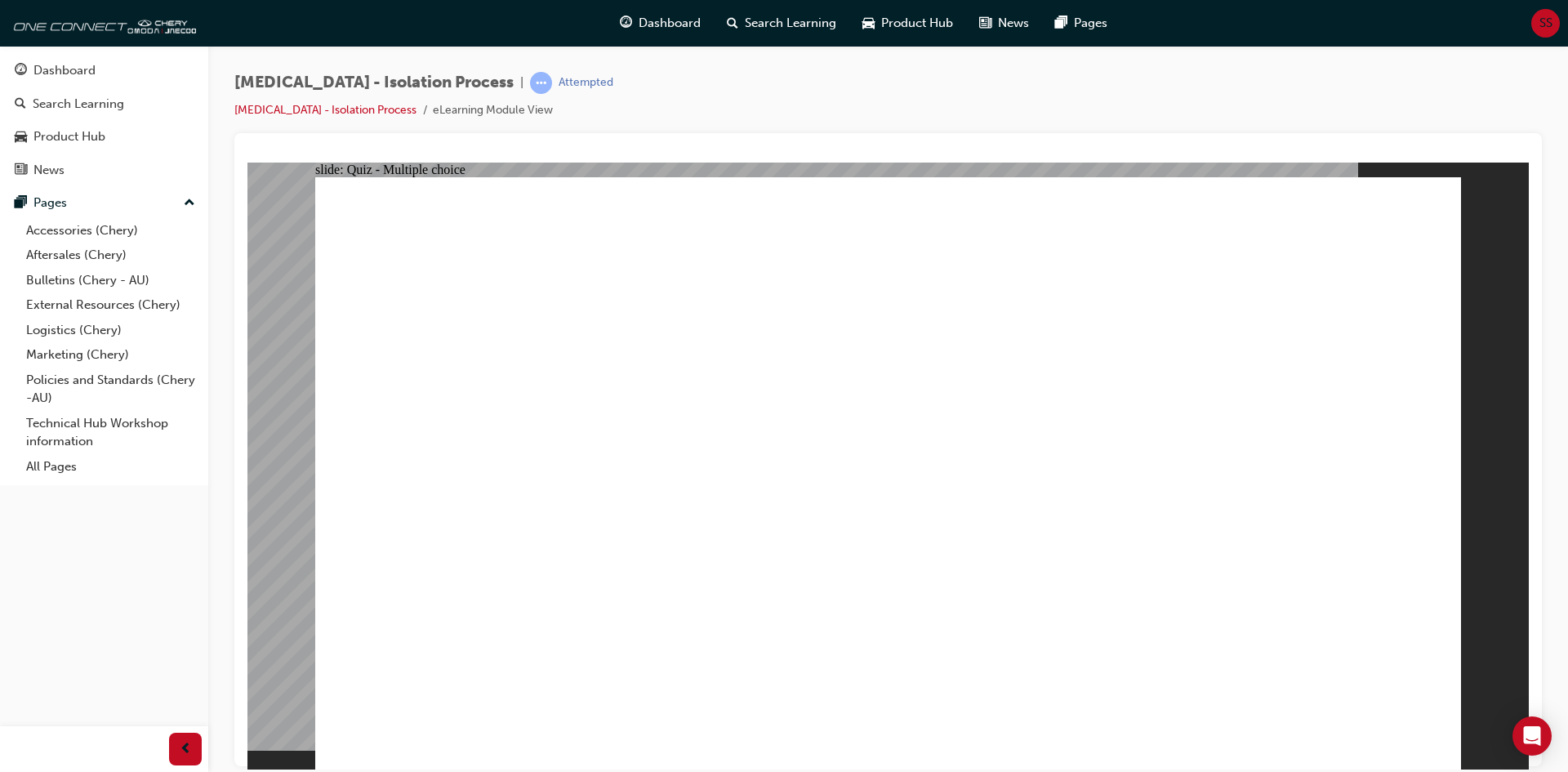
radio input "true"
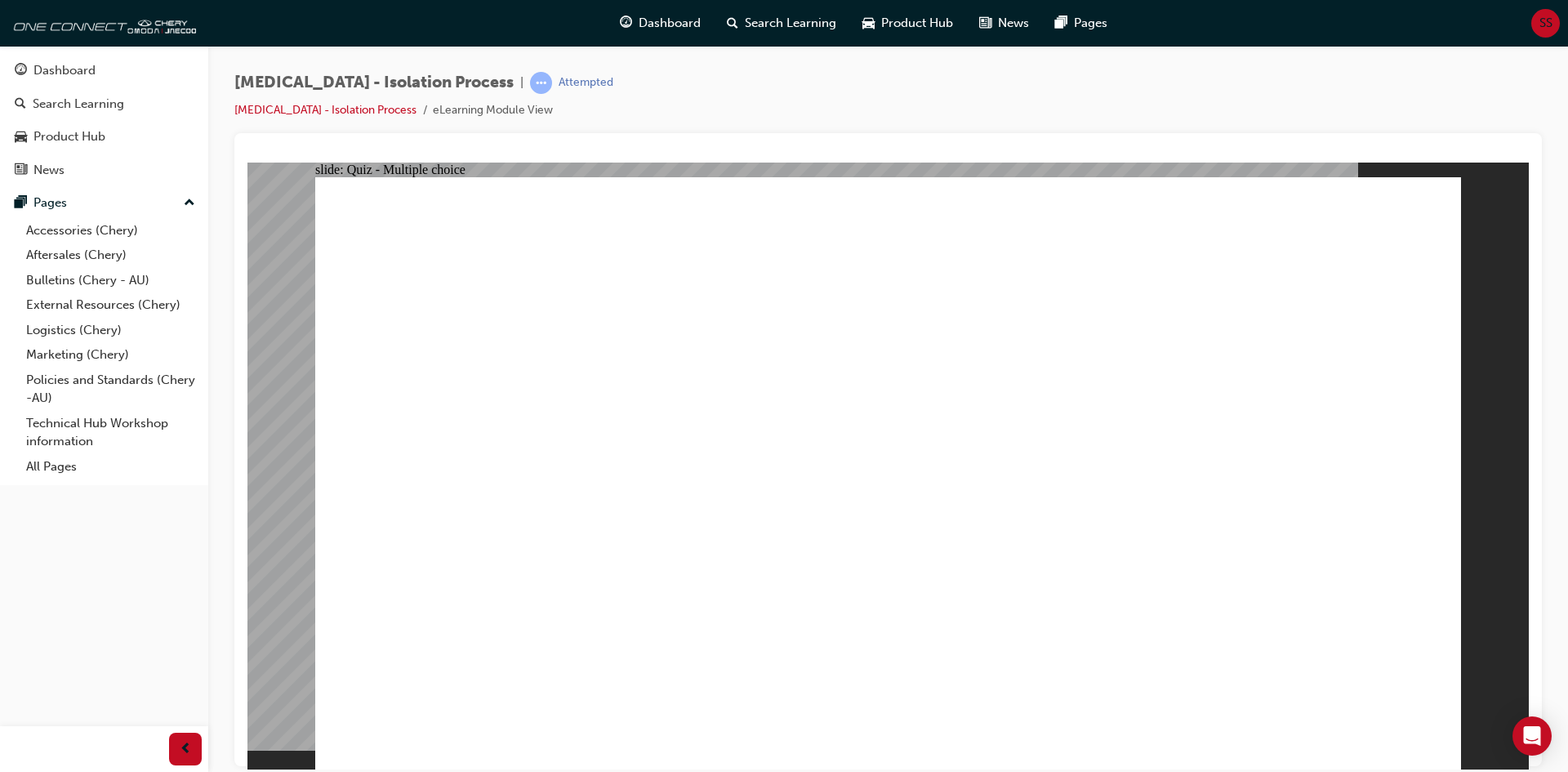
radio input "true"
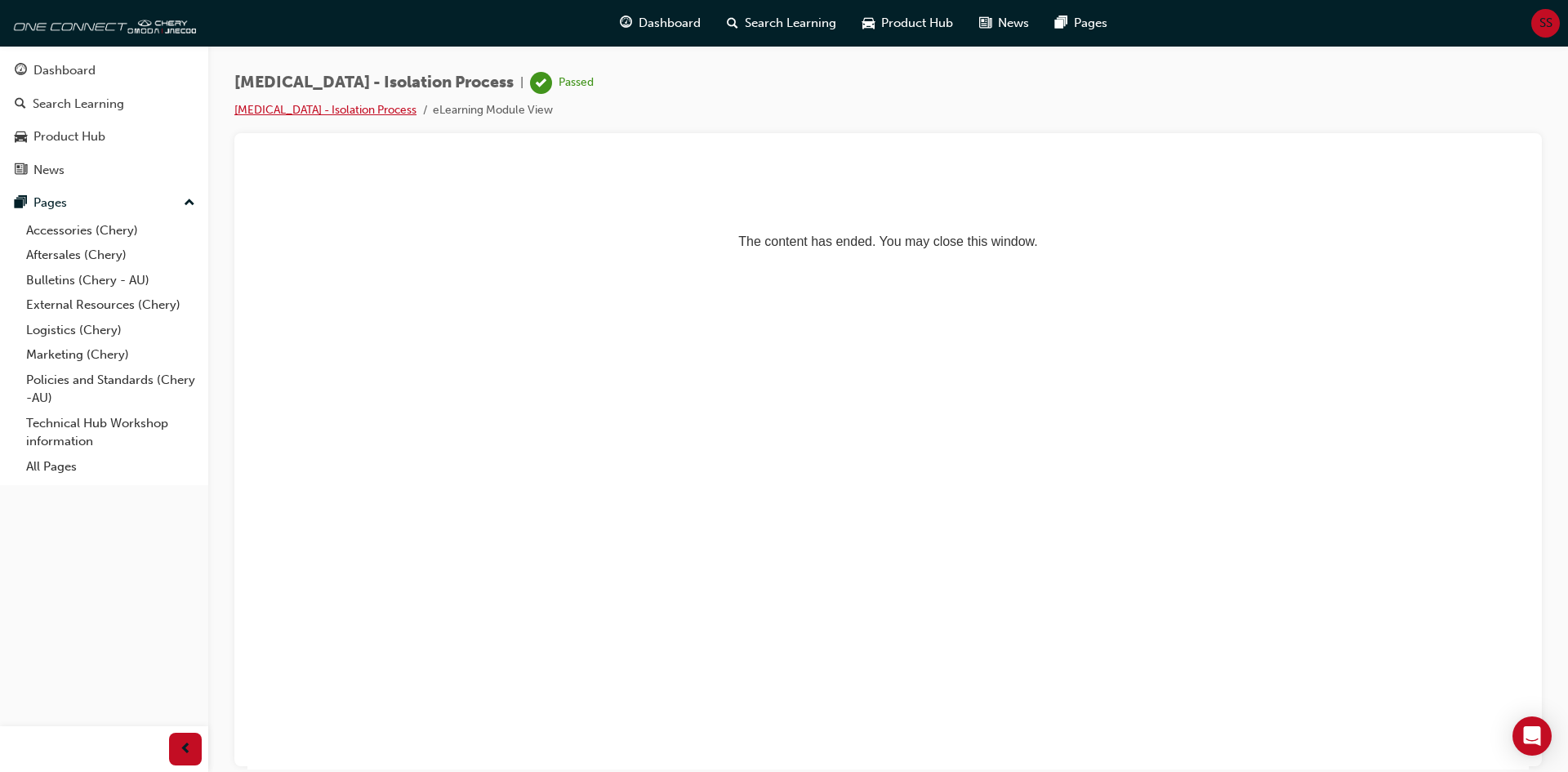
click at [280, 107] on link "HIGH VOLTAGE - Isolation Process" at bounding box center [325, 110] width 182 height 14
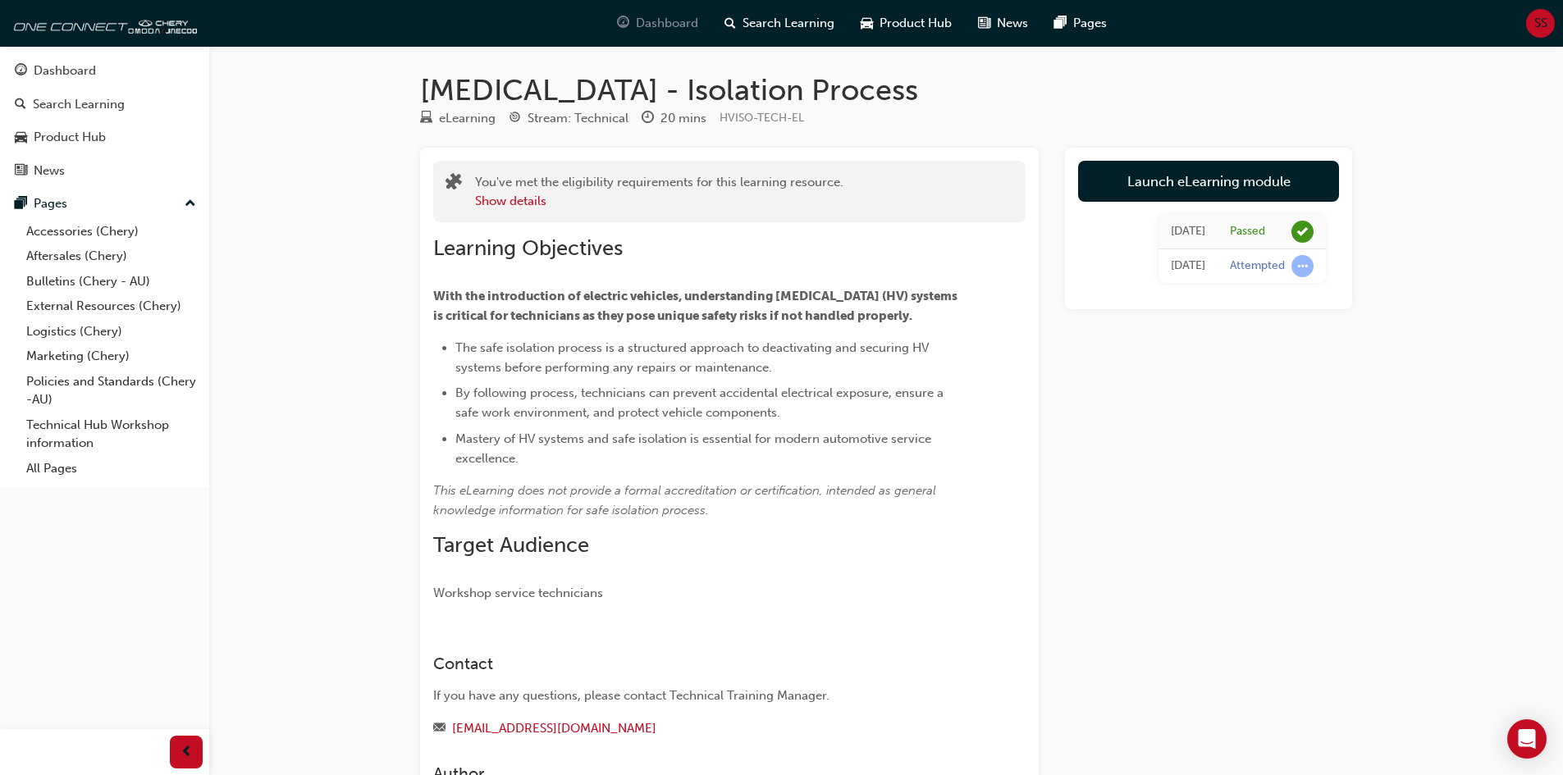
click at [649, 27] on span "Dashboard" at bounding box center [667, 23] width 62 height 19
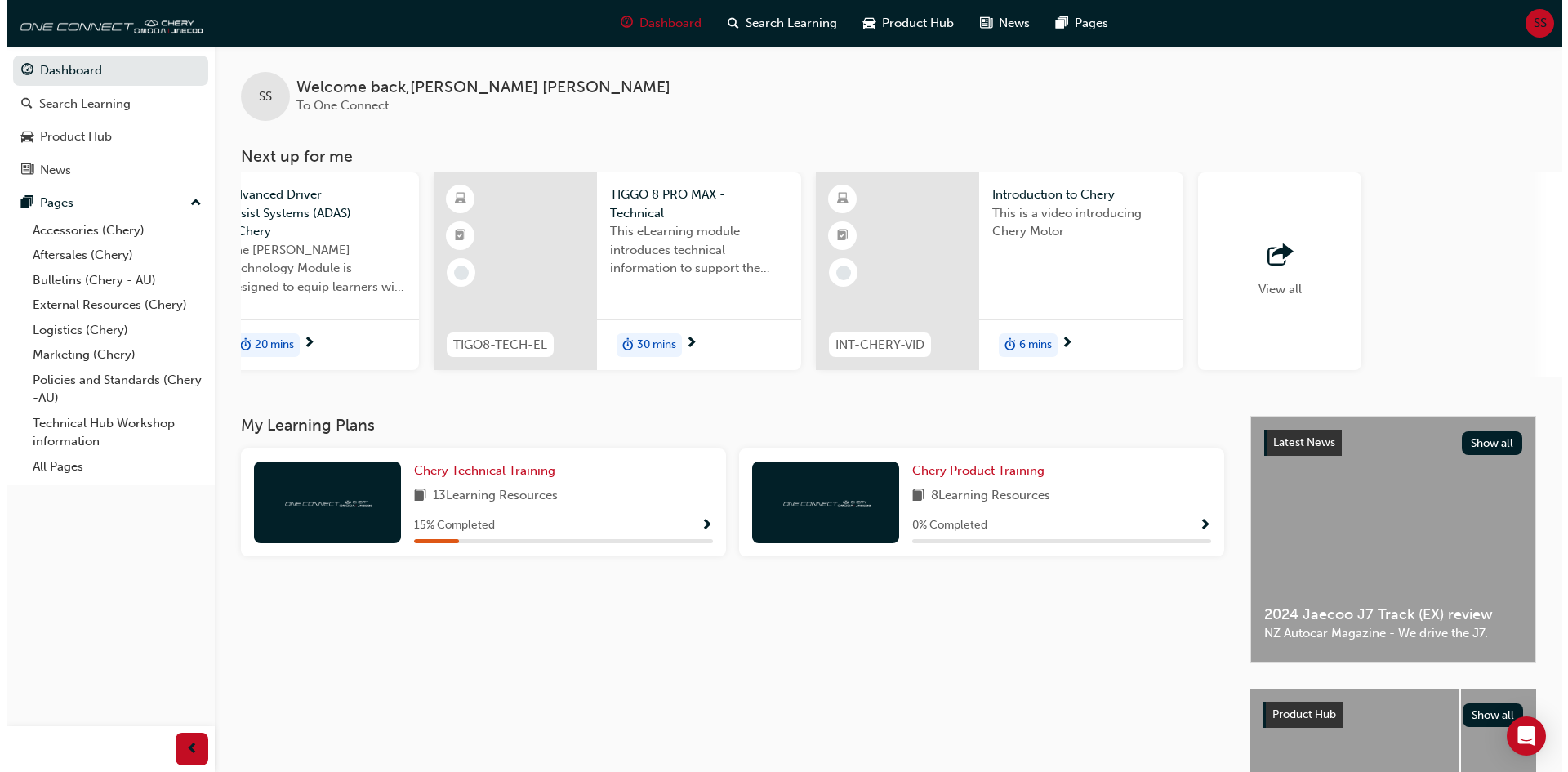
scroll to position [0, 970]
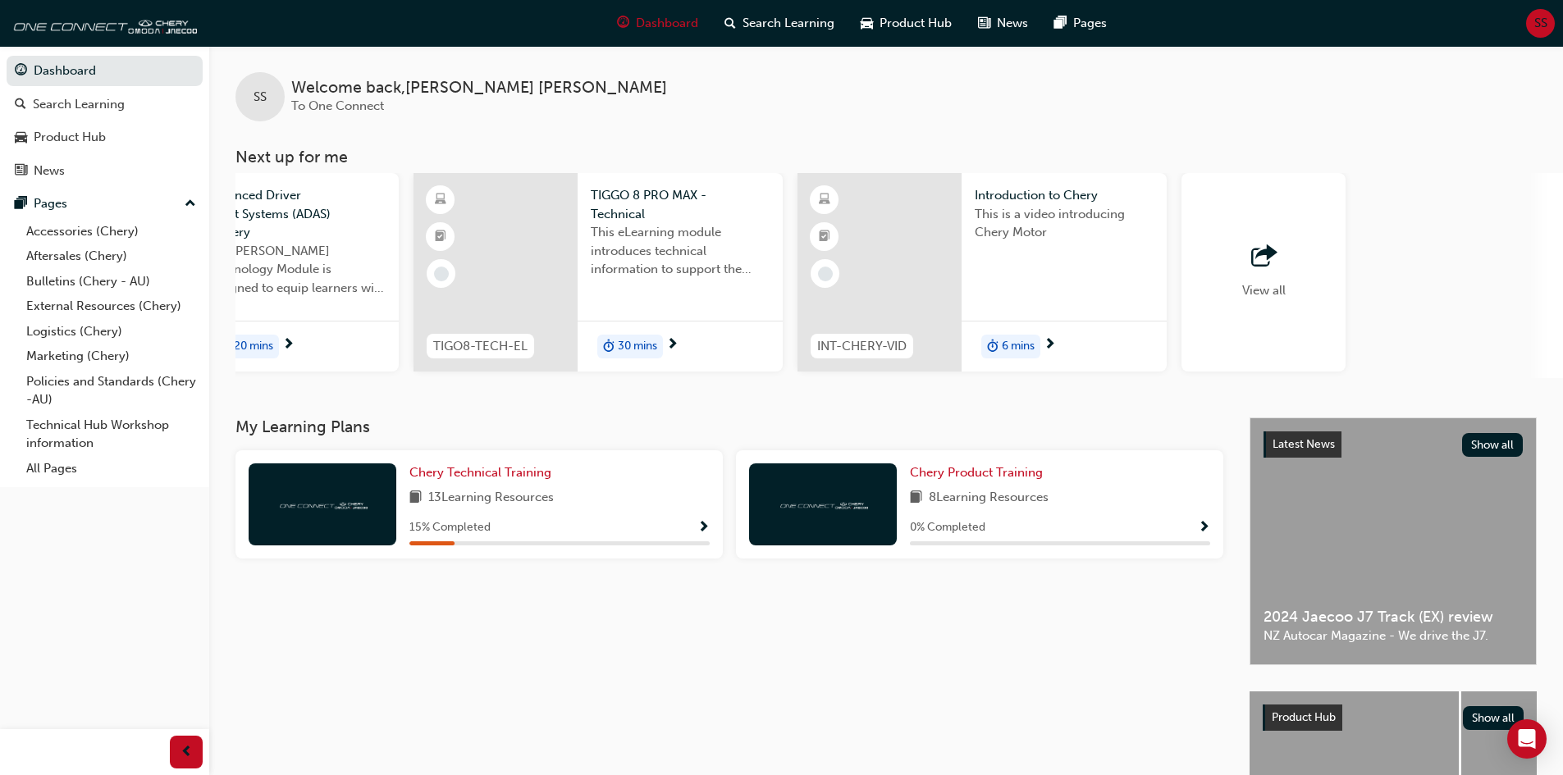
click at [913, 233] on div at bounding box center [879, 272] width 164 height 199
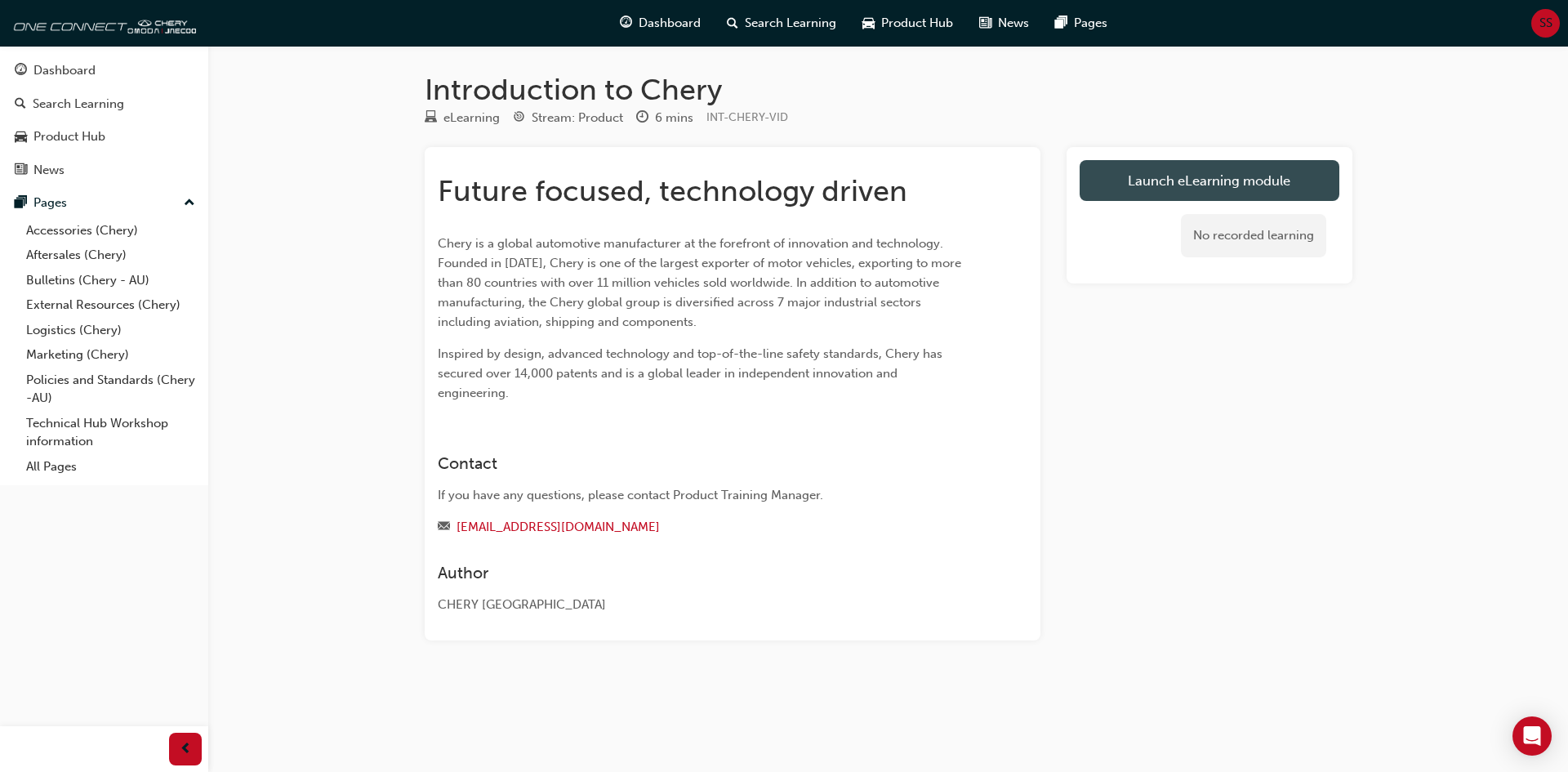
click at [1210, 178] on link "Launch eLearning module" at bounding box center [1209, 180] width 260 height 41
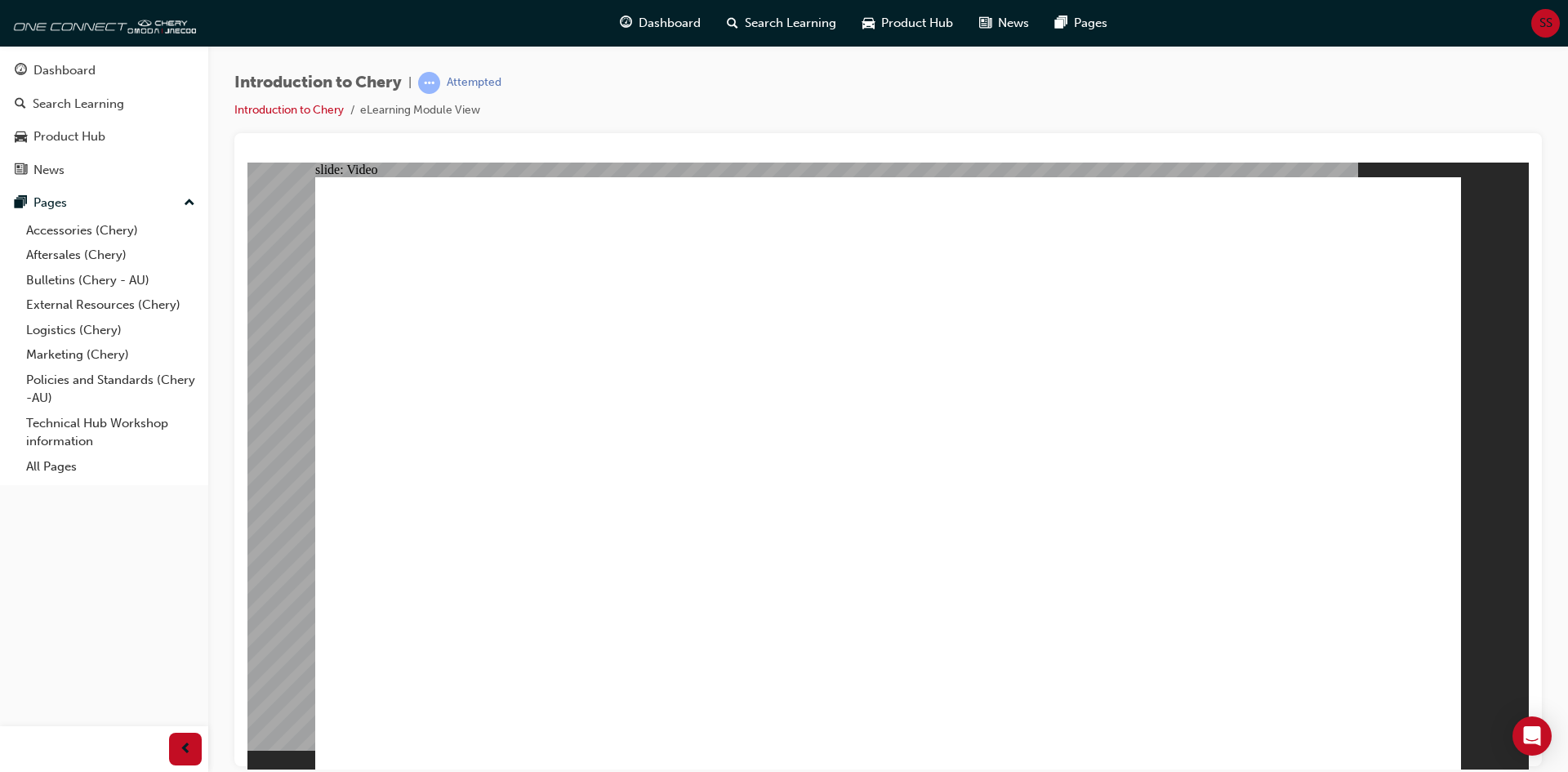
drag, startPoint x: 1113, startPoint y: 227, endPoint x: 1106, endPoint y: 213, distance: 15.7
drag, startPoint x: 464, startPoint y: 733, endPoint x: 560, endPoint y: 749, distance: 97.3
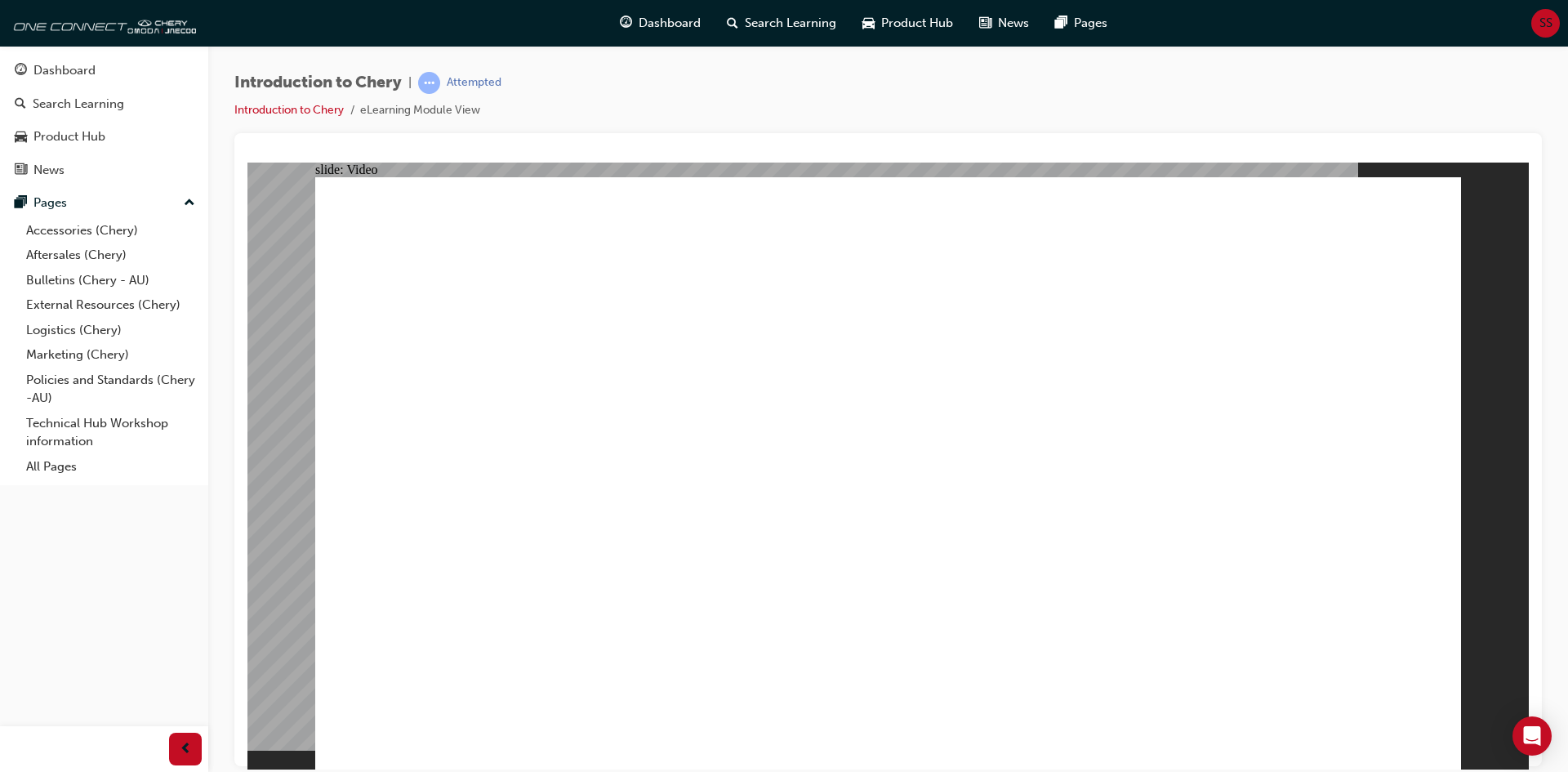
drag, startPoint x: 1305, startPoint y: 699, endPoint x: 1307, endPoint y: 707, distance: 8.2
type input "311"
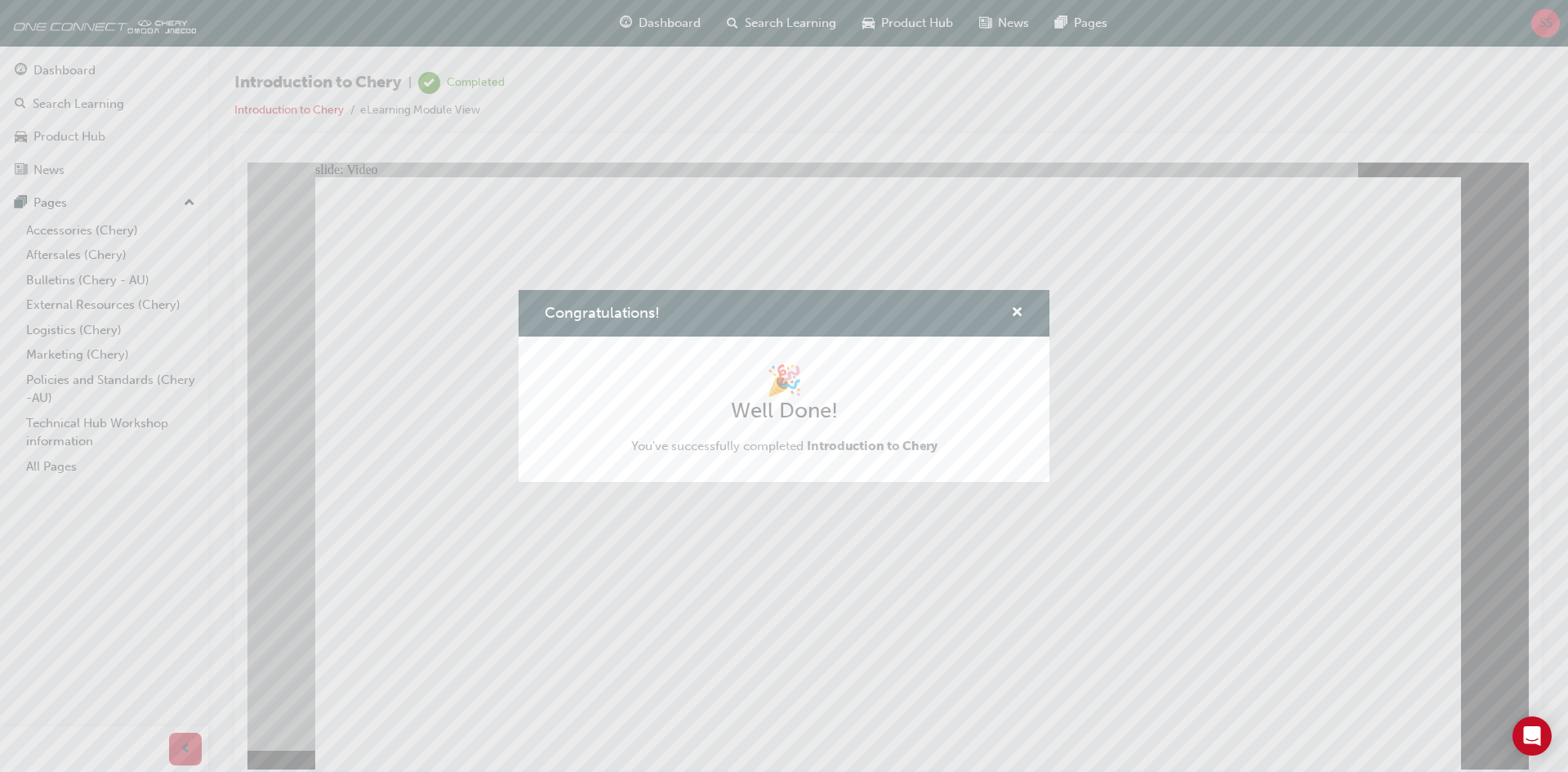
click at [1010, 308] on div "Congratulations!" at bounding box center [1009, 313] width 25 height 21
click at [1017, 314] on span "cross-icon" at bounding box center [1017, 314] width 12 height 15
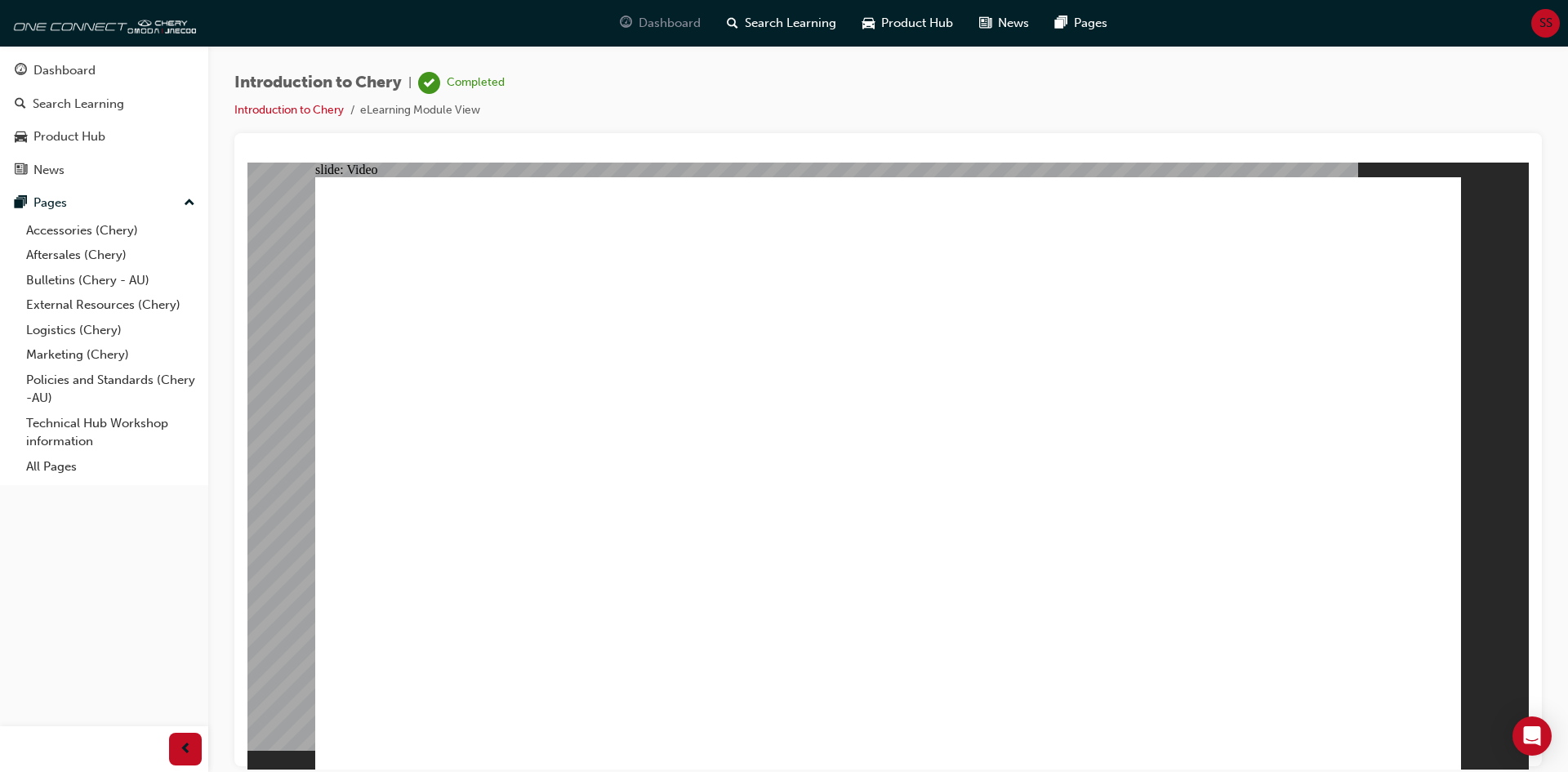
click at [649, 30] on span "Dashboard" at bounding box center [669, 23] width 62 height 19
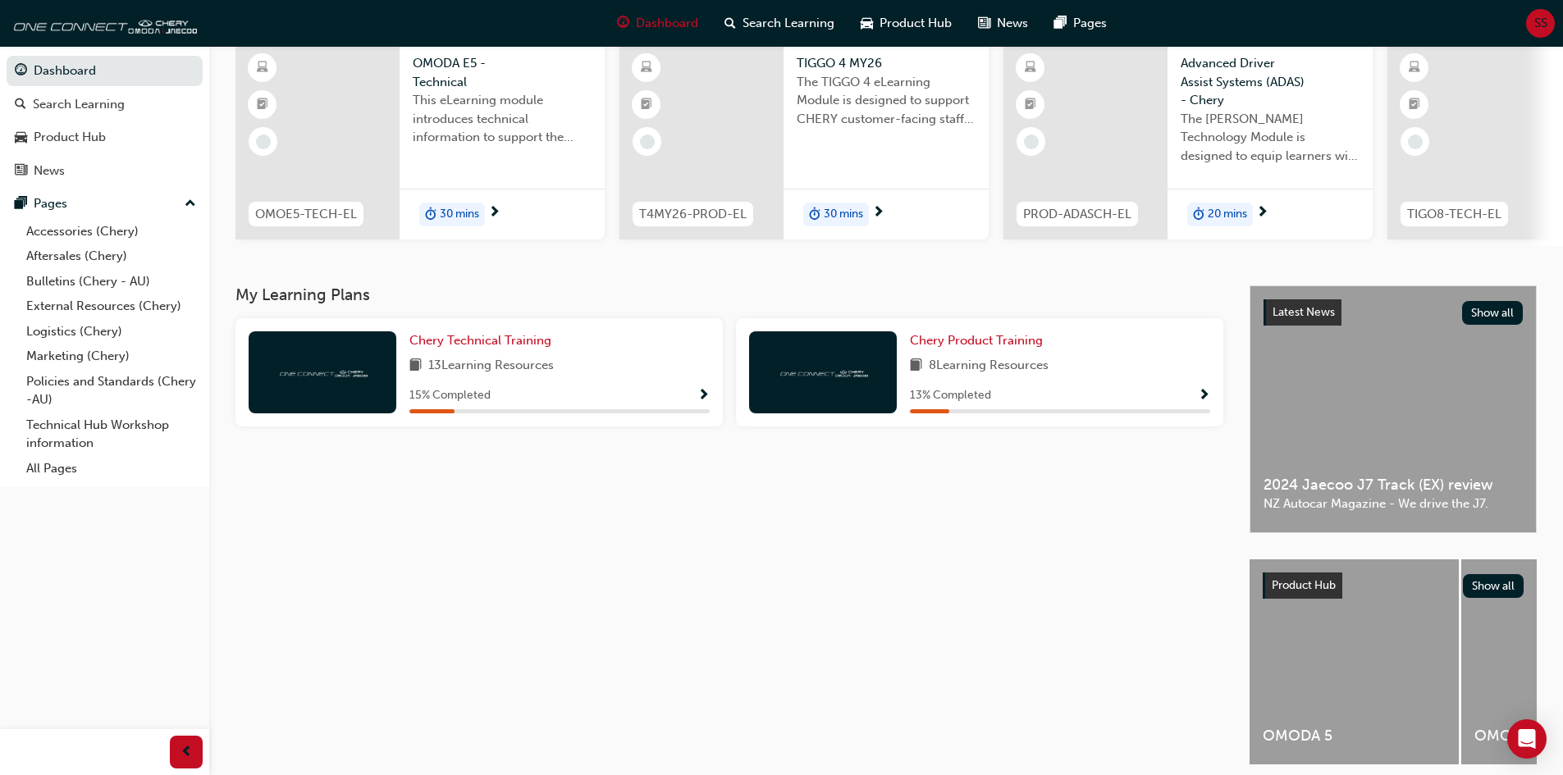
scroll to position [164, 0]
